Goal: Check status: Check status

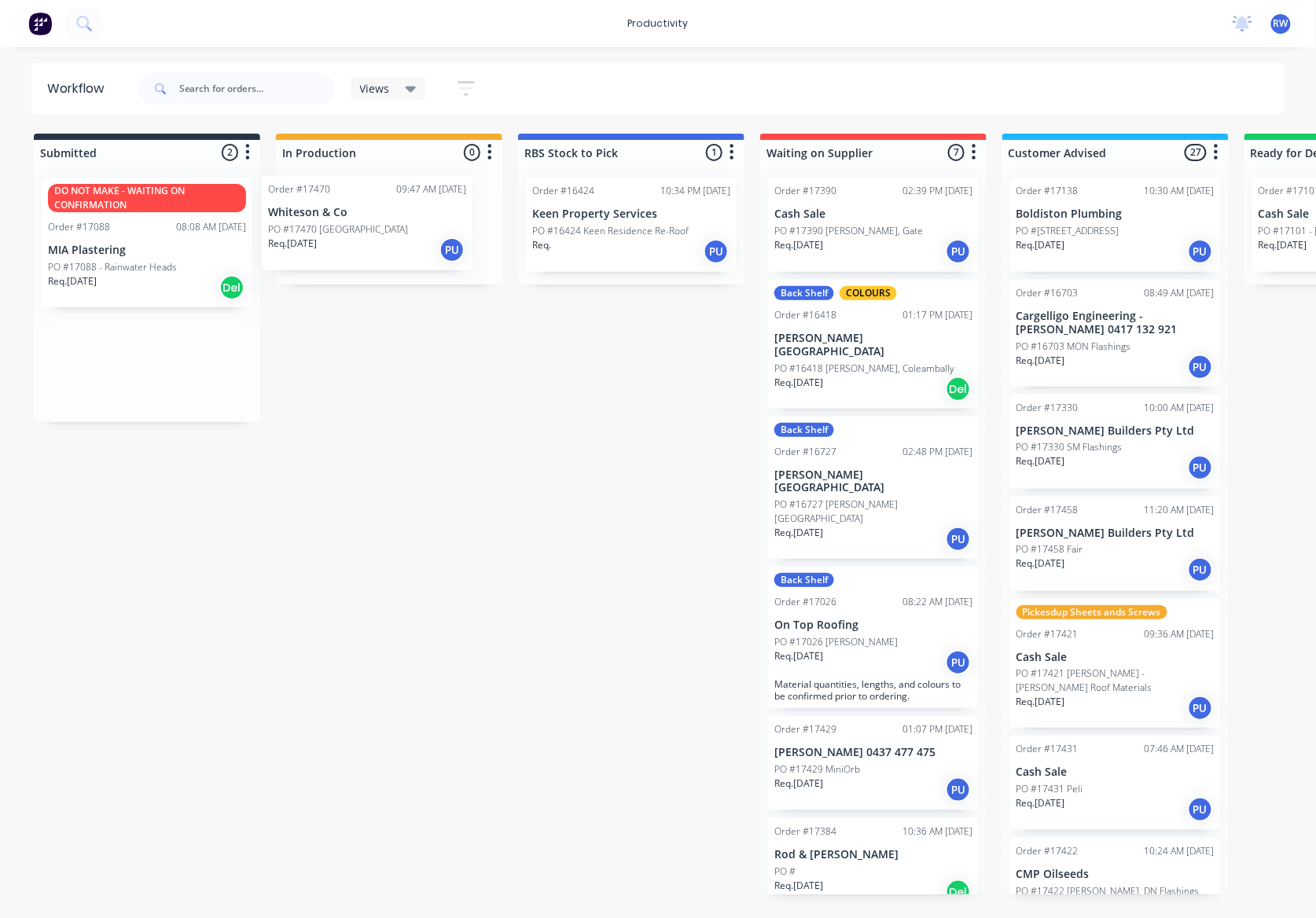
drag, startPoint x: 153, startPoint y: 366, endPoint x: 395, endPoint y: 227, distance: 279.1
click at [395, 227] on div "Submitted 2 Sort By Created date Required date Order number Customer name Most …" at bounding box center [957, 514] width 1938 height 761
click at [391, 231] on p "PO #17470 [GEOGRAPHIC_DATA]" at bounding box center [360, 231] width 140 height 14
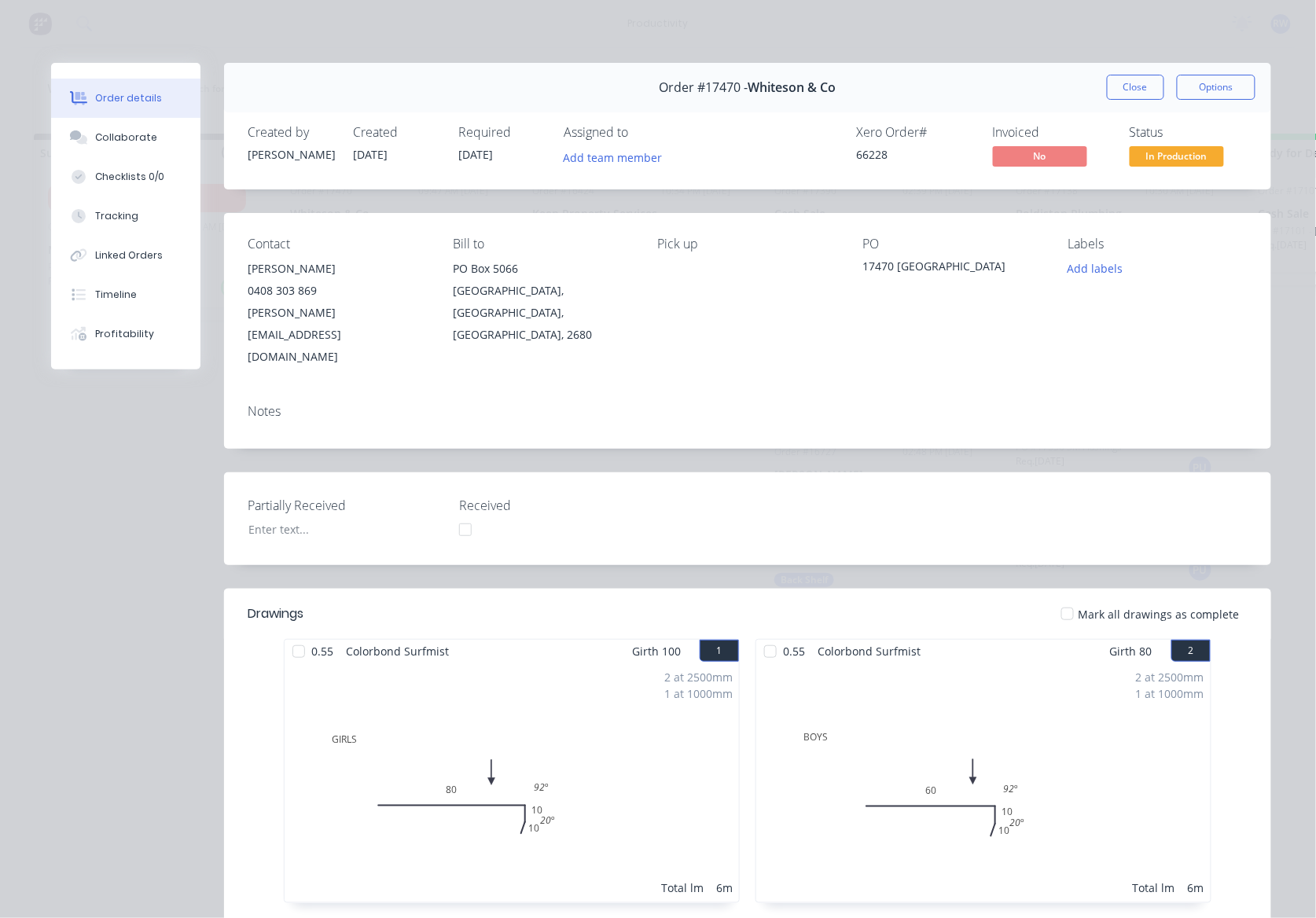
click at [287, 636] on div at bounding box center [298, 651] width 31 height 31
click at [756, 636] on div at bounding box center [770, 651] width 31 height 31
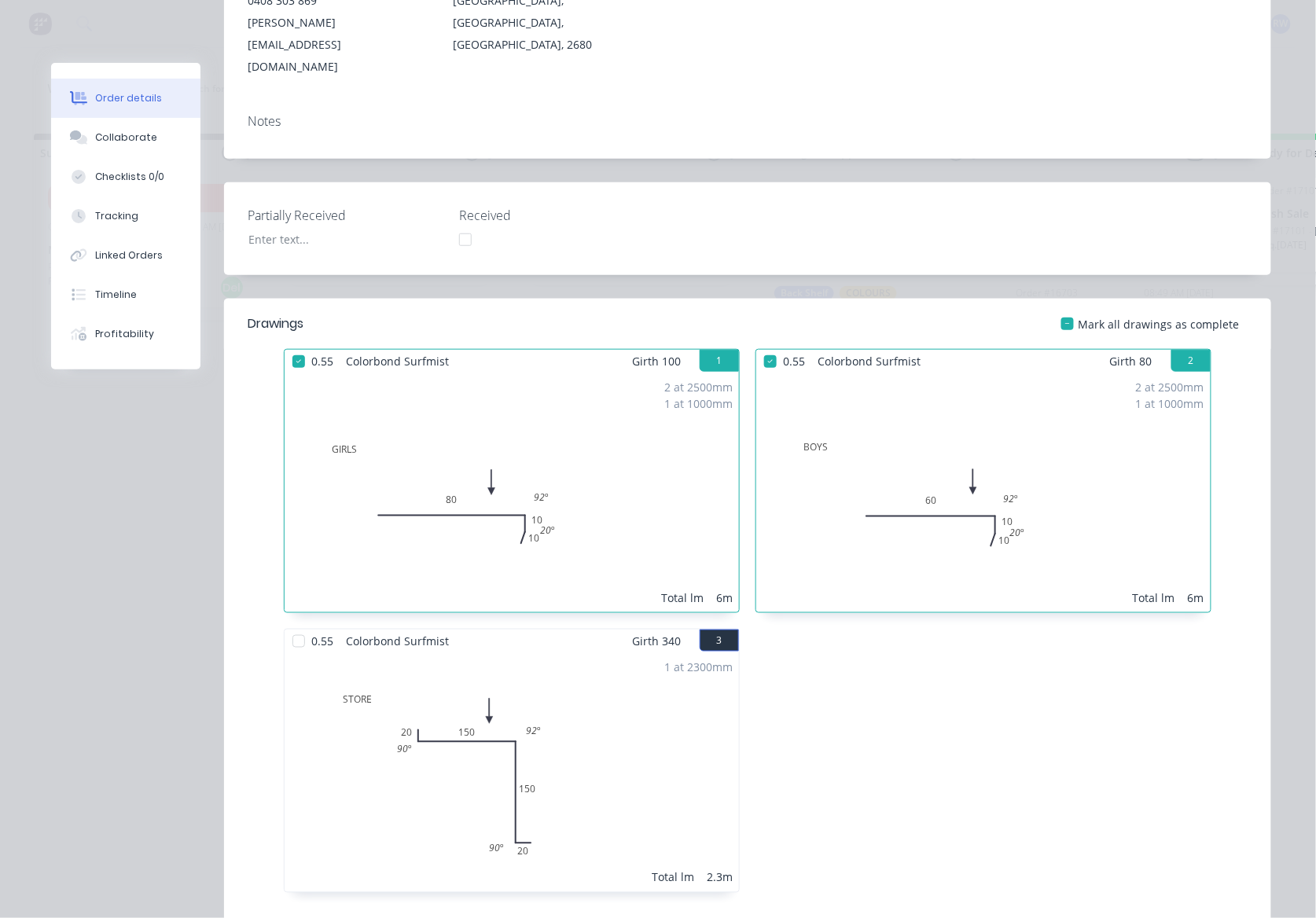
scroll to position [523, 0]
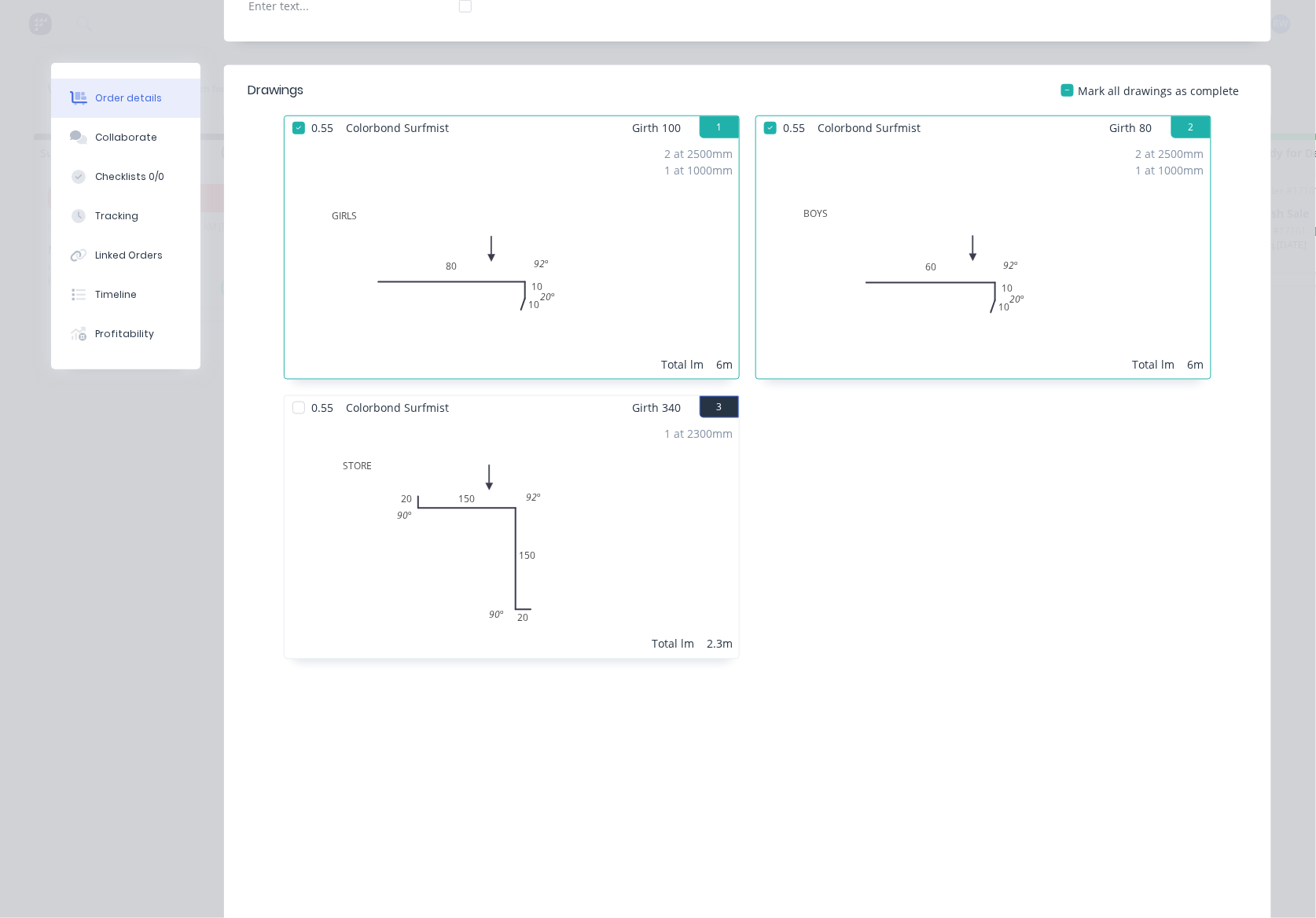
drag, startPoint x: 283, startPoint y: 363, endPoint x: 302, endPoint y: 362, distance: 19.0
click at [287, 392] on div at bounding box center [298, 407] width 31 height 31
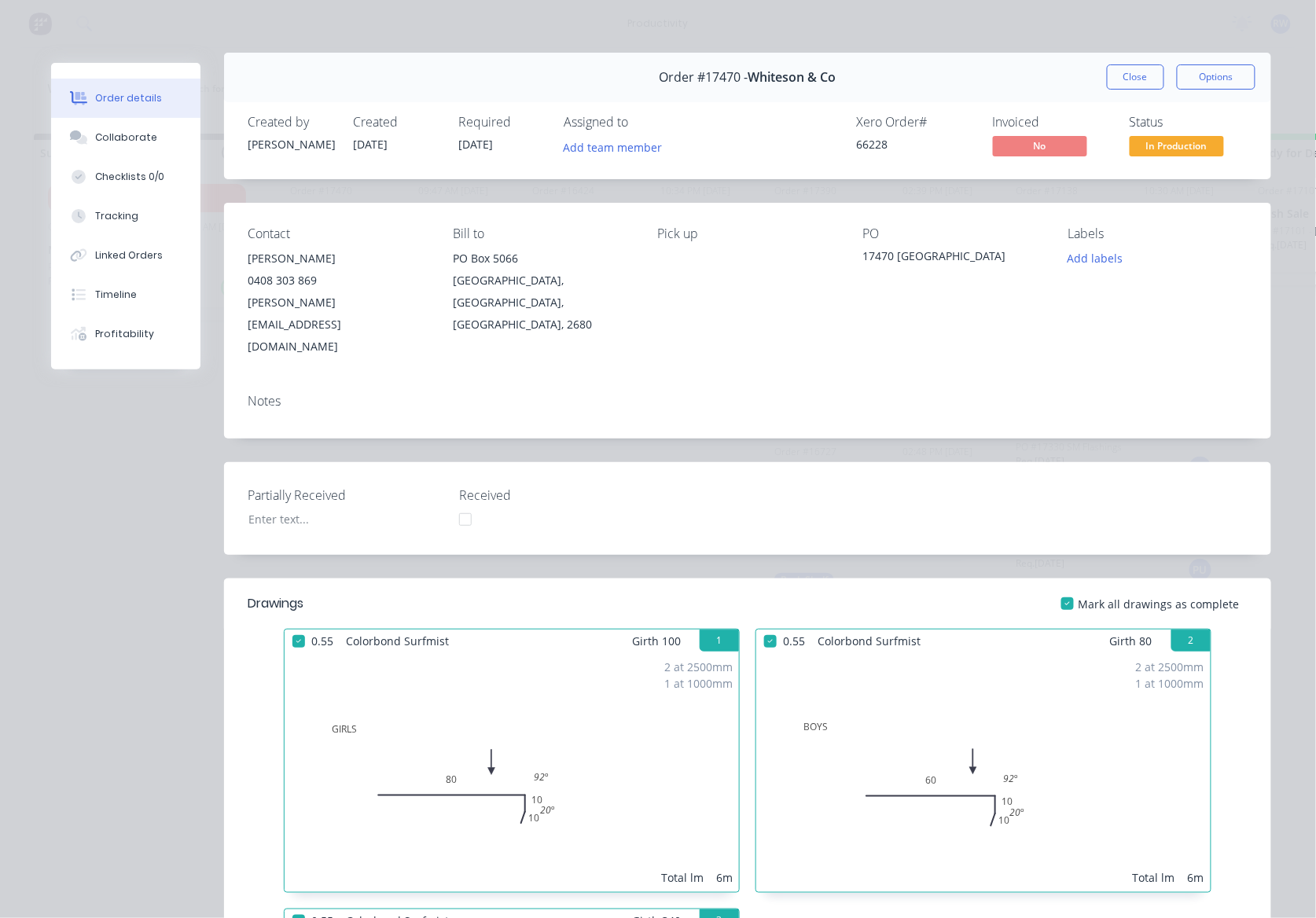
scroll to position [0, 0]
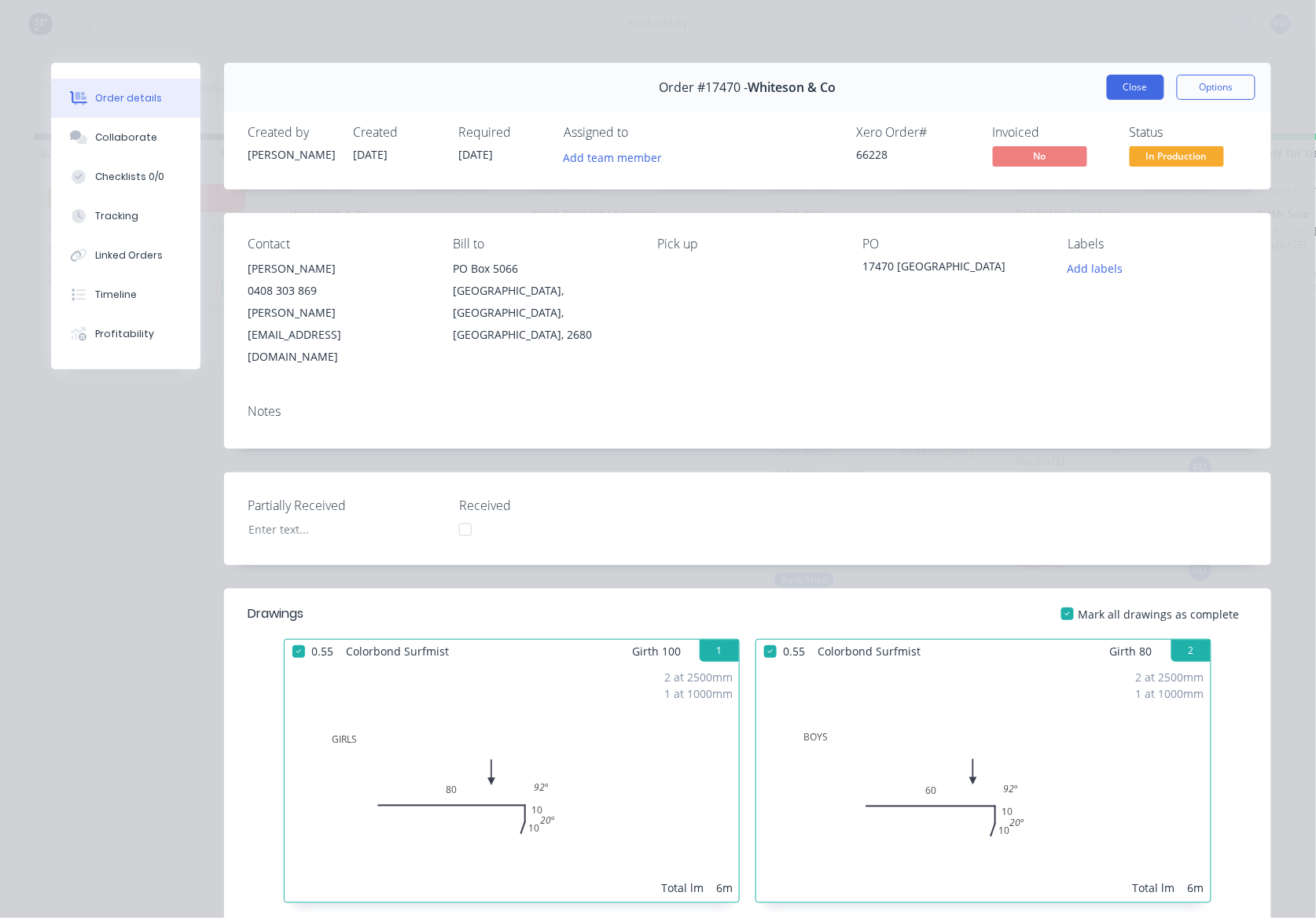
click at [1126, 94] on button "Close" at bounding box center [1136, 87] width 58 height 25
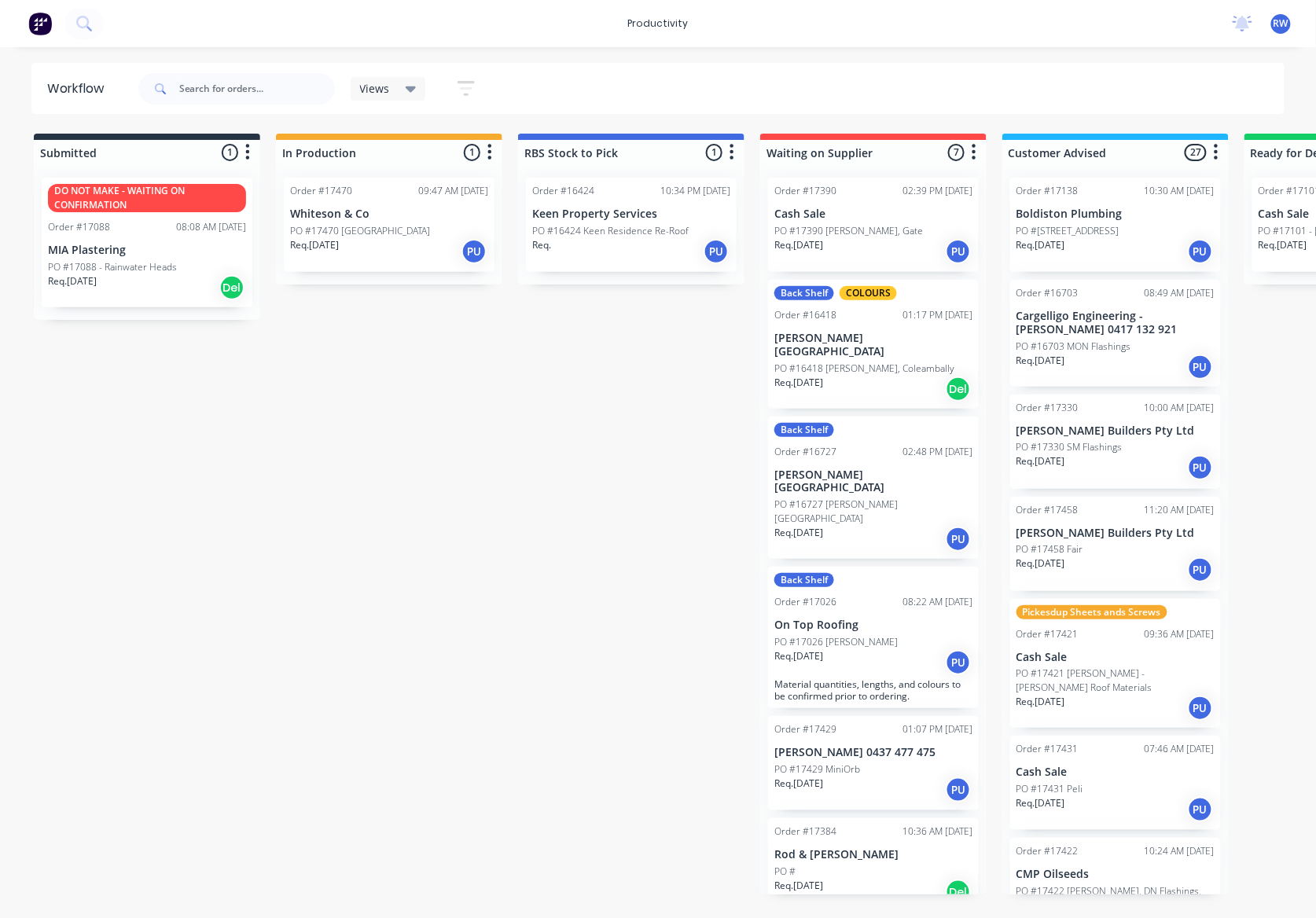
click at [395, 231] on p "PO #17470 [GEOGRAPHIC_DATA]" at bounding box center [360, 231] width 140 height 14
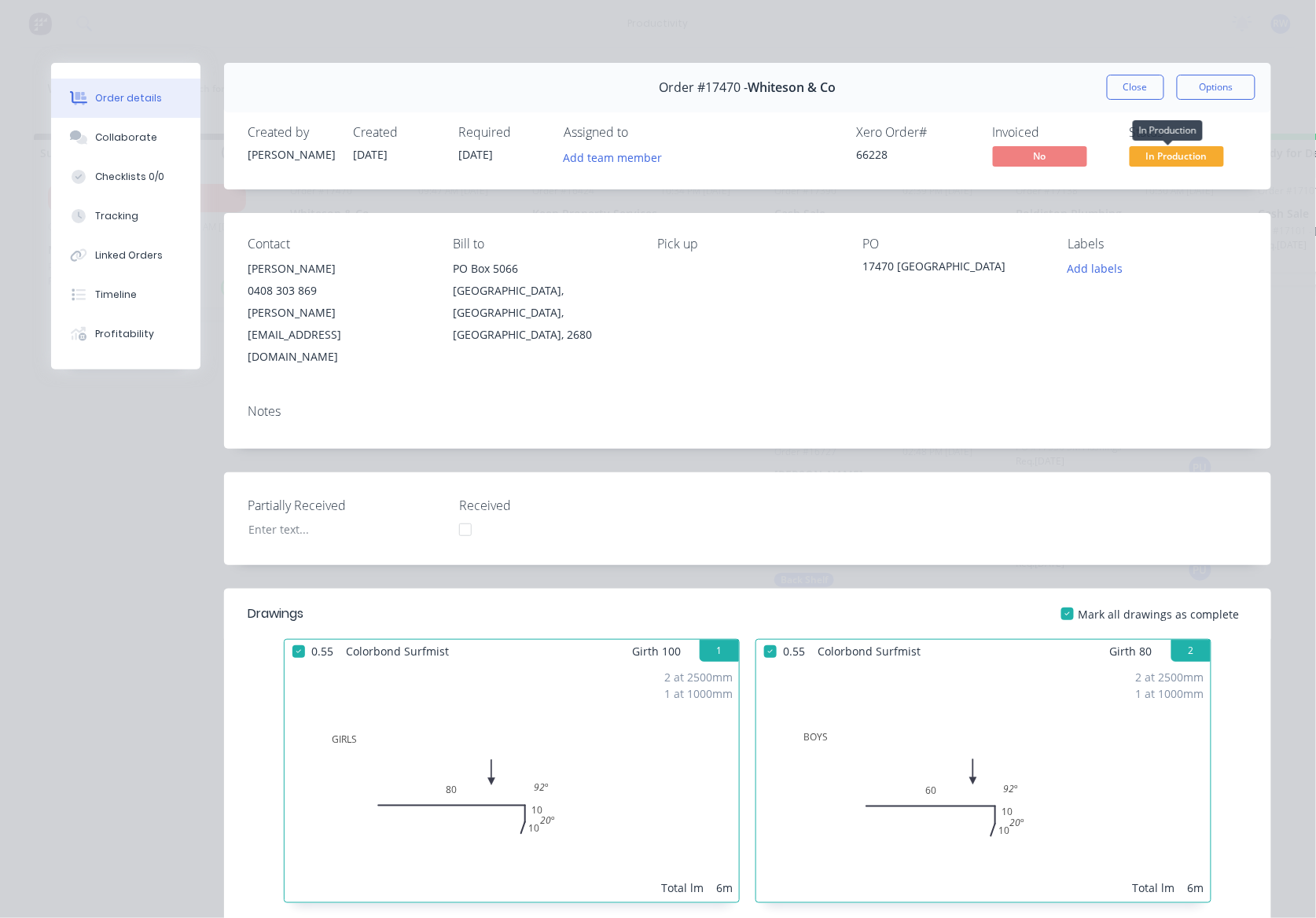
click at [1147, 157] on span "In Production" at bounding box center [1177, 156] width 94 height 20
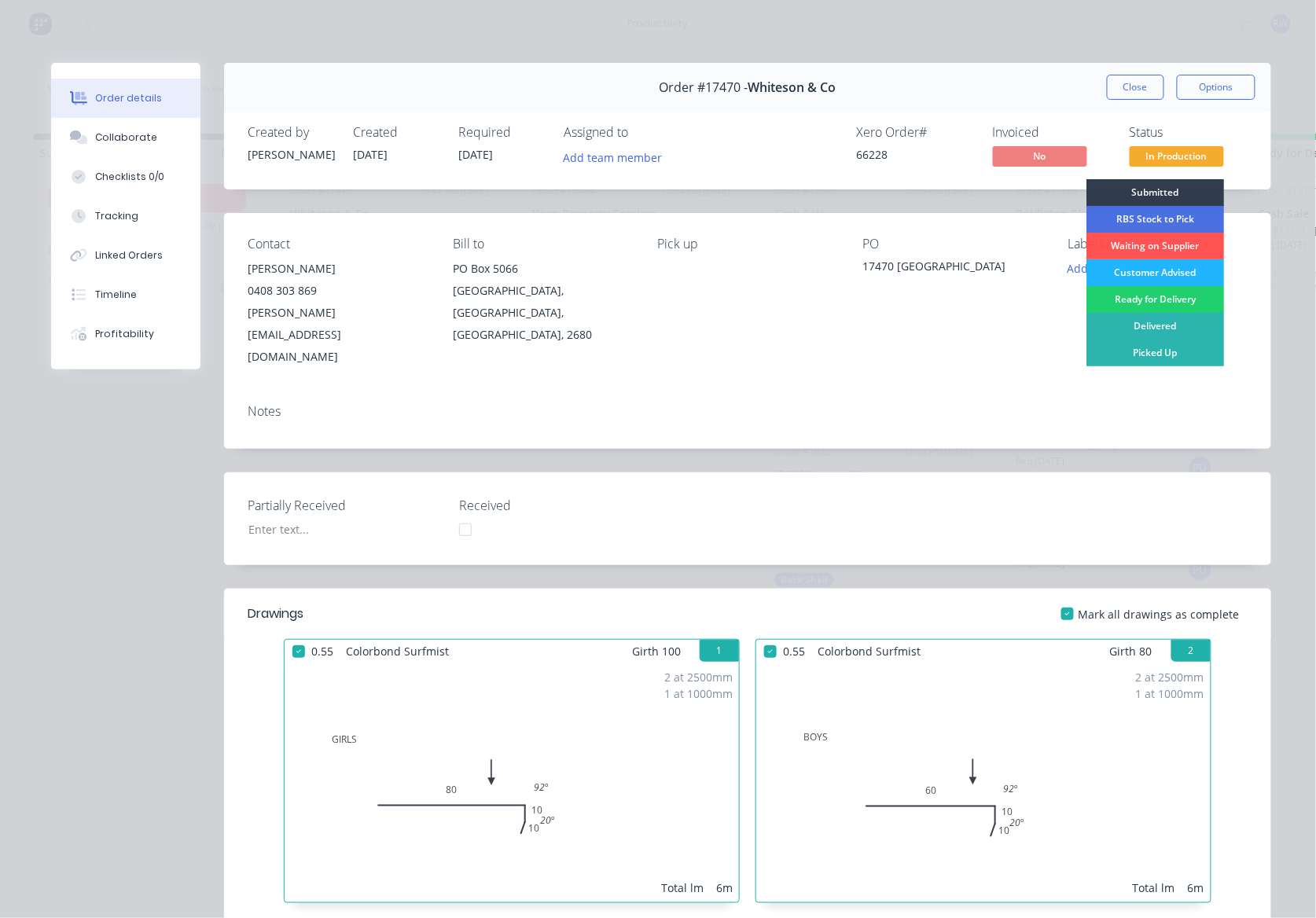
click at [1165, 268] on div "Customer Advised" at bounding box center [1154, 272] width 138 height 27
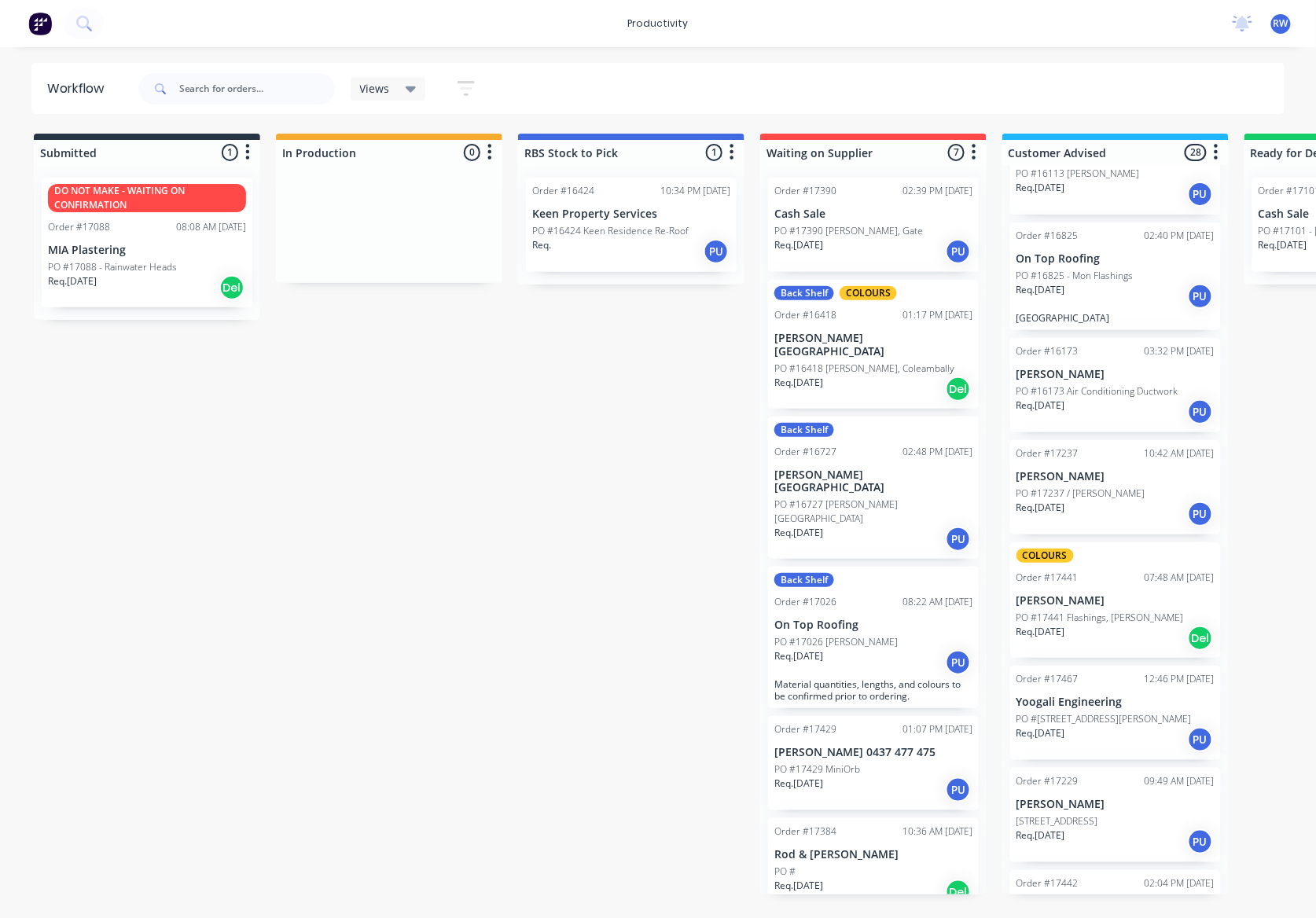
scroll to position [2267, 0]
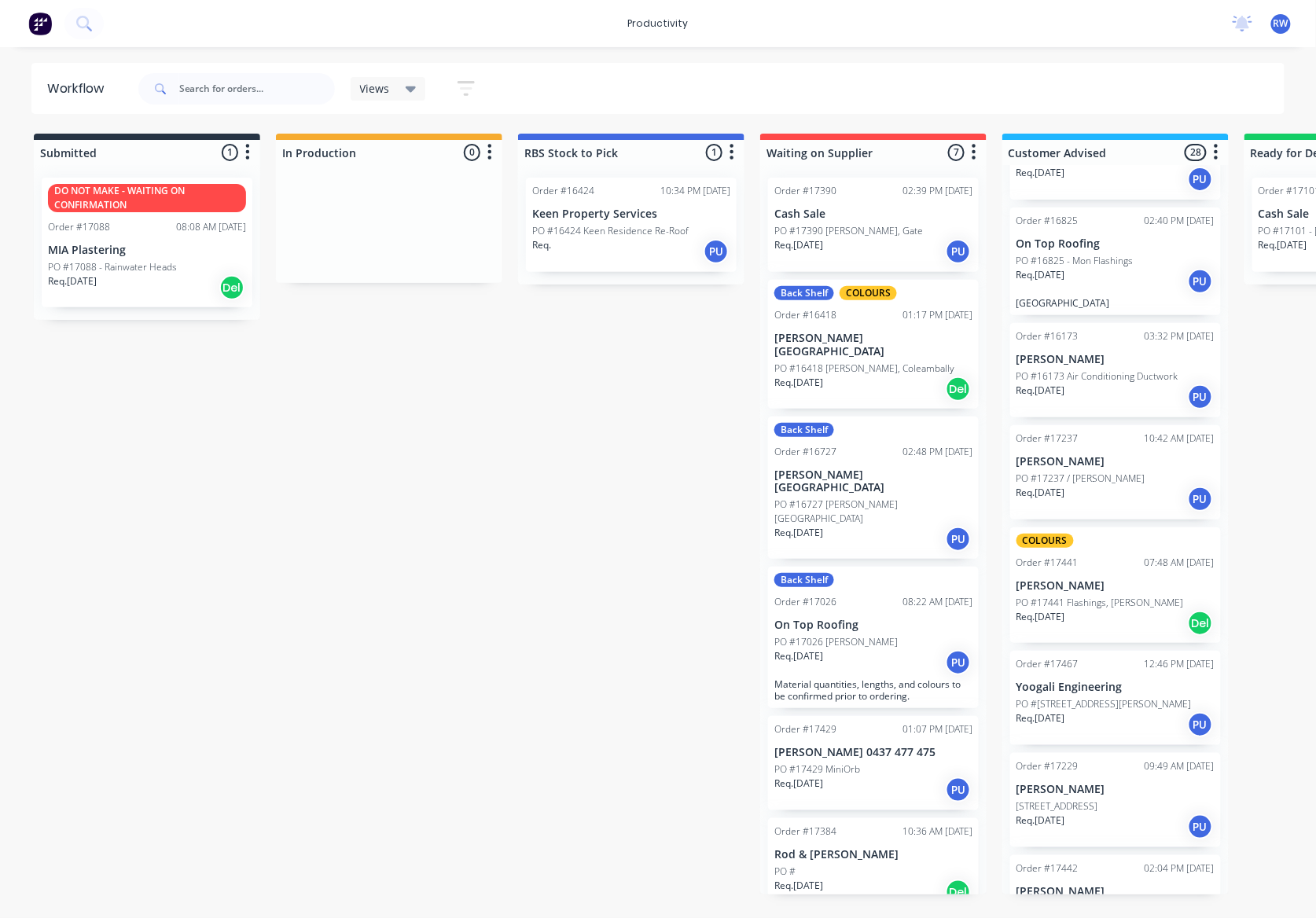
click at [1158, 596] on div "PO #17441 Flashings, [PERSON_NAME]" at bounding box center [1115, 603] width 198 height 14
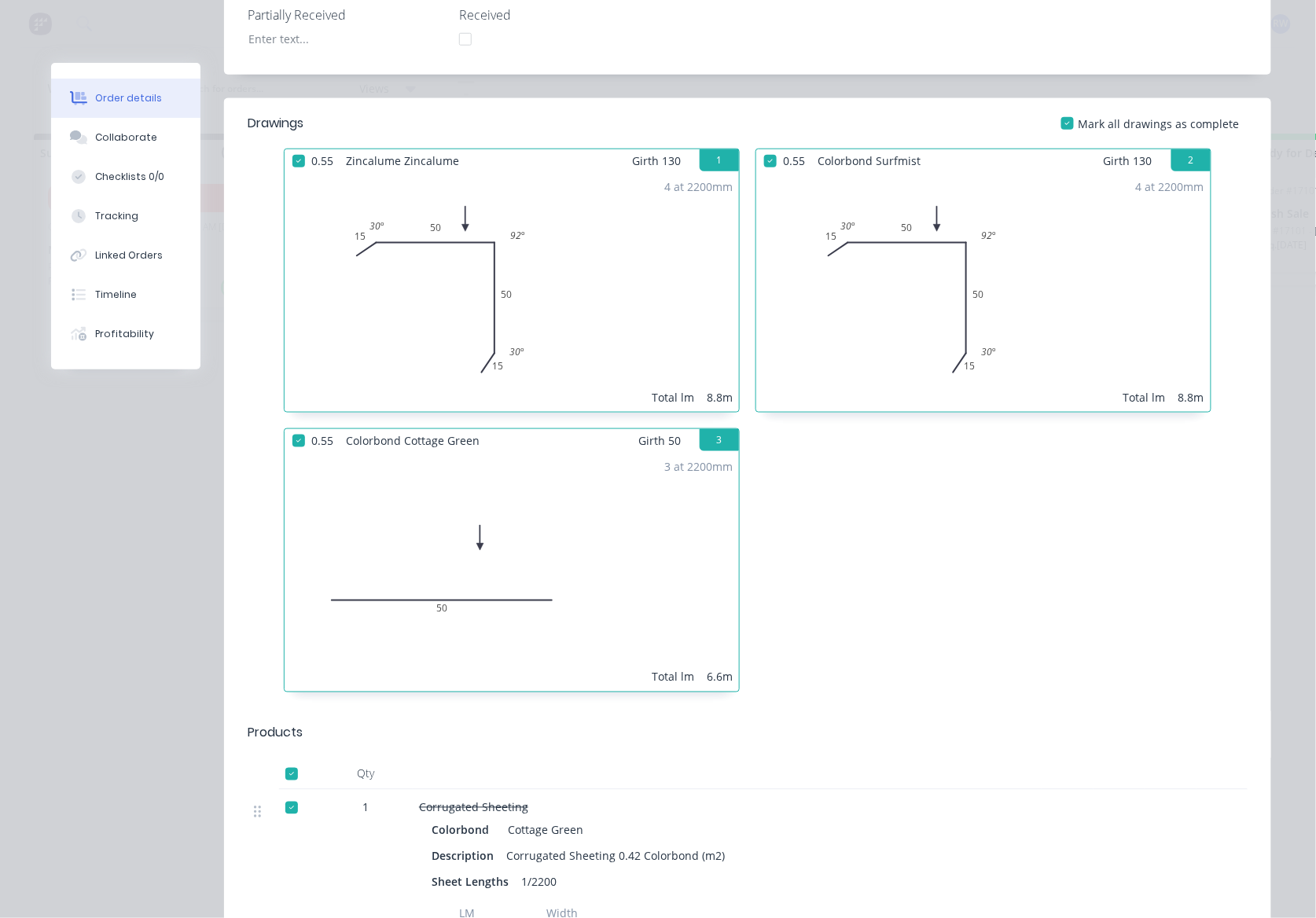
scroll to position [0, 0]
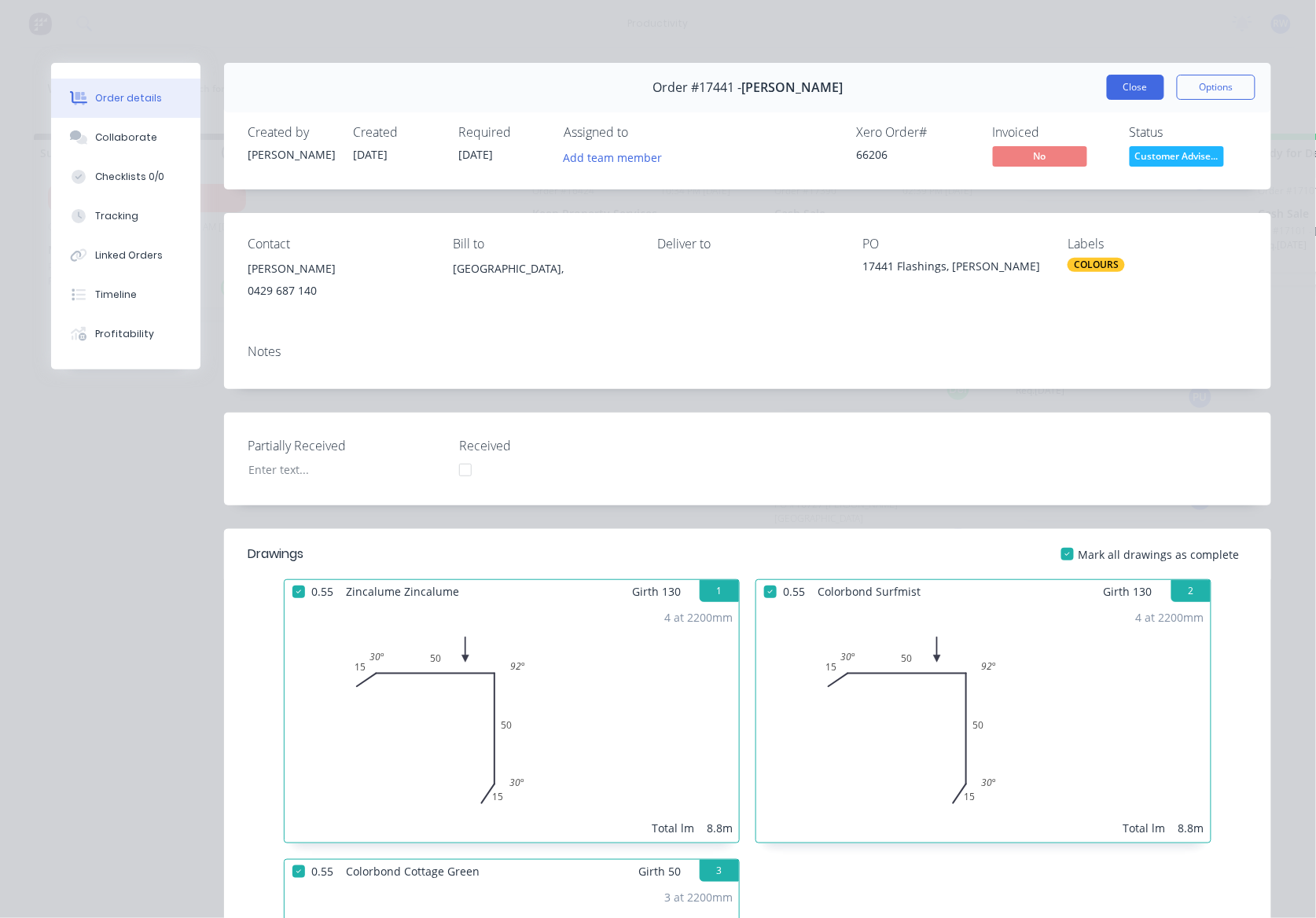
click at [1140, 86] on button "Close" at bounding box center [1136, 87] width 58 height 25
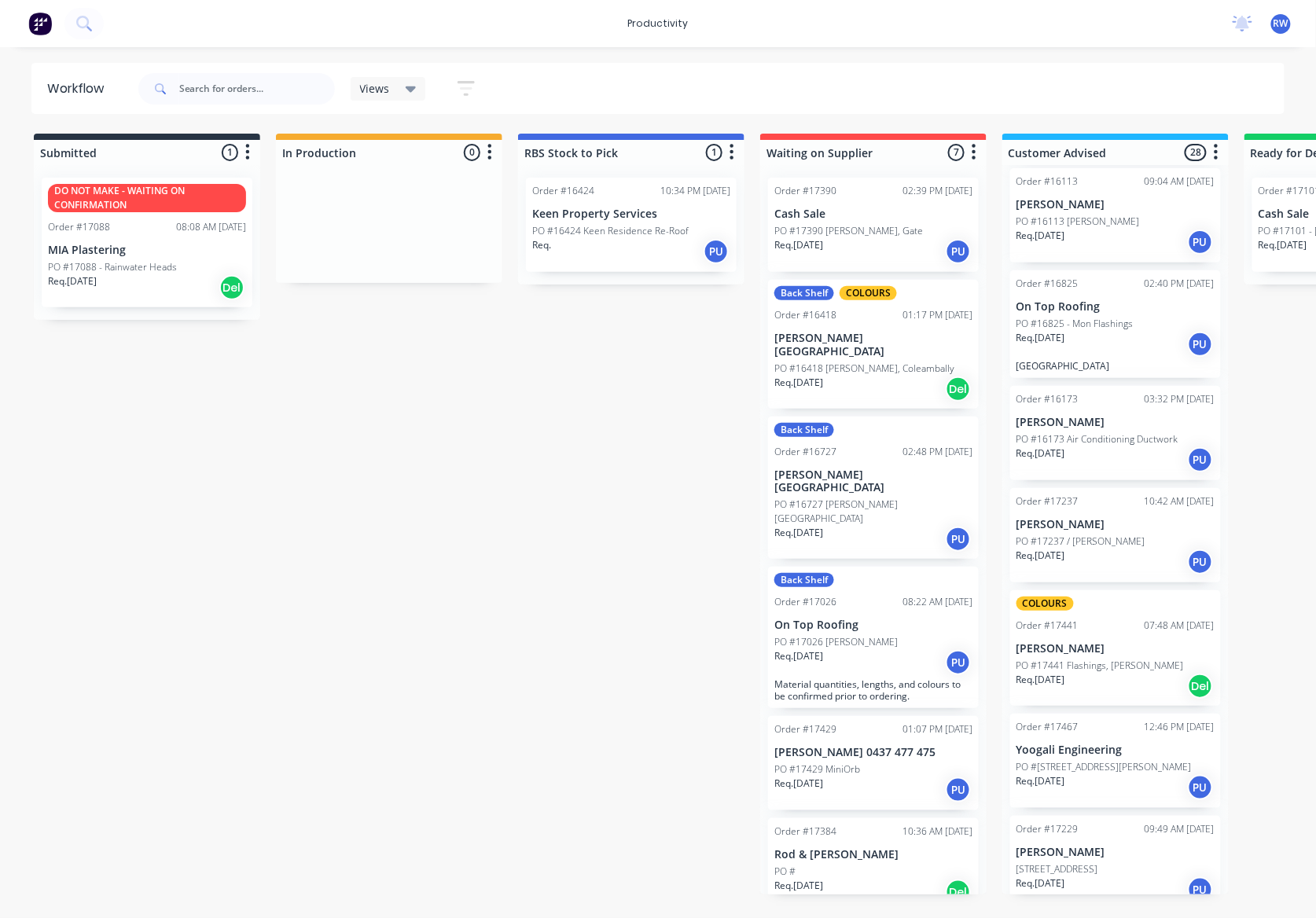
scroll to position [2267, 0]
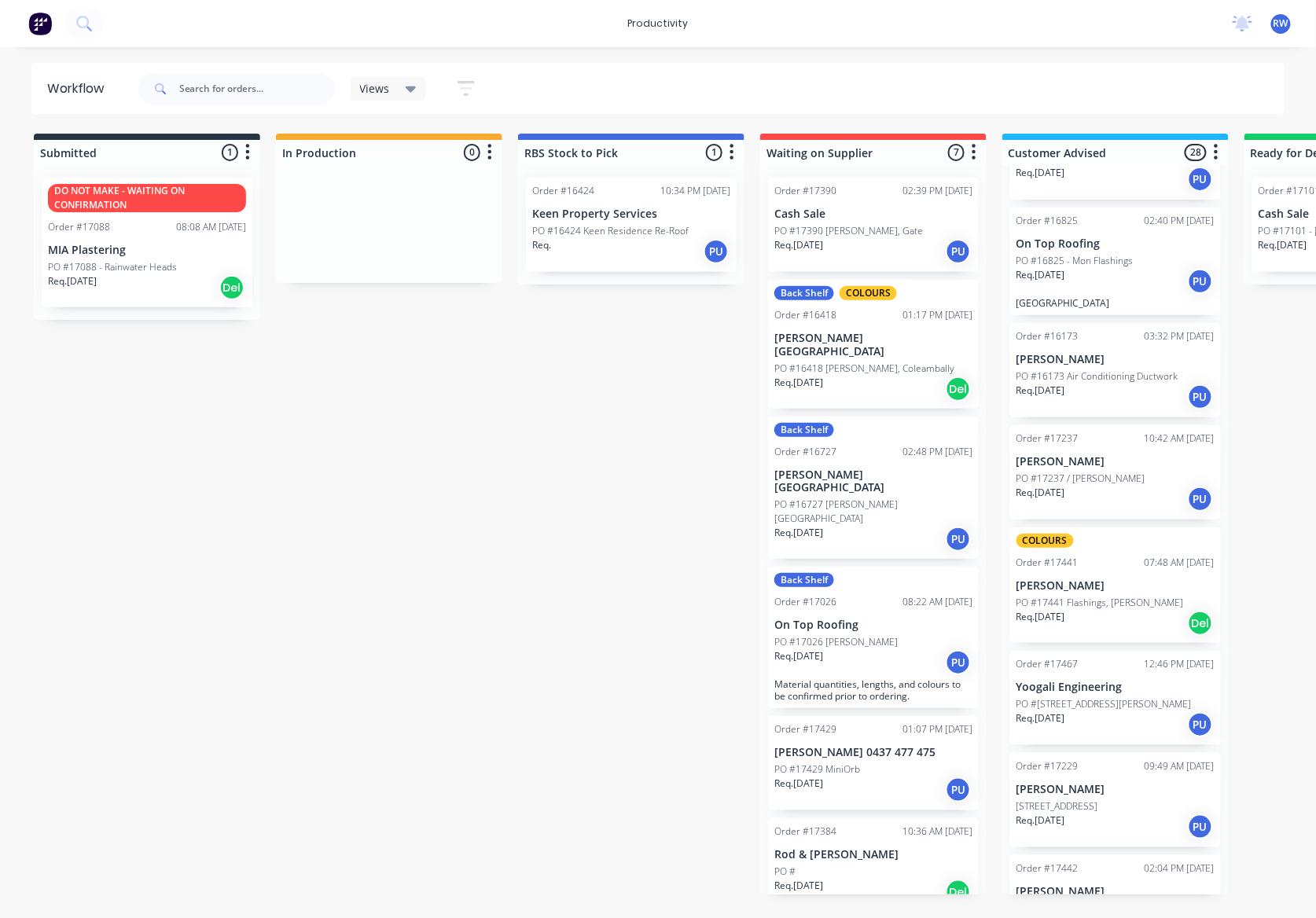
click at [1104, 901] on p "PO #17442 - Trailer Draw Bar Cover" at bounding box center [1093, 908] width 154 height 14
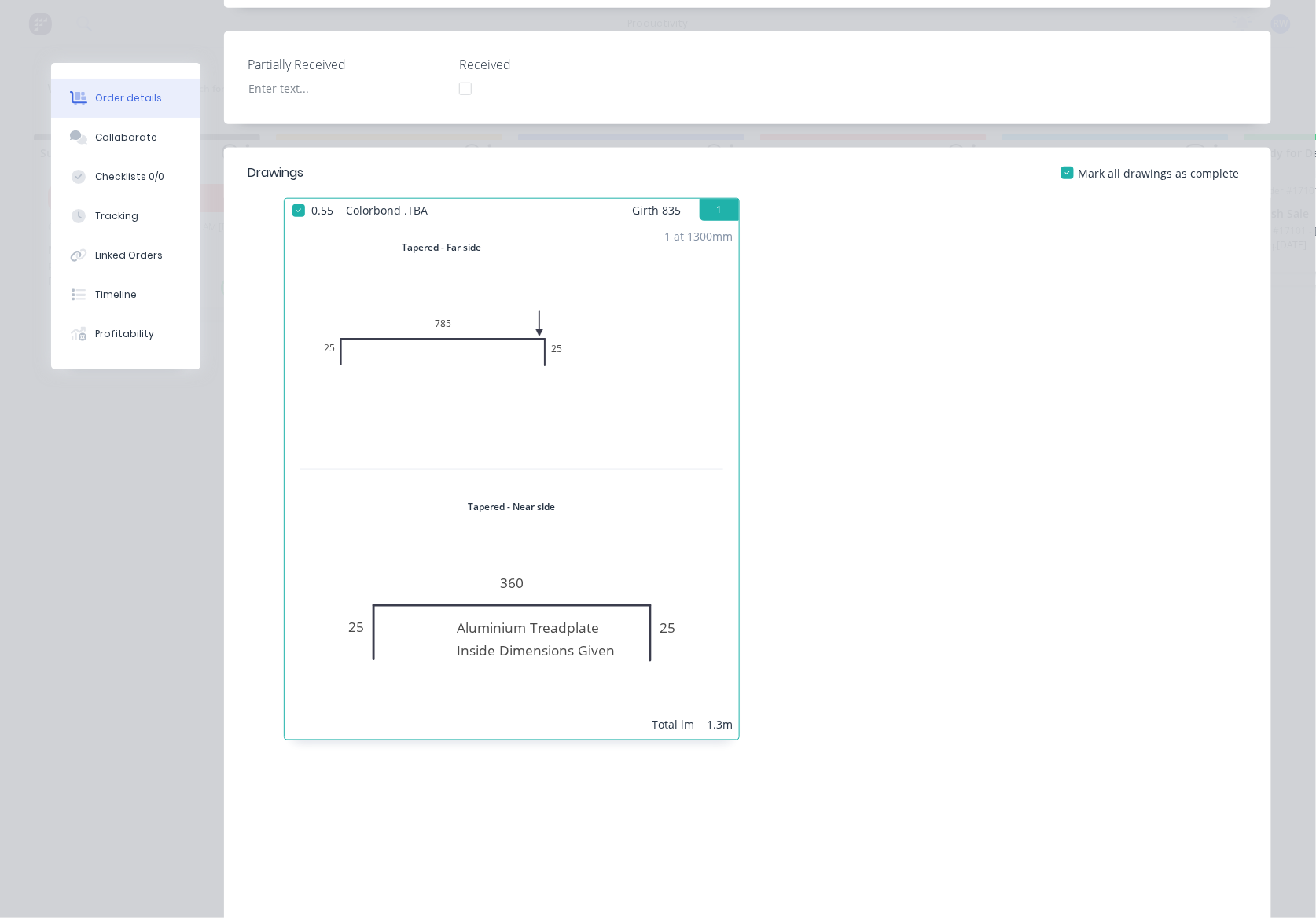
scroll to position [0, 0]
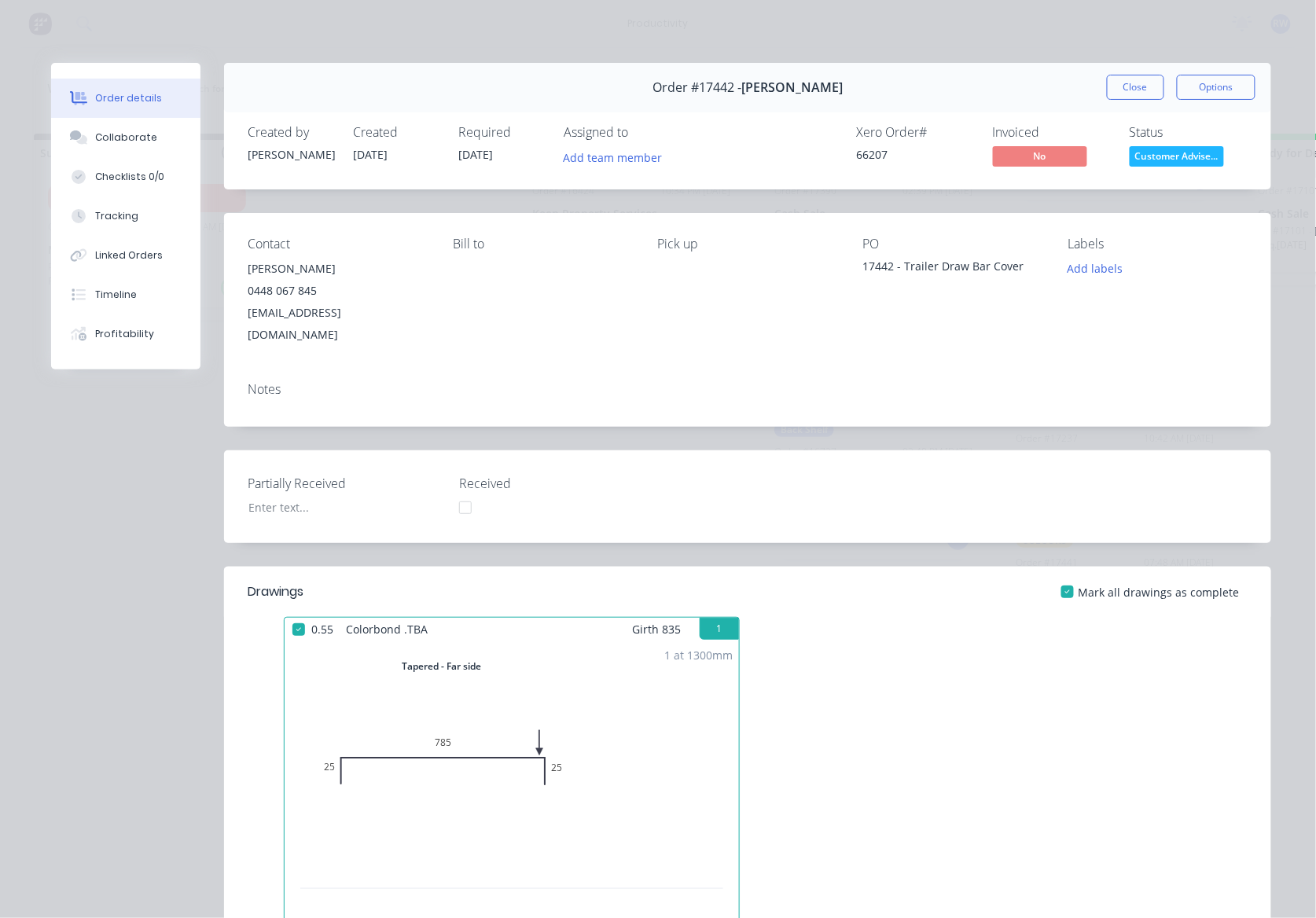
click at [1167, 148] on span "Customer Advise..." at bounding box center [1177, 156] width 94 height 20
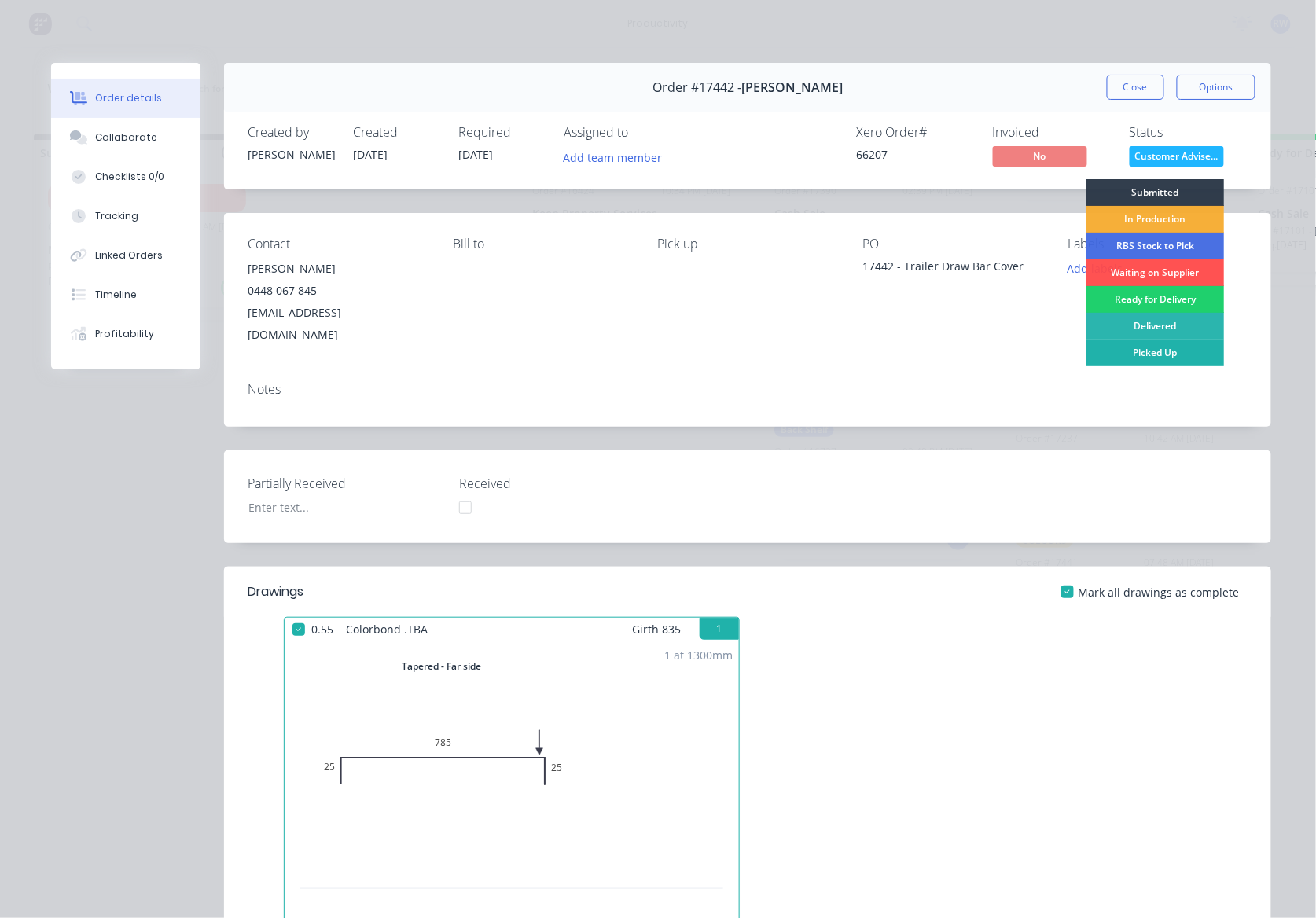
click at [1165, 352] on div "Picked Up" at bounding box center [1154, 353] width 138 height 27
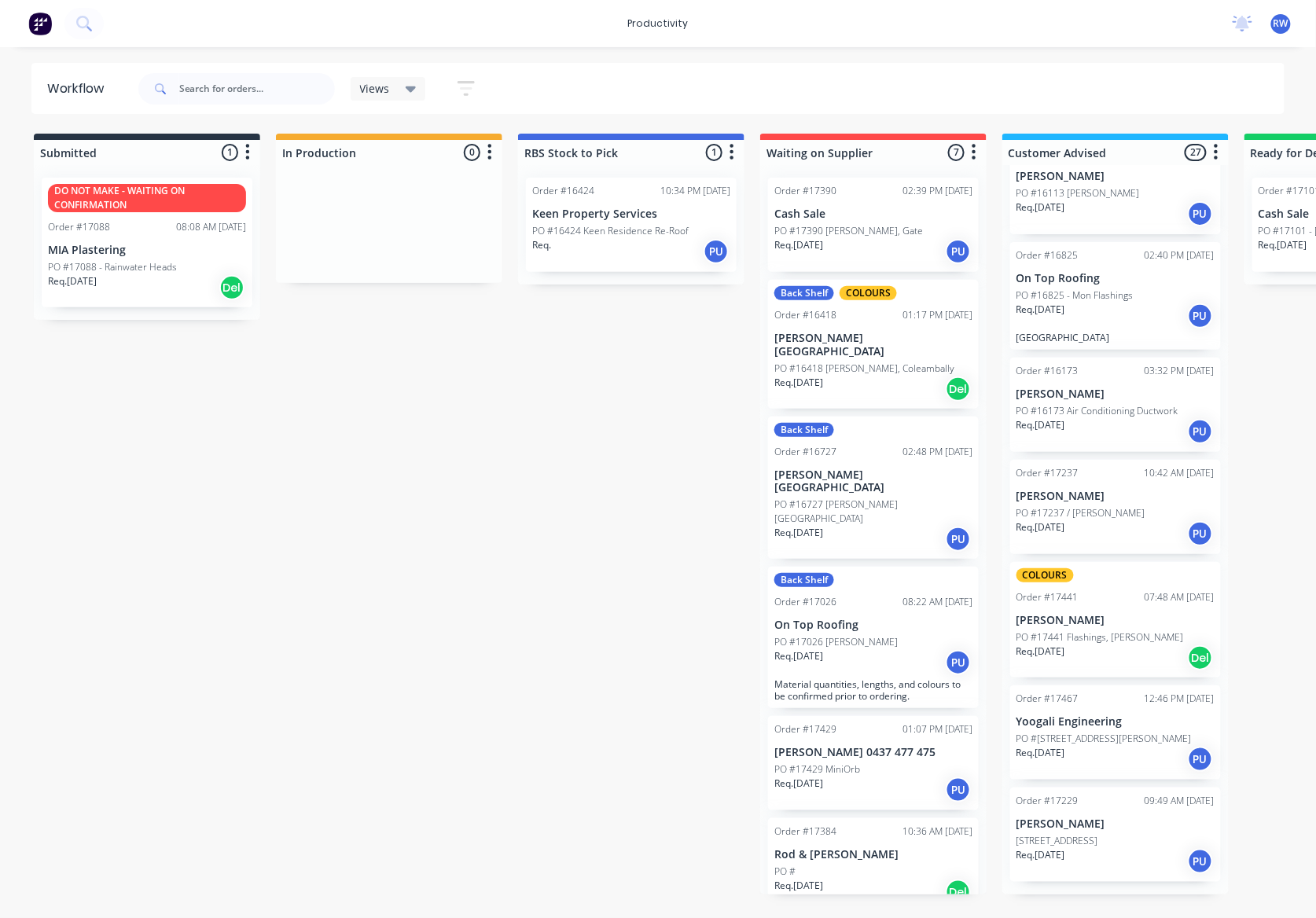
scroll to position [2166, 0]
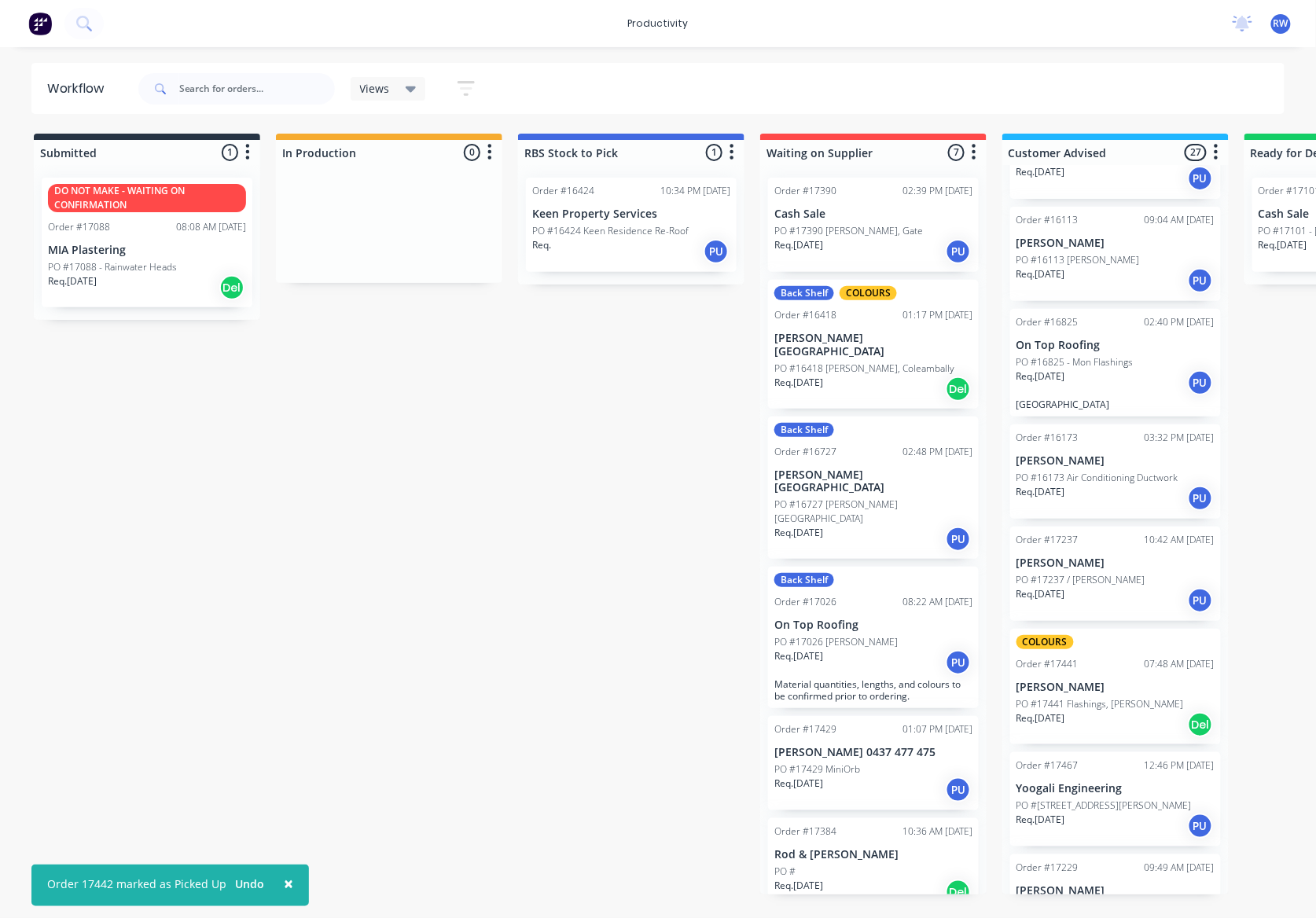
click at [1168, 798] on div "PO #[STREET_ADDRESS][PERSON_NAME]" at bounding box center [1115, 805] width 198 height 14
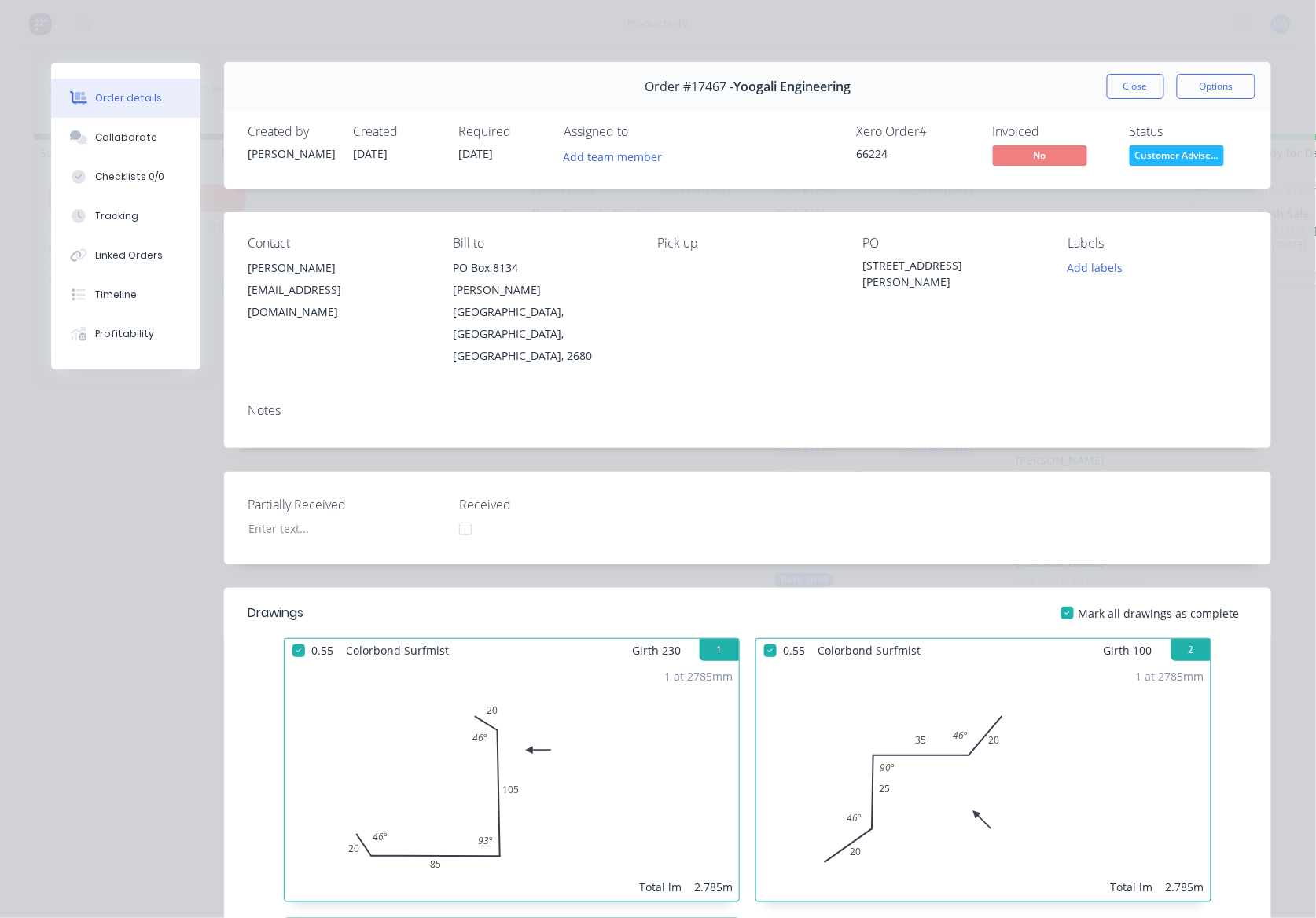
scroll to position [0, 0]
click at [1147, 83] on button "Close" at bounding box center [1136, 87] width 58 height 25
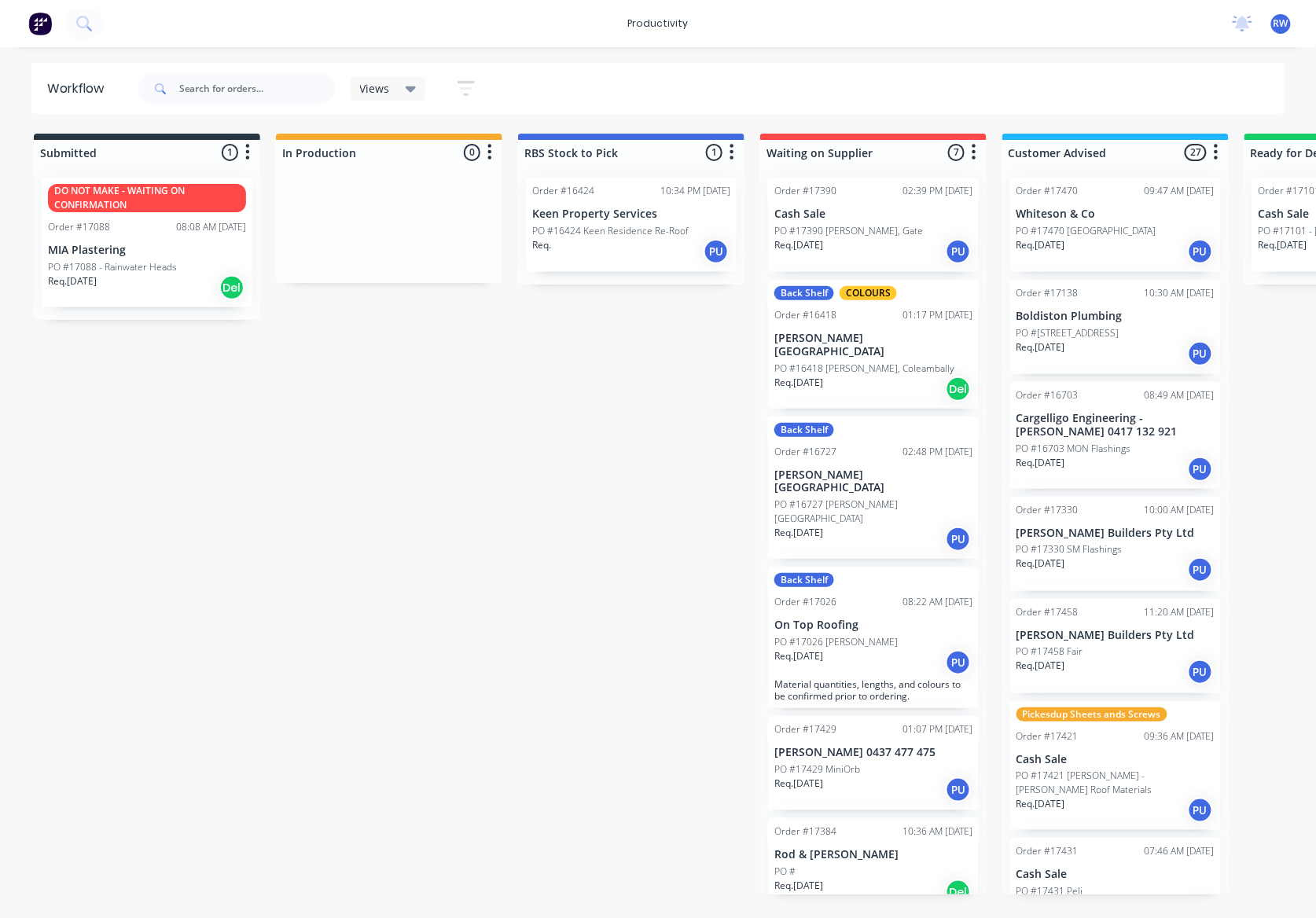
scroll to position [0, 27]
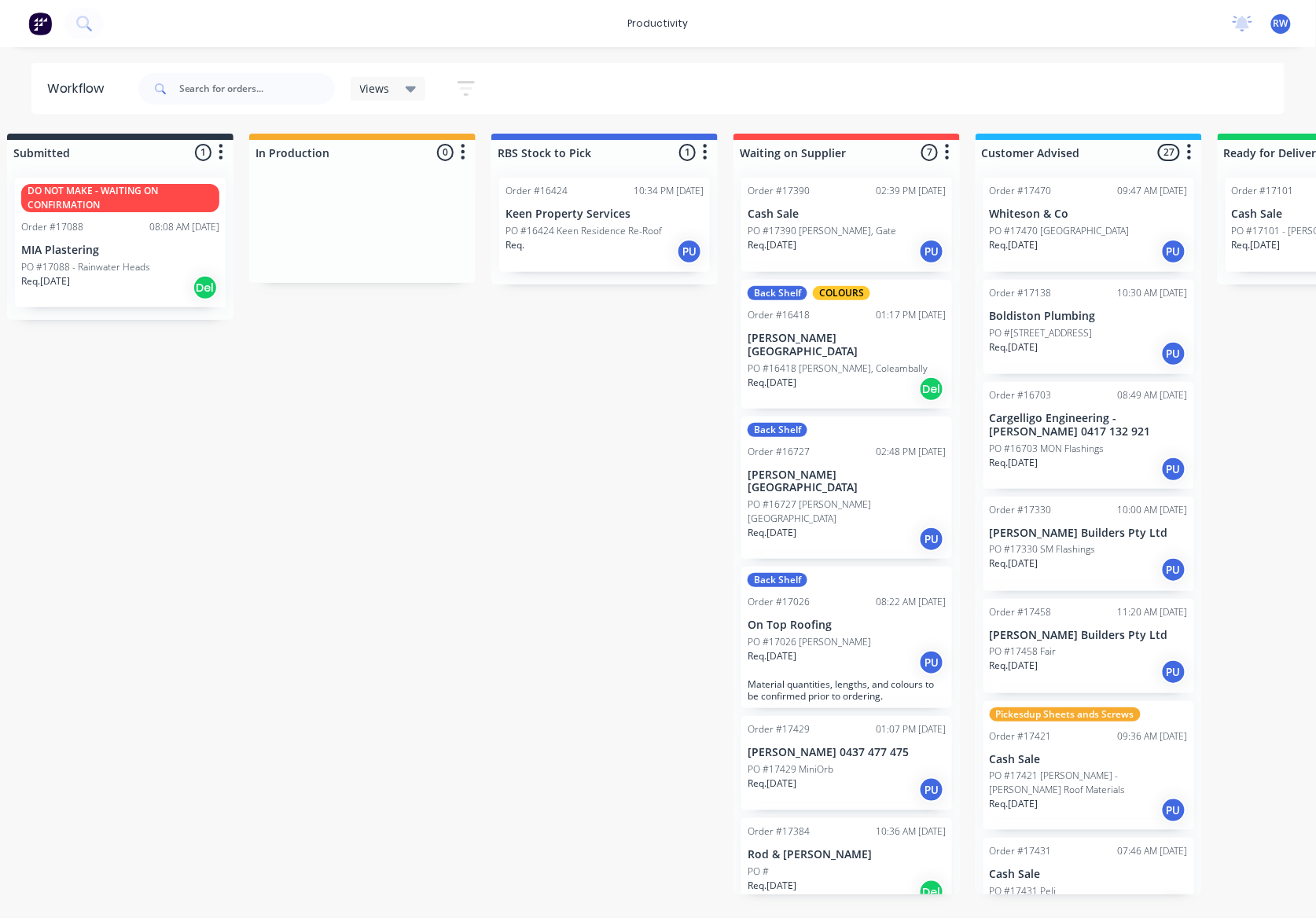
click at [1084, 884] on div "PO #17431 Peli" at bounding box center [1089, 891] width 198 height 14
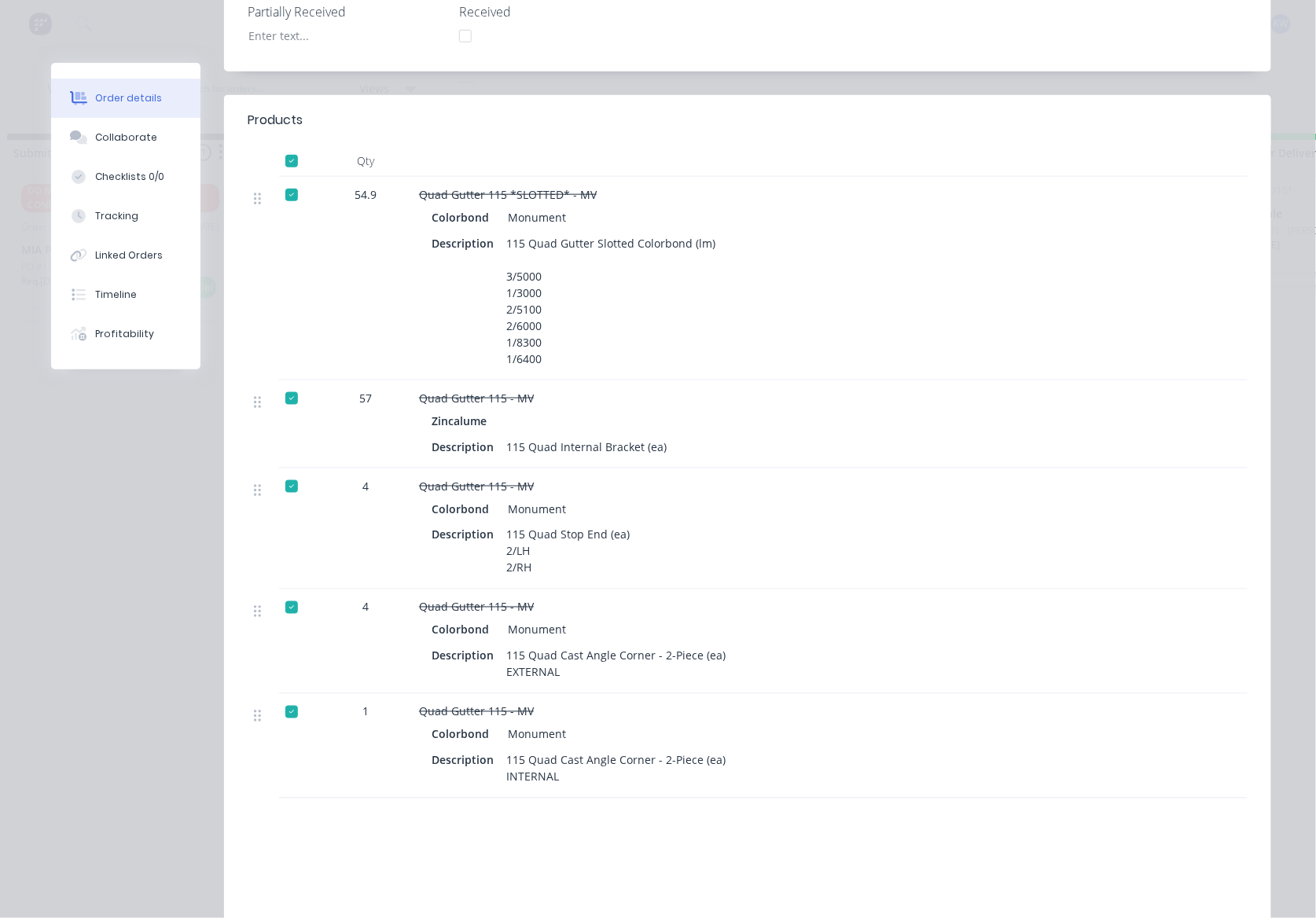
scroll to position [523, 0]
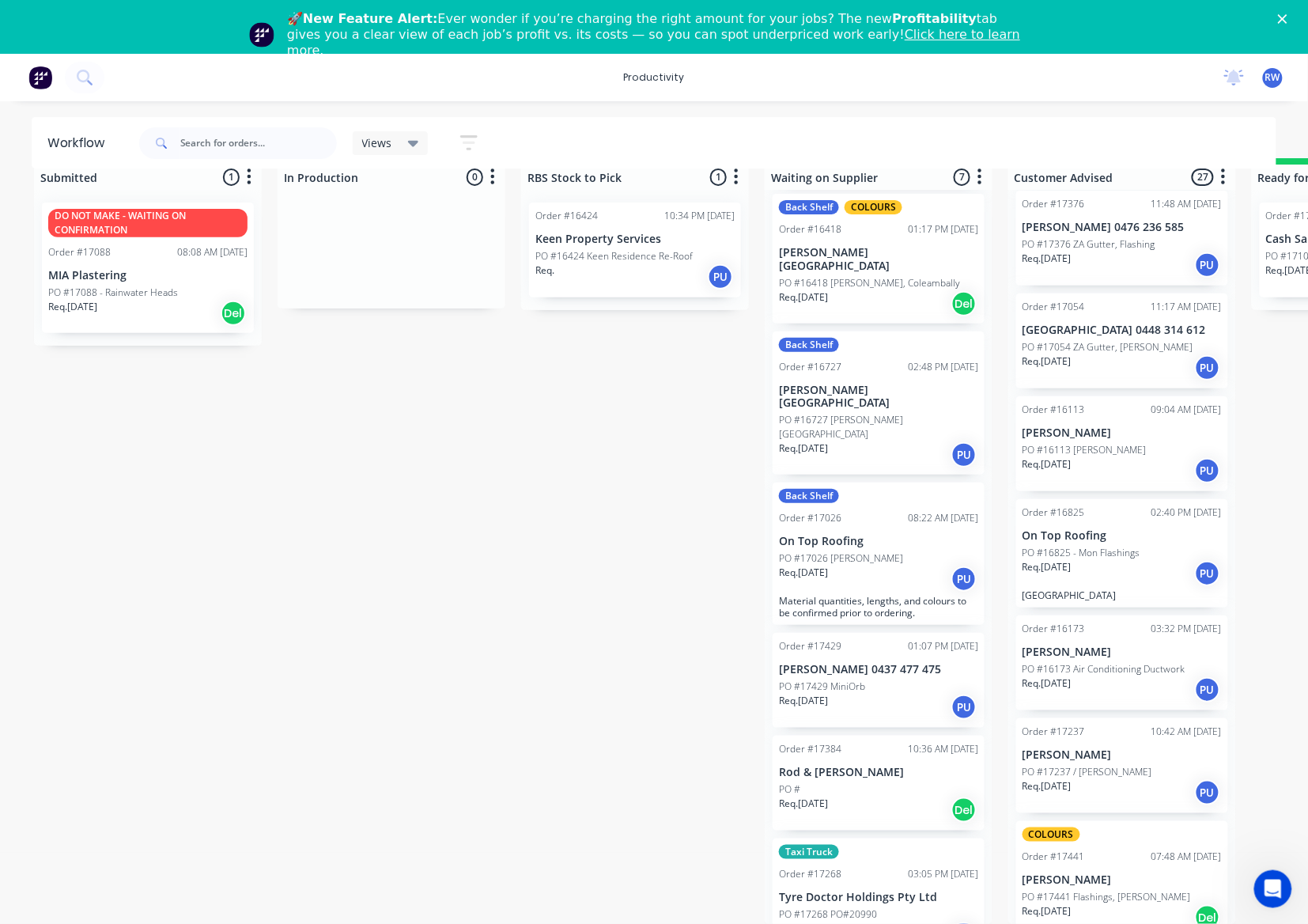
scroll to position [2178, 0]
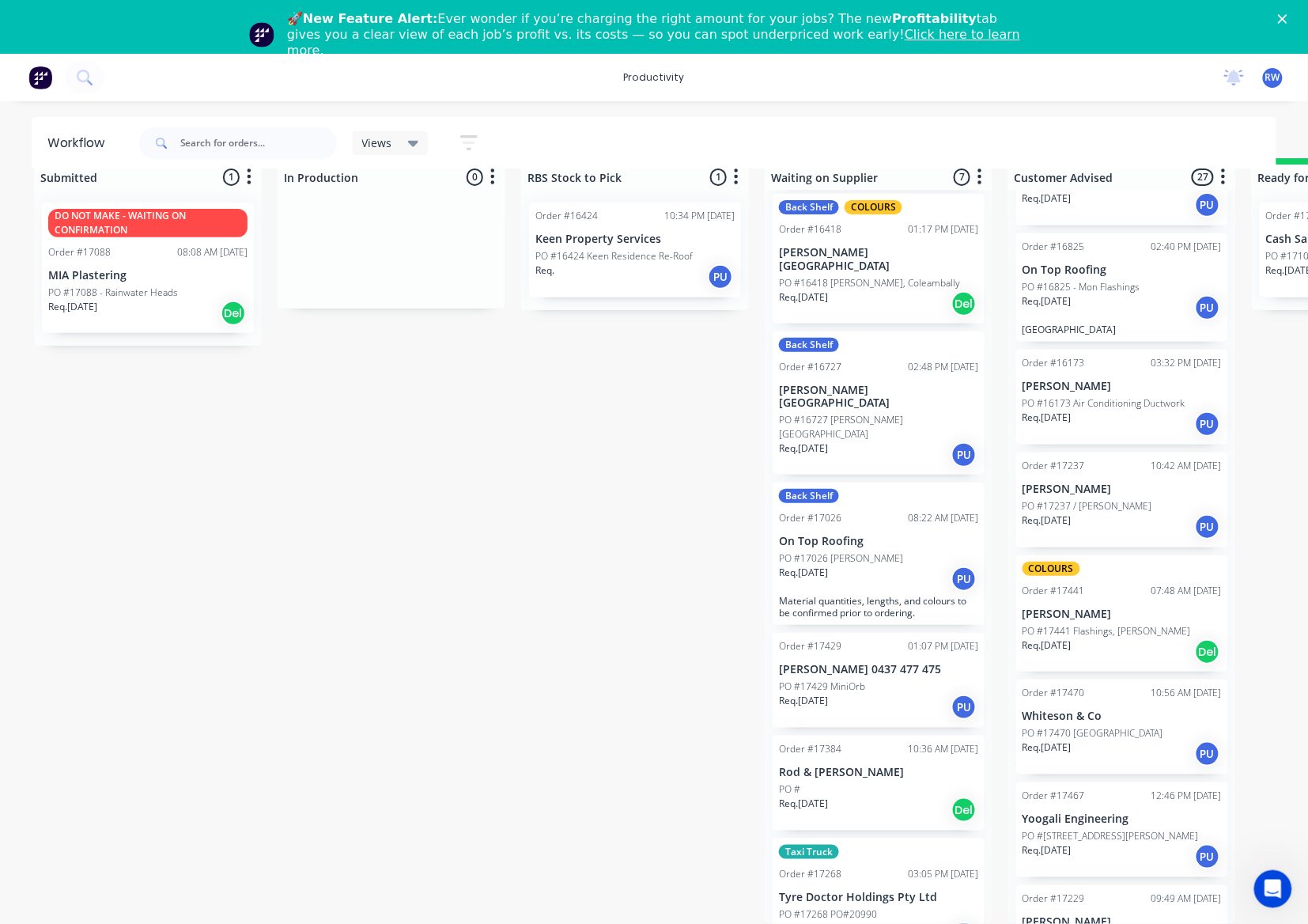
click at [1150, 844] on div "Req. 29/08/25 PU" at bounding box center [1122, 857] width 199 height 27
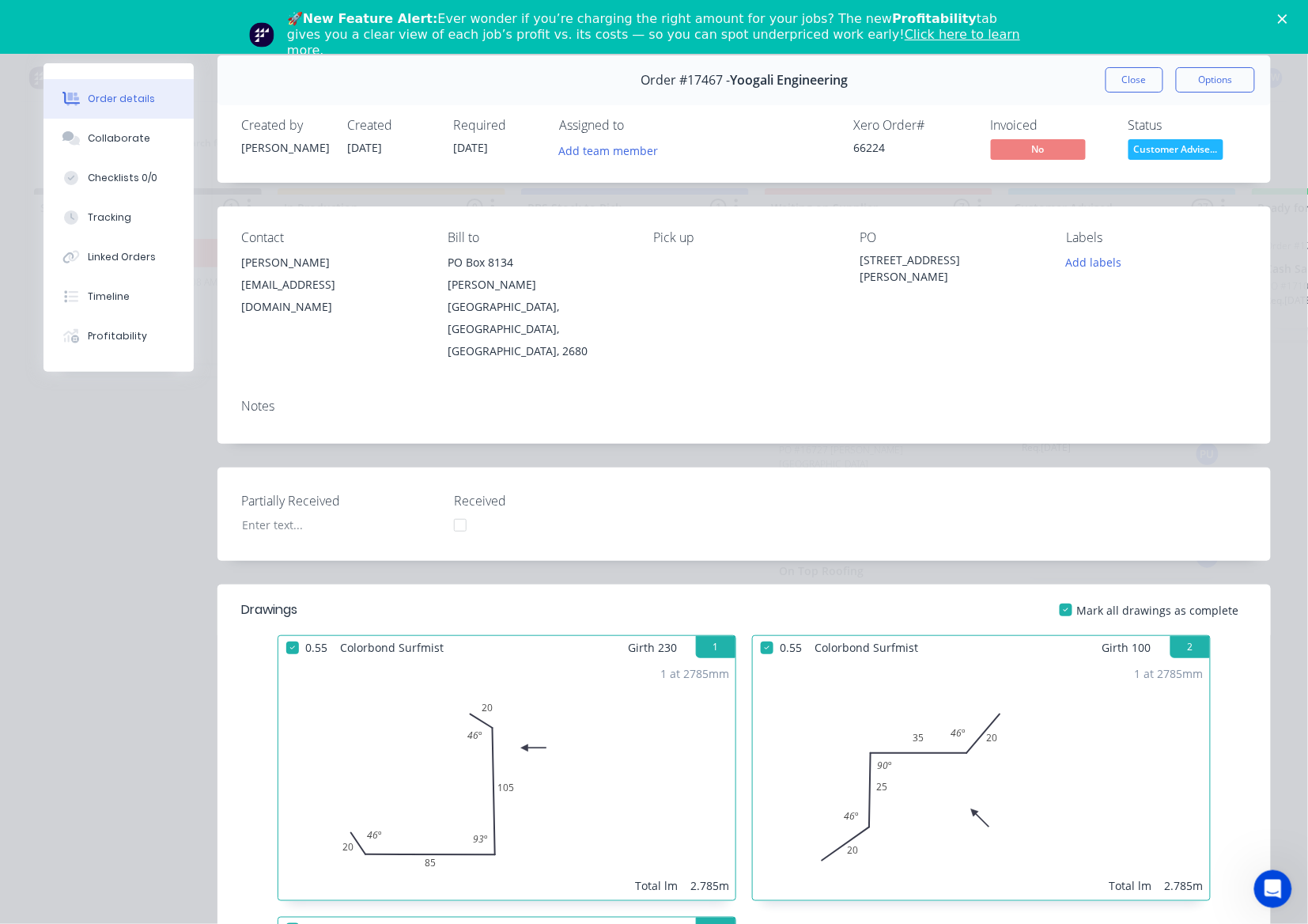
scroll to position [0, 0]
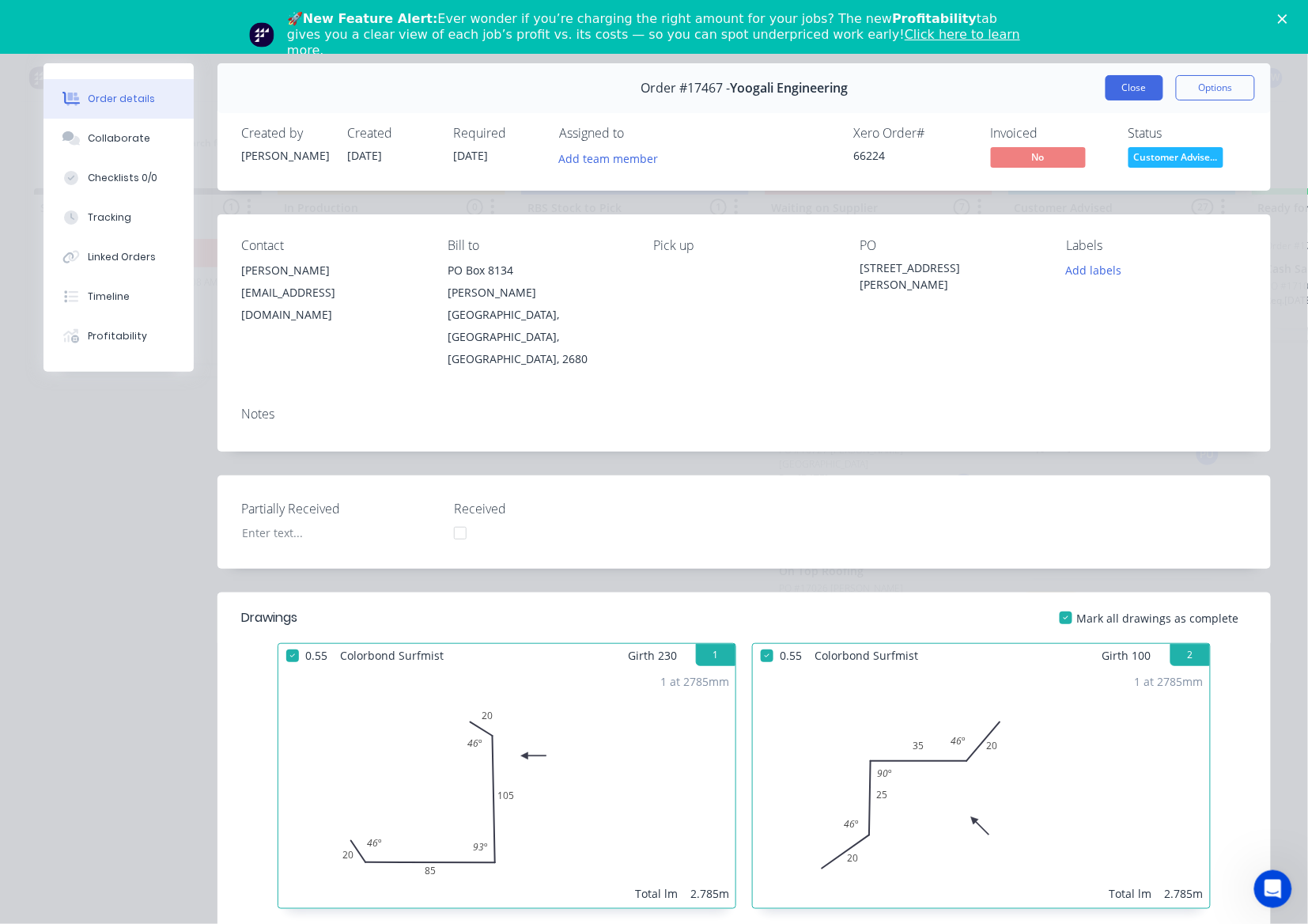
click at [1127, 93] on button "Close" at bounding box center [1135, 87] width 58 height 25
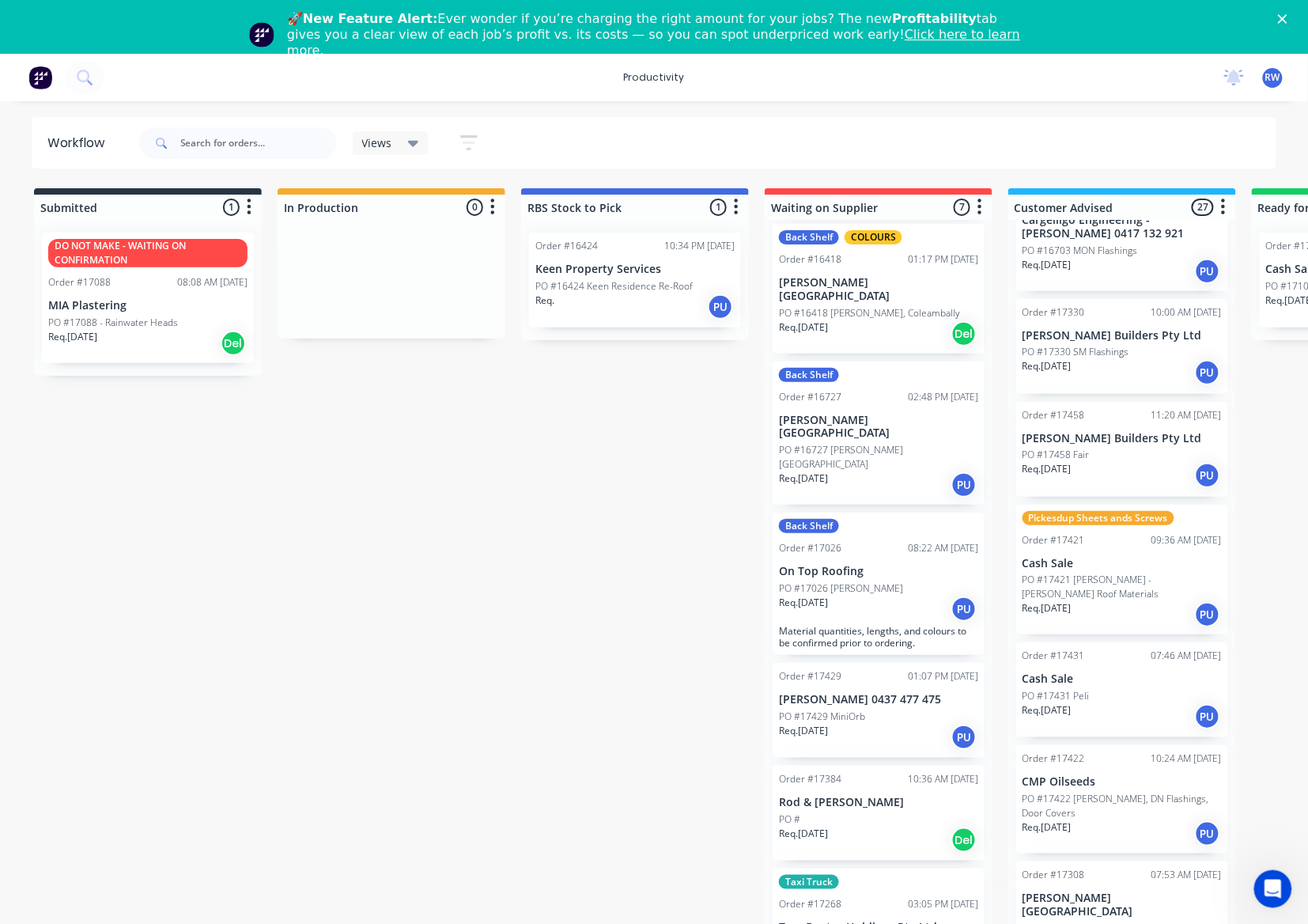
scroll to position [211, 0]
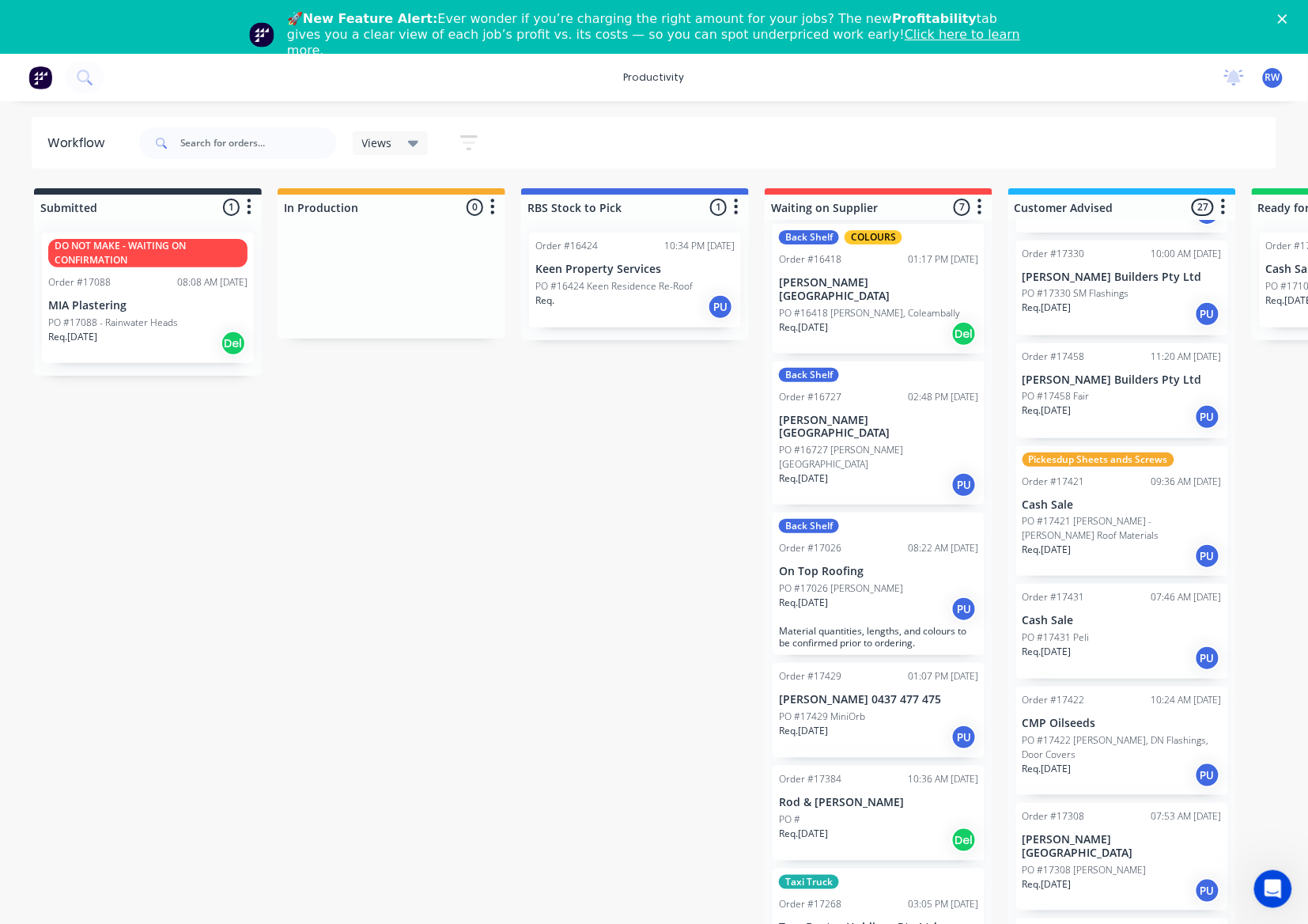
click at [1121, 543] on div "Req. 22/08/25 PU" at bounding box center [1122, 556] width 199 height 27
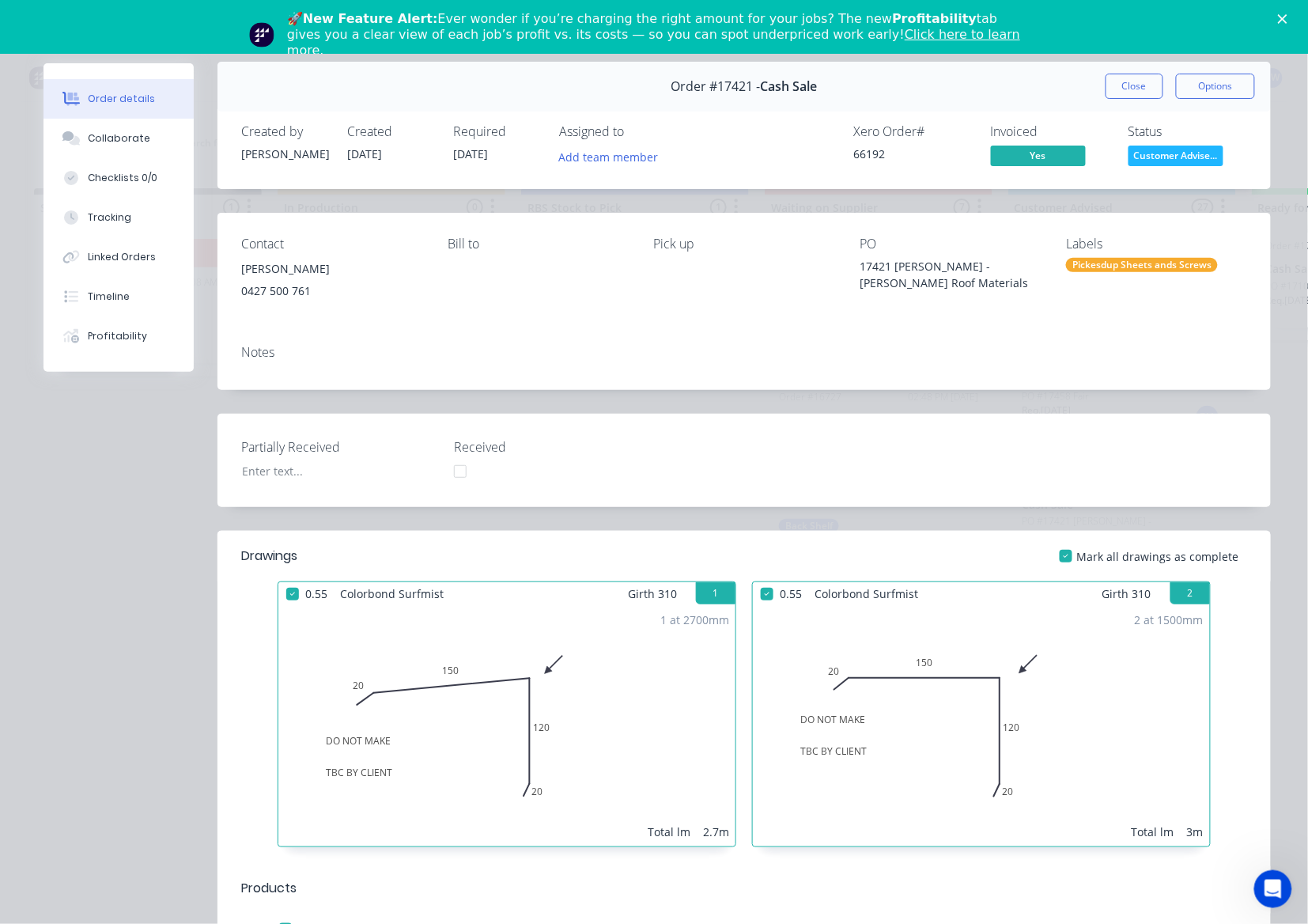
scroll to position [0, 0]
click at [1114, 87] on button "Close" at bounding box center [1135, 87] width 58 height 25
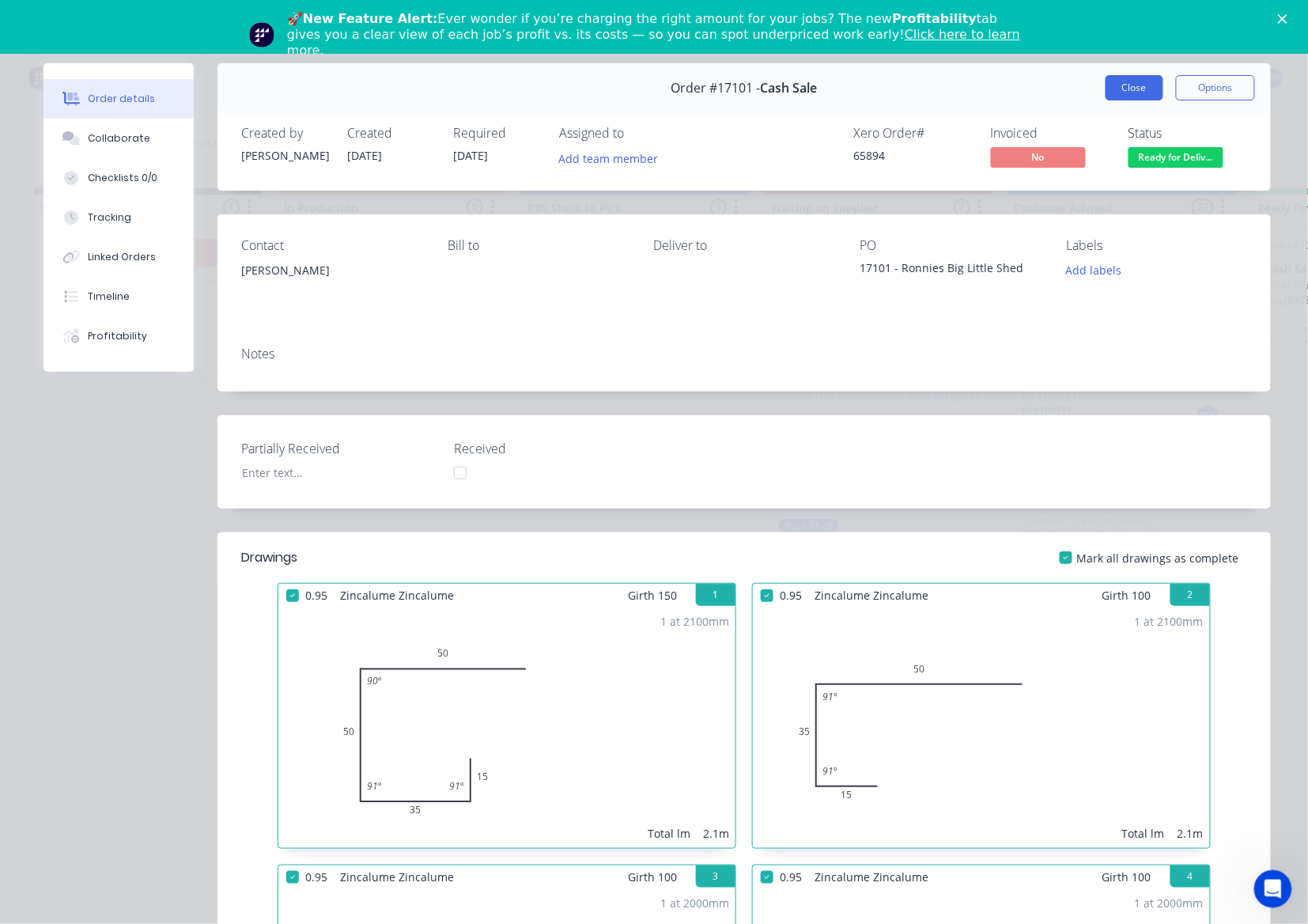
click at [1118, 79] on button "Close" at bounding box center [1135, 87] width 58 height 25
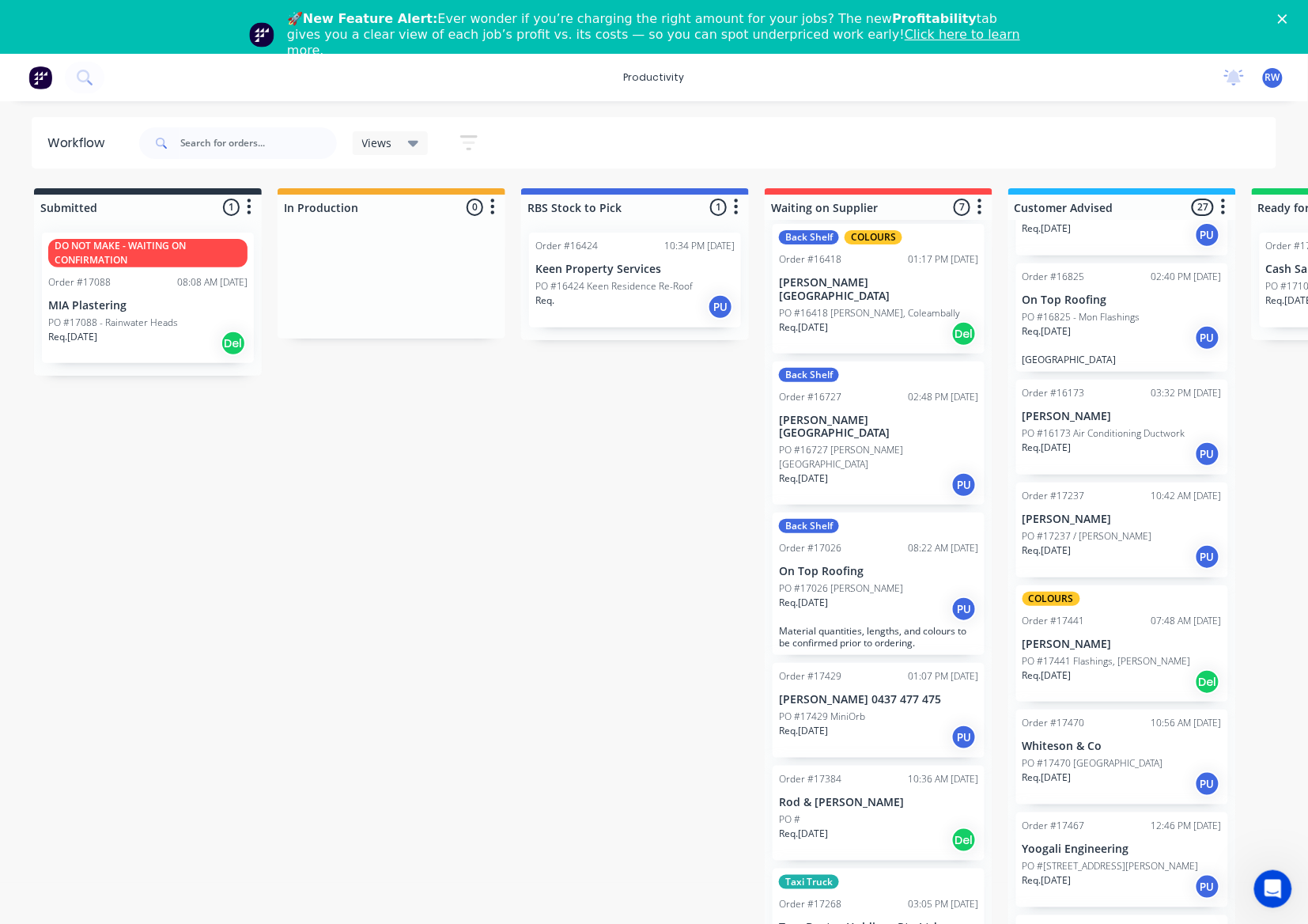
scroll to position [46, 0]
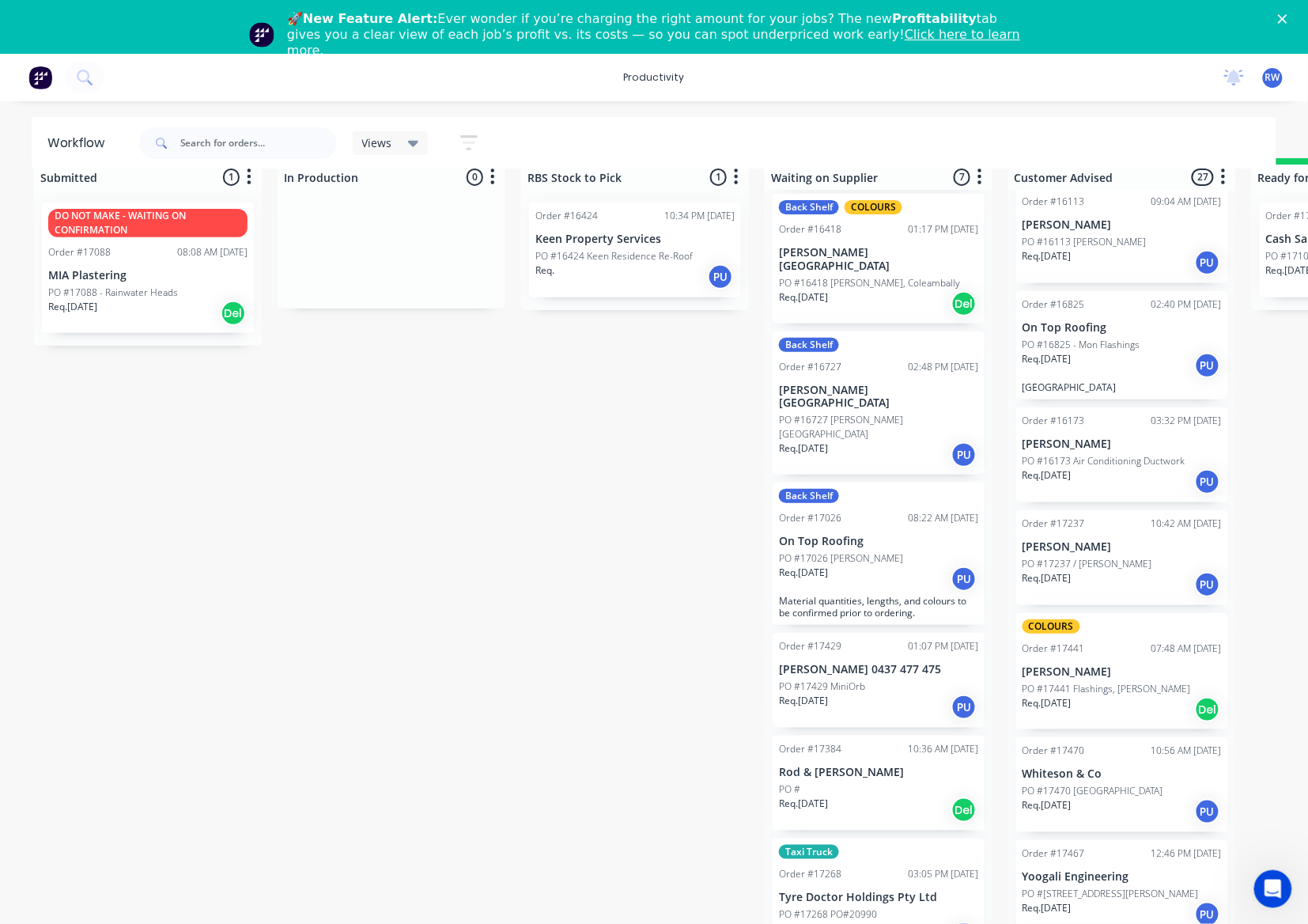
click at [1111, 865] on div "Order #17138 10:30 AM 15/07/25 Boldiston Plumbing PO #17138 Benerembah St Req. …" at bounding box center [1122, 557] width 228 height 734
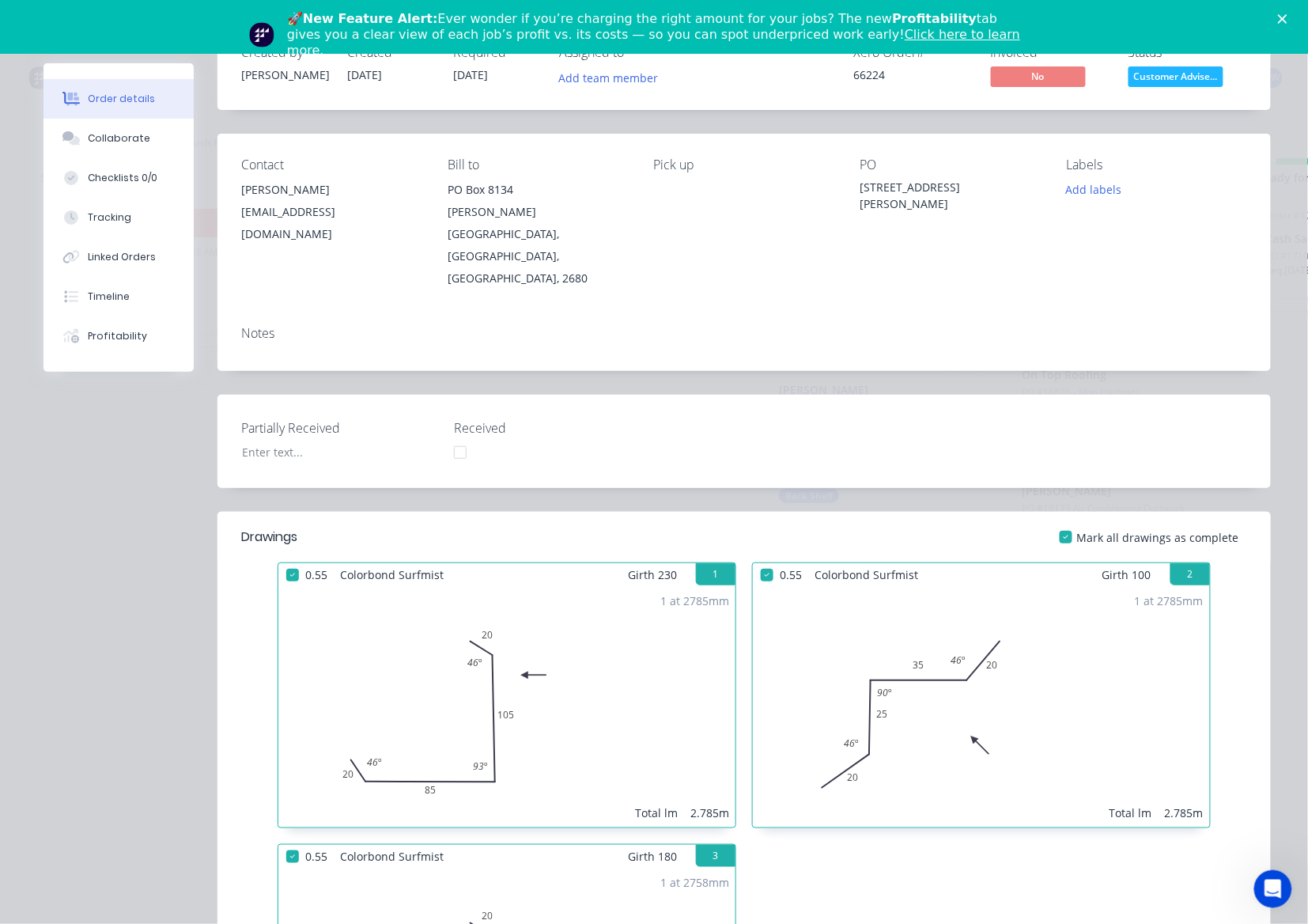
scroll to position [0, 0]
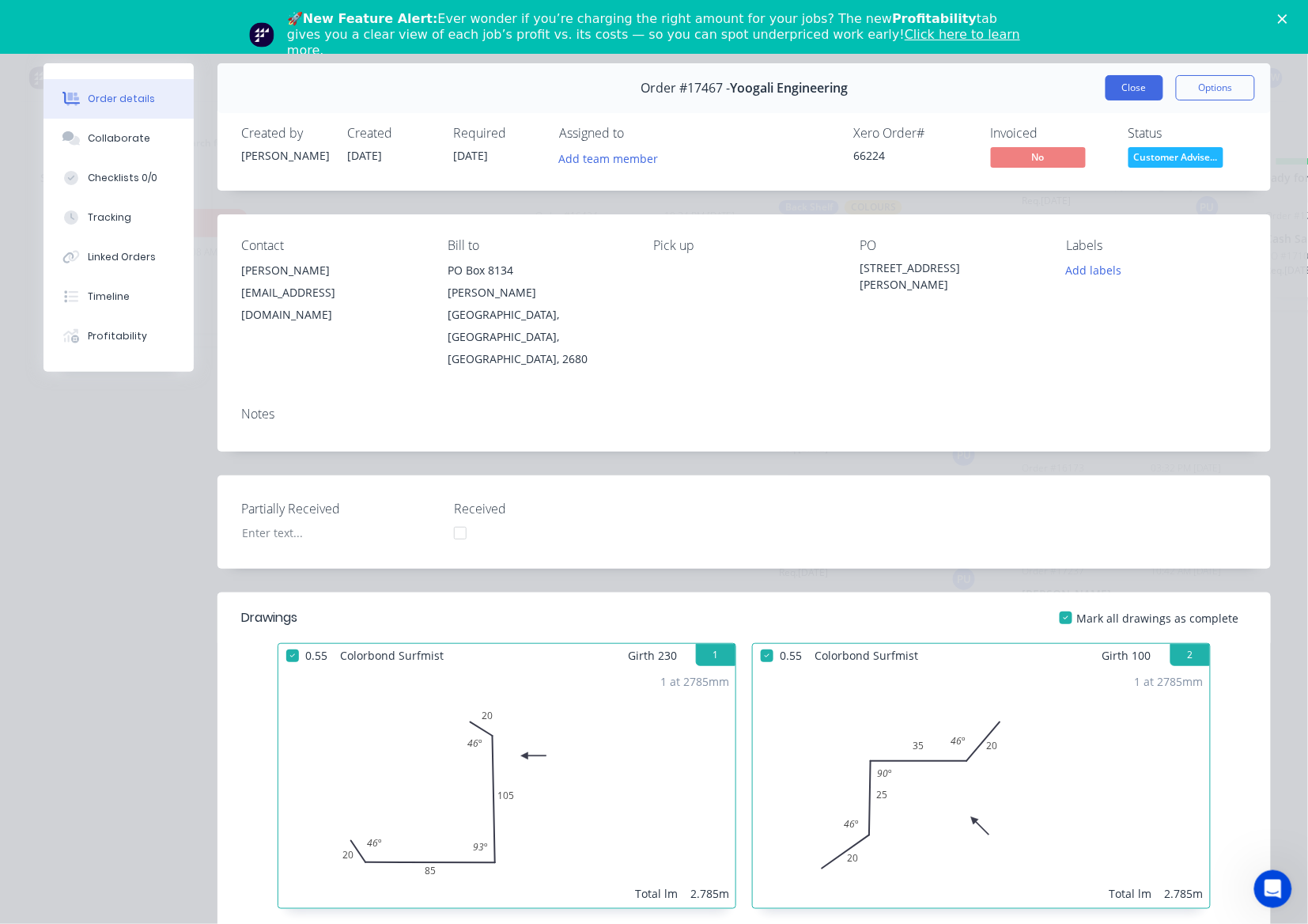
click at [1121, 79] on button "Close" at bounding box center [1135, 87] width 58 height 25
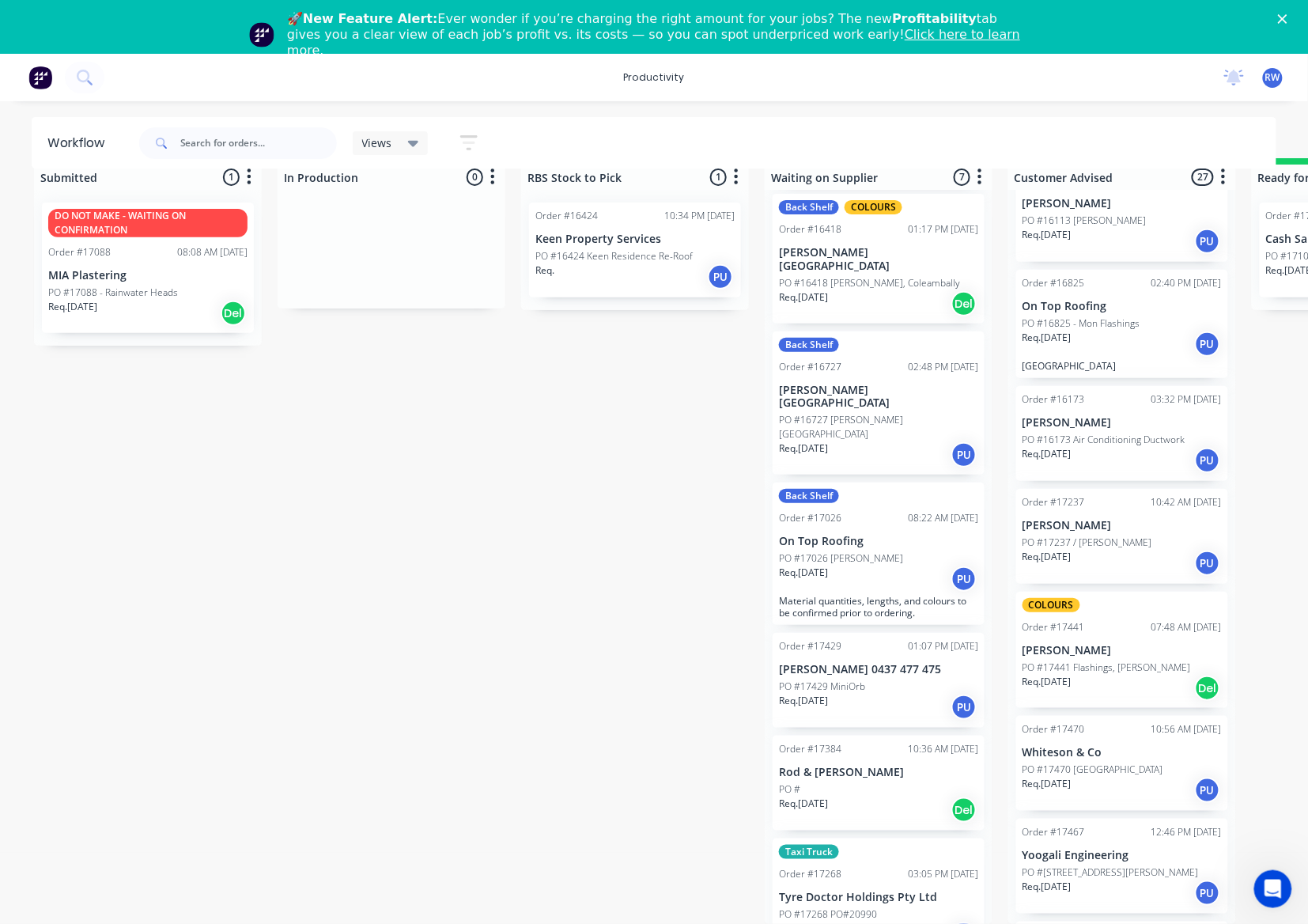
scroll to position [2178, 0]
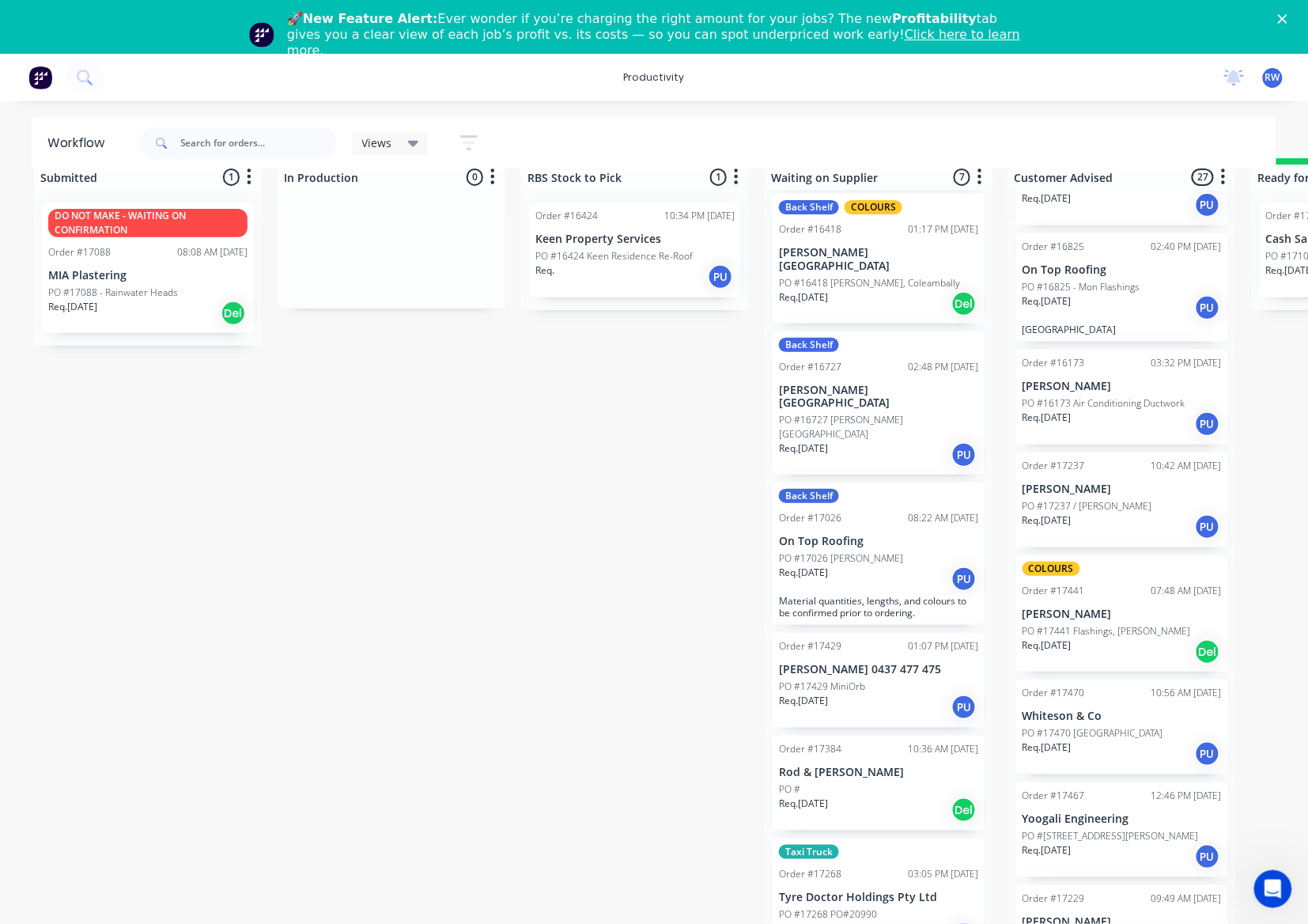
click at [1071, 932] on p "[STREET_ADDRESS]" at bounding box center [1064, 939] width 82 height 14
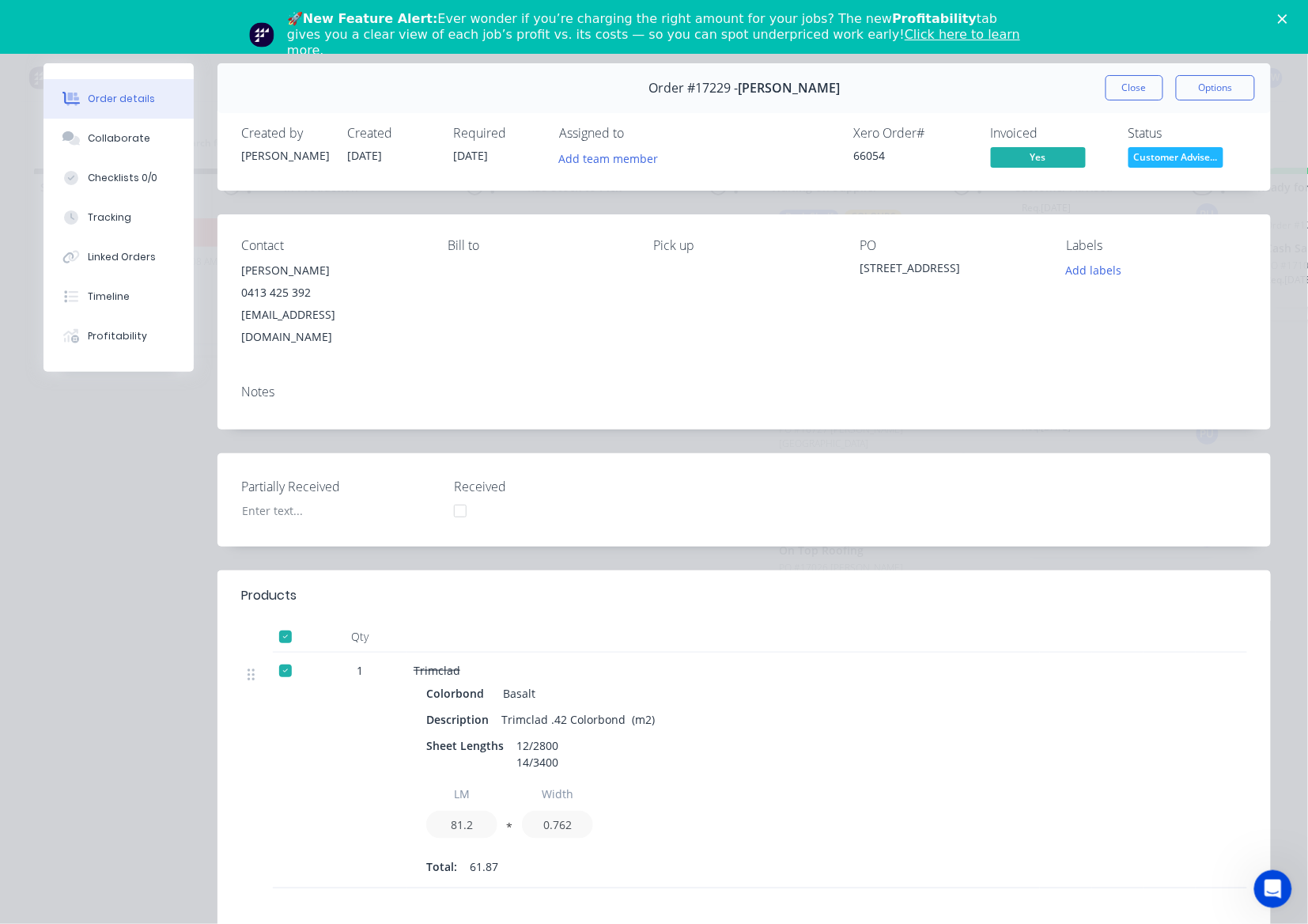
scroll to position [0, 0]
click at [1121, 98] on button "Close" at bounding box center [1135, 87] width 58 height 25
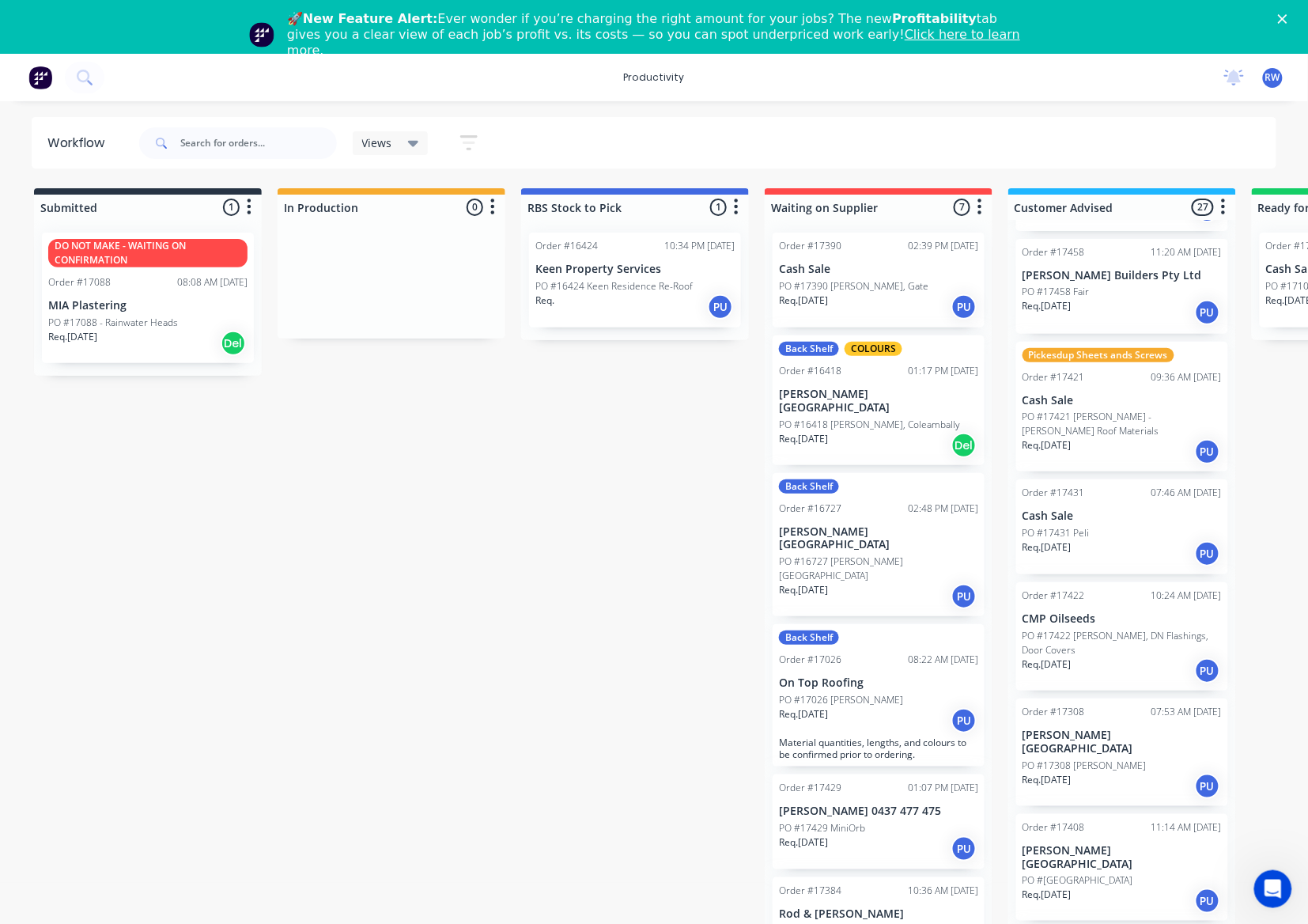
scroll to position [421, 0]
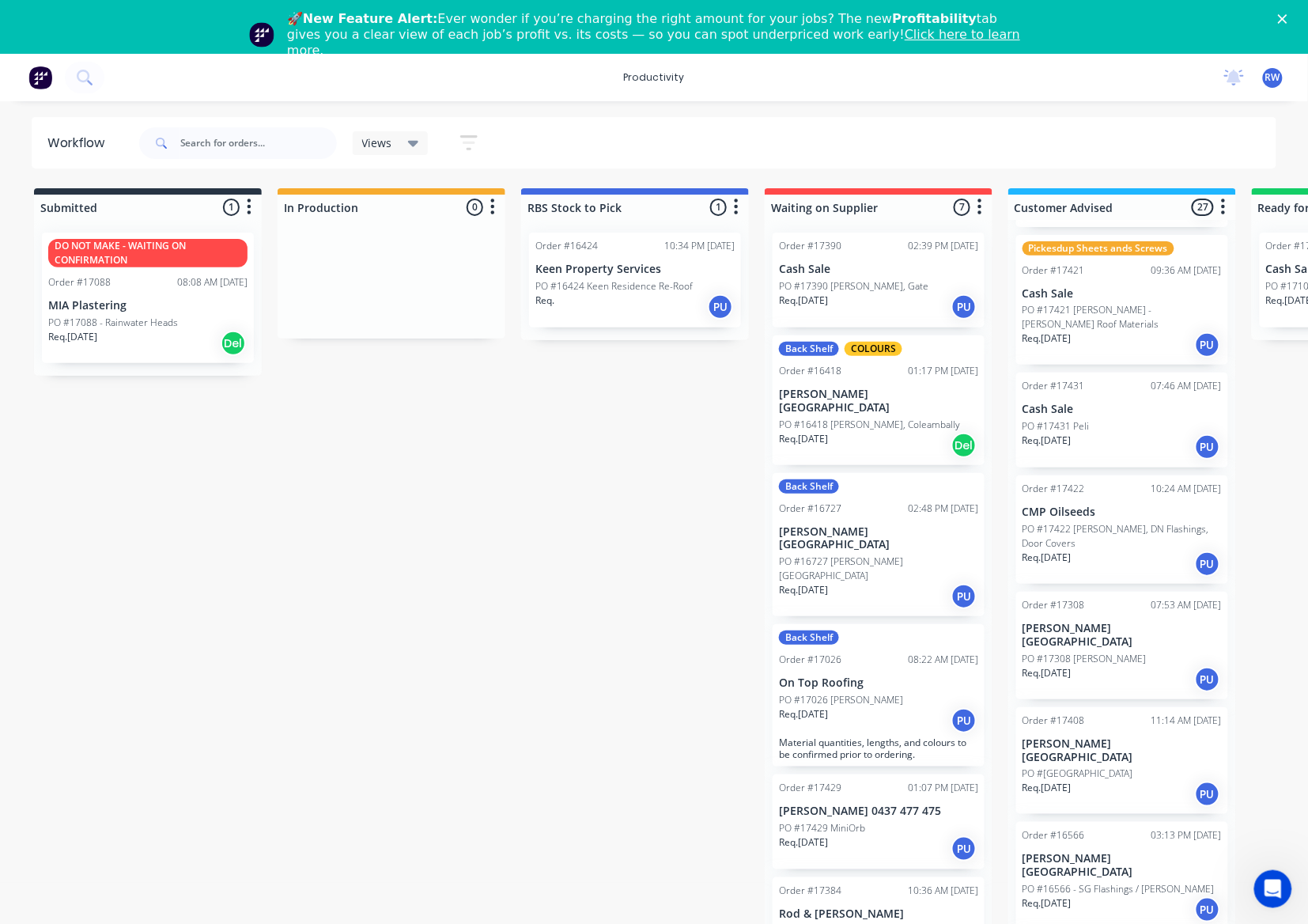
click at [1190, 522] on p "PO #17422 [PERSON_NAME], DN Flashings, Door Covers" at bounding box center [1122, 537] width 199 height 29
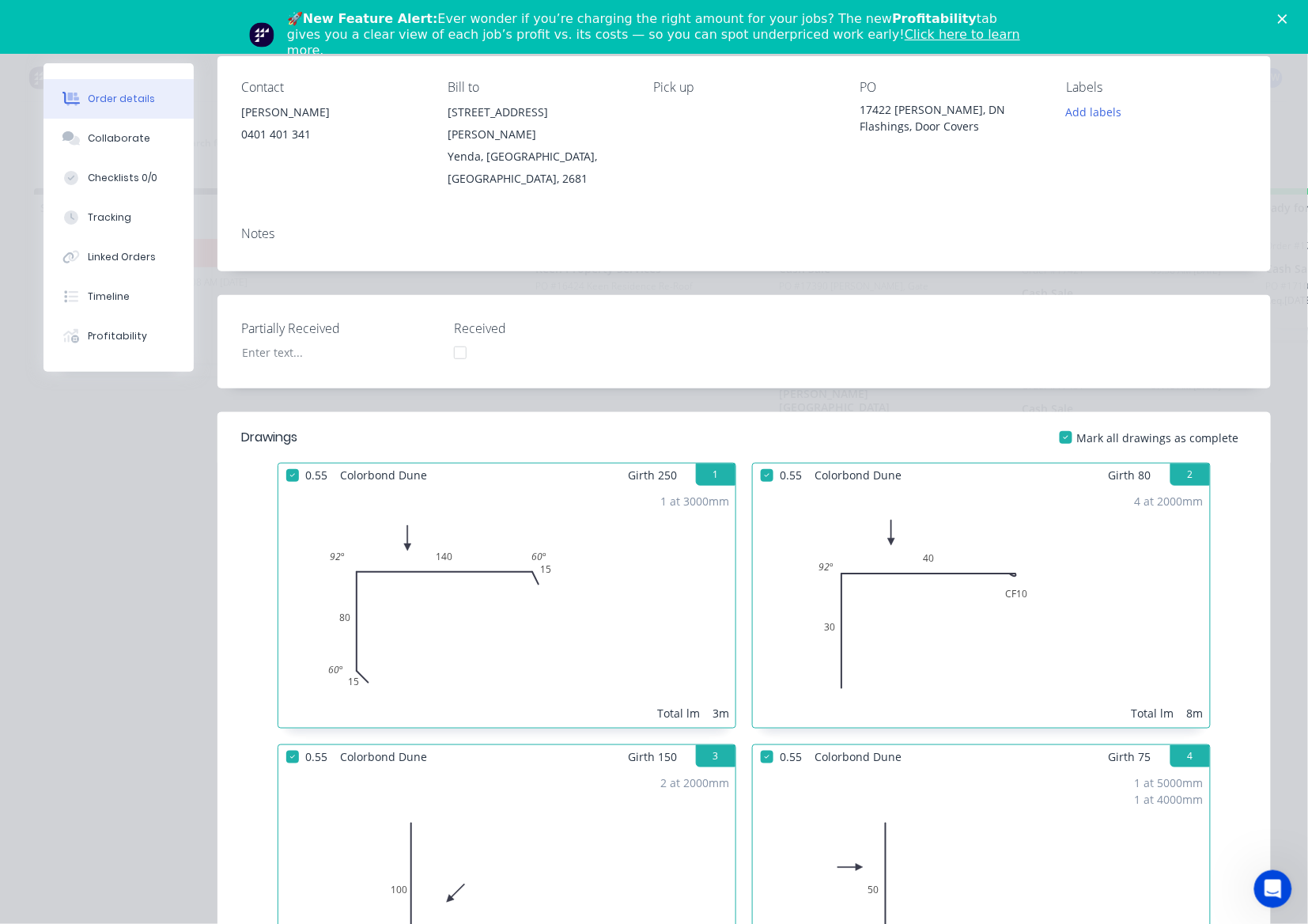
scroll to position [0, 0]
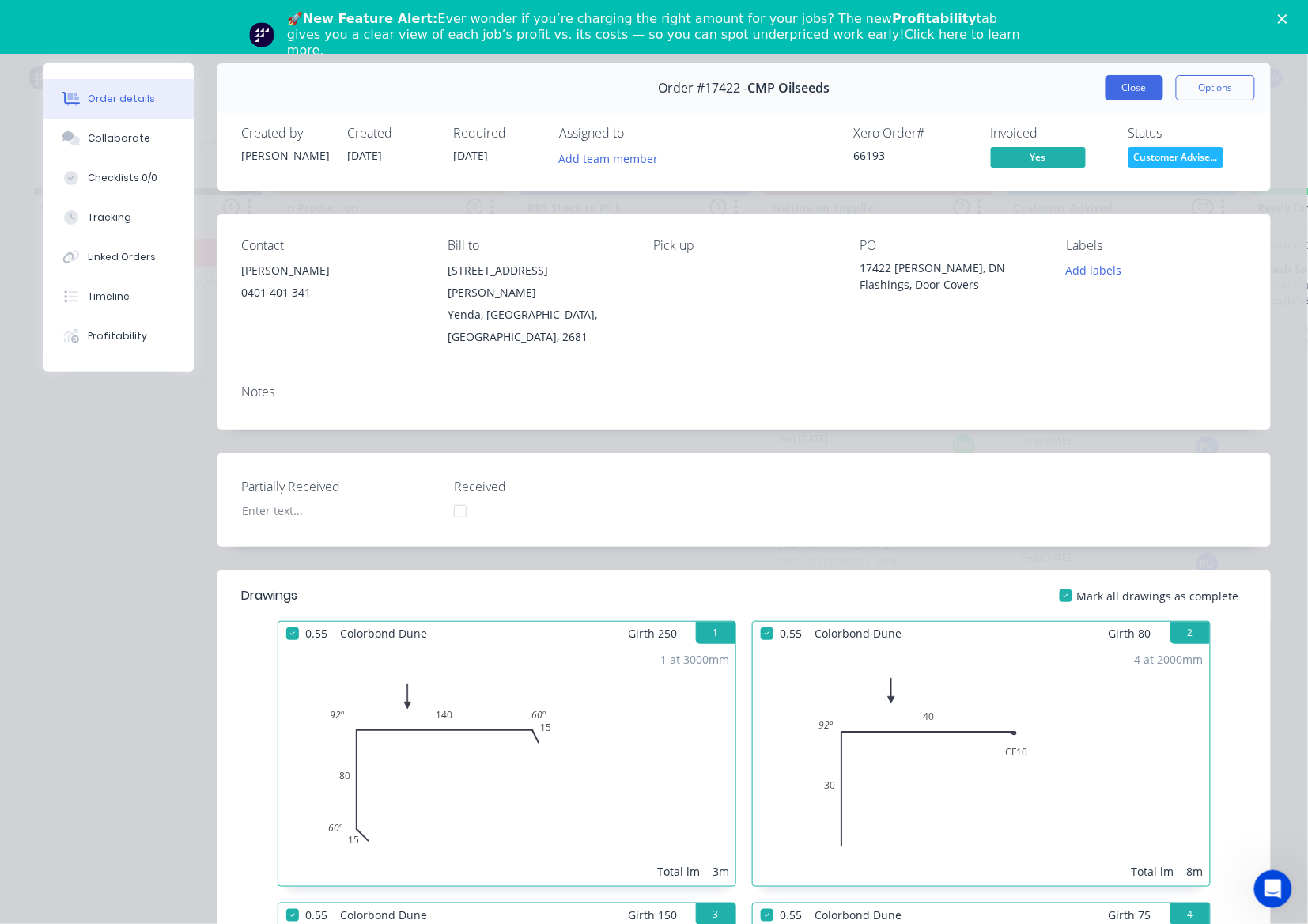
click at [1118, 86] on button "Close" at bounding box center [1135, 87] width 58 height 25
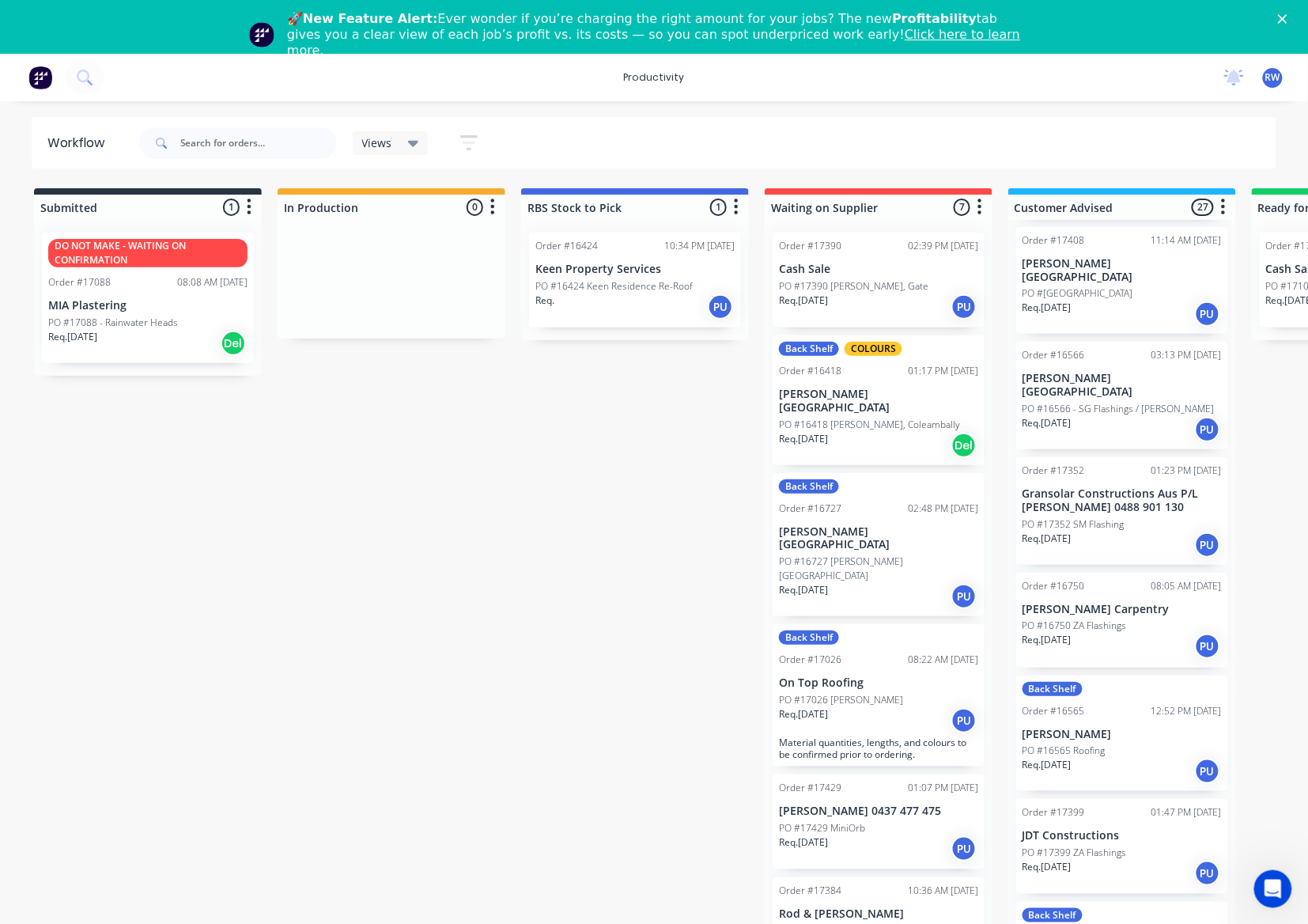
scroll to position [949, 0]
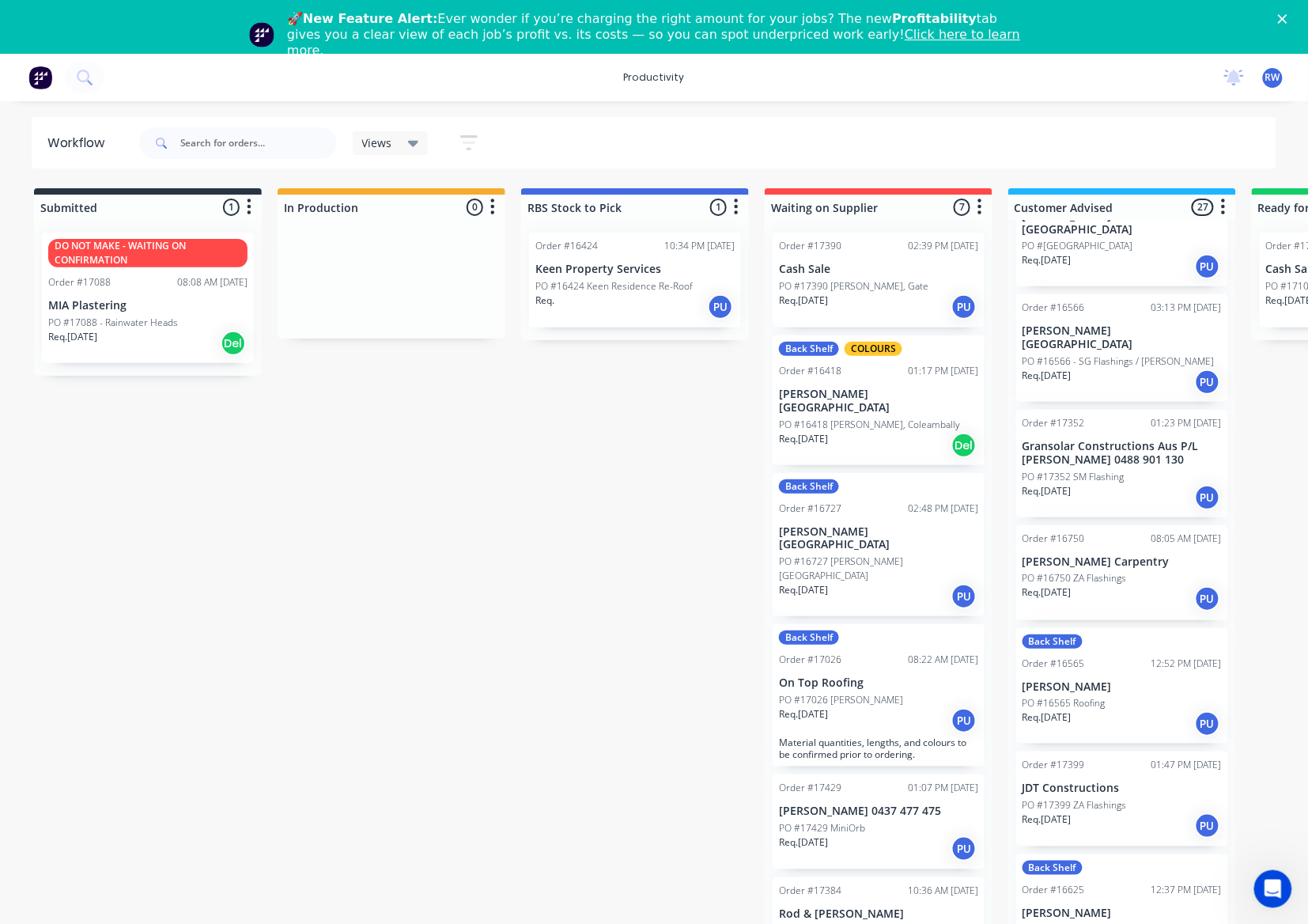
click at [1146, 484] on div "Req. 13/08/25 PU" at bounding box center [1122, 497] width 199 height 27
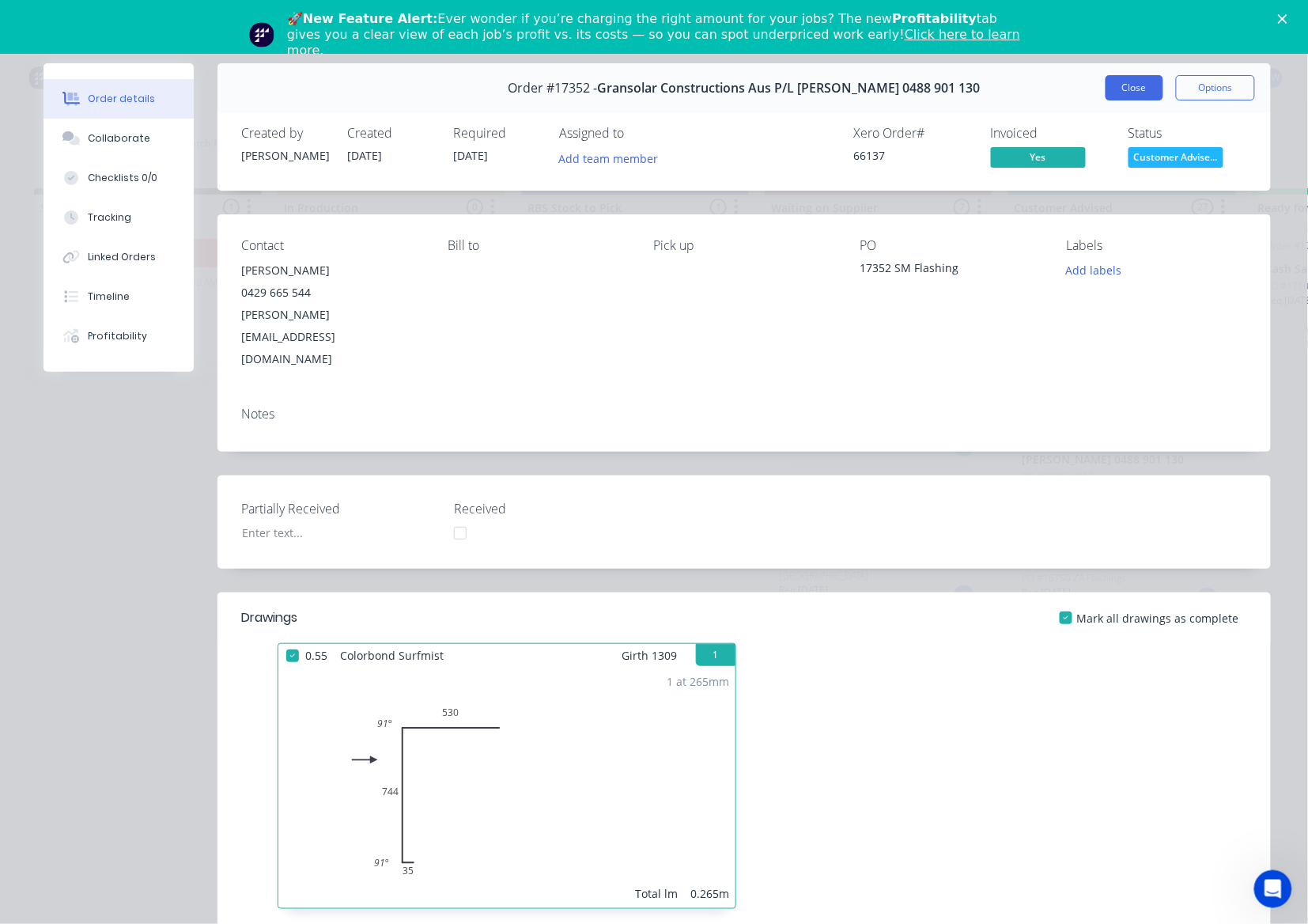
click at [1106, 92] on button "Close" at bounding box center [1135, 87] width 58 height 25
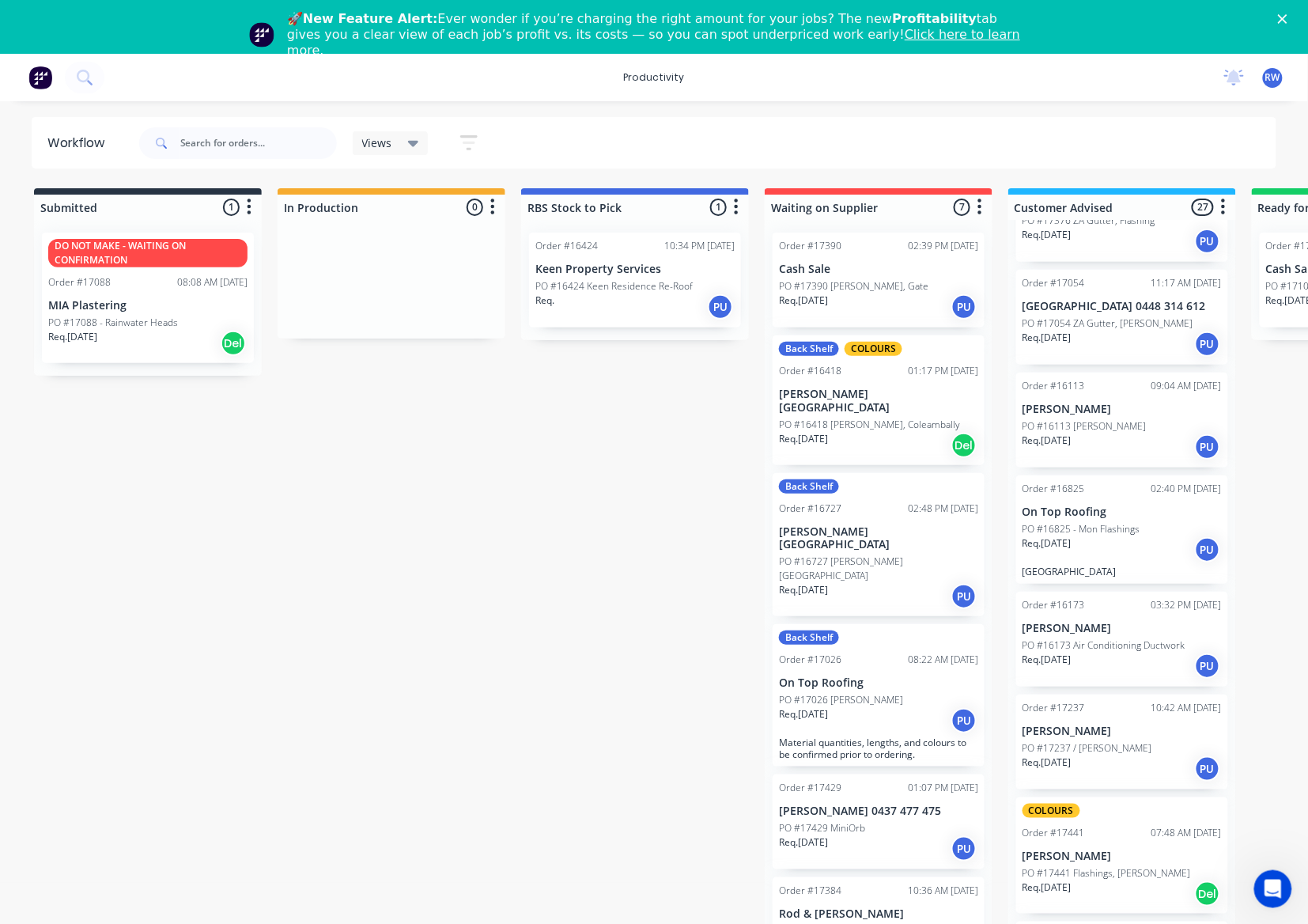
scroll to position [2003, 0]
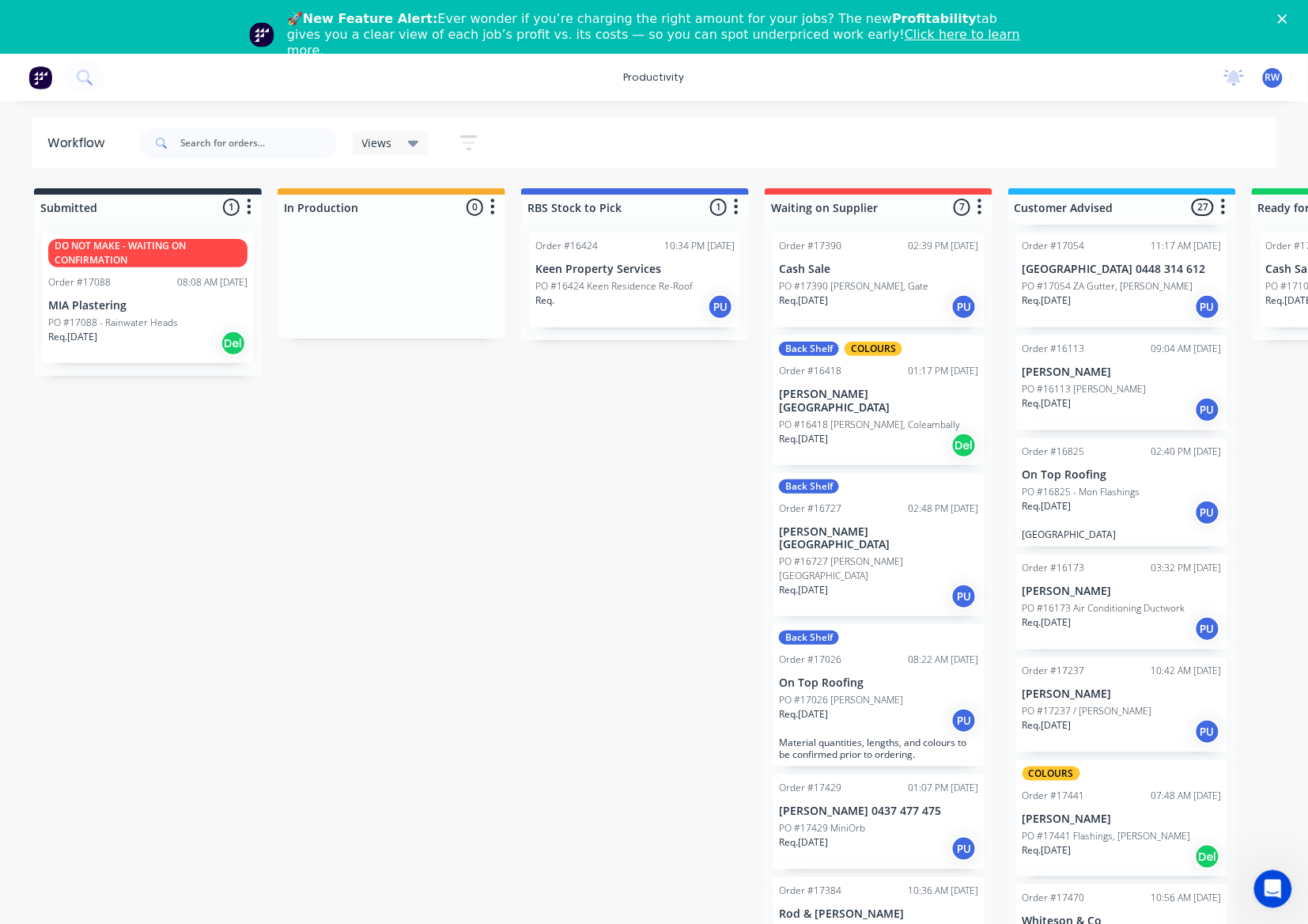
click at [1136, 704] on div "PO #17237 / Zinc Corro" at bounding box center [1122, 712] width 199 height 14
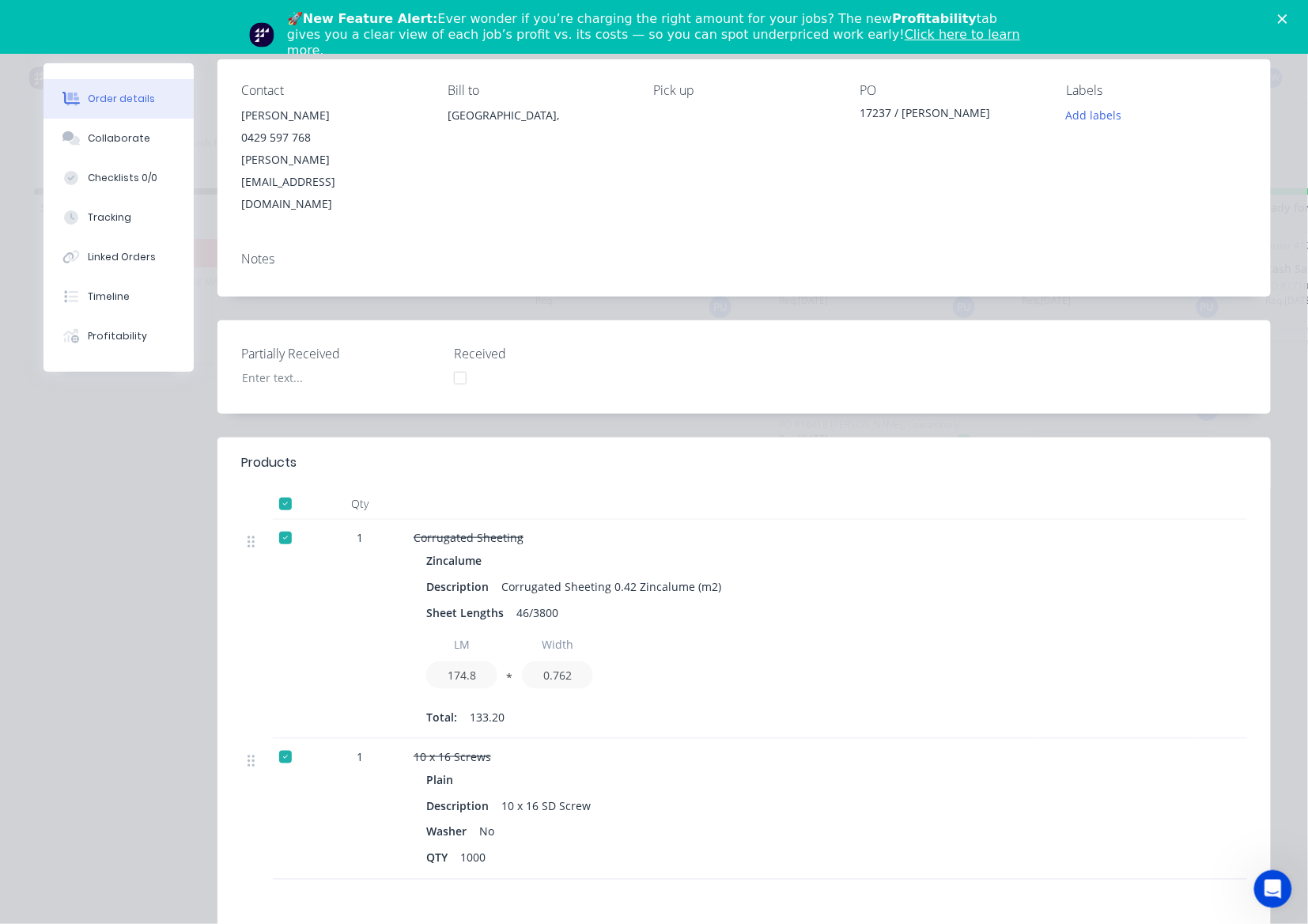
scroll to position [0, 0]
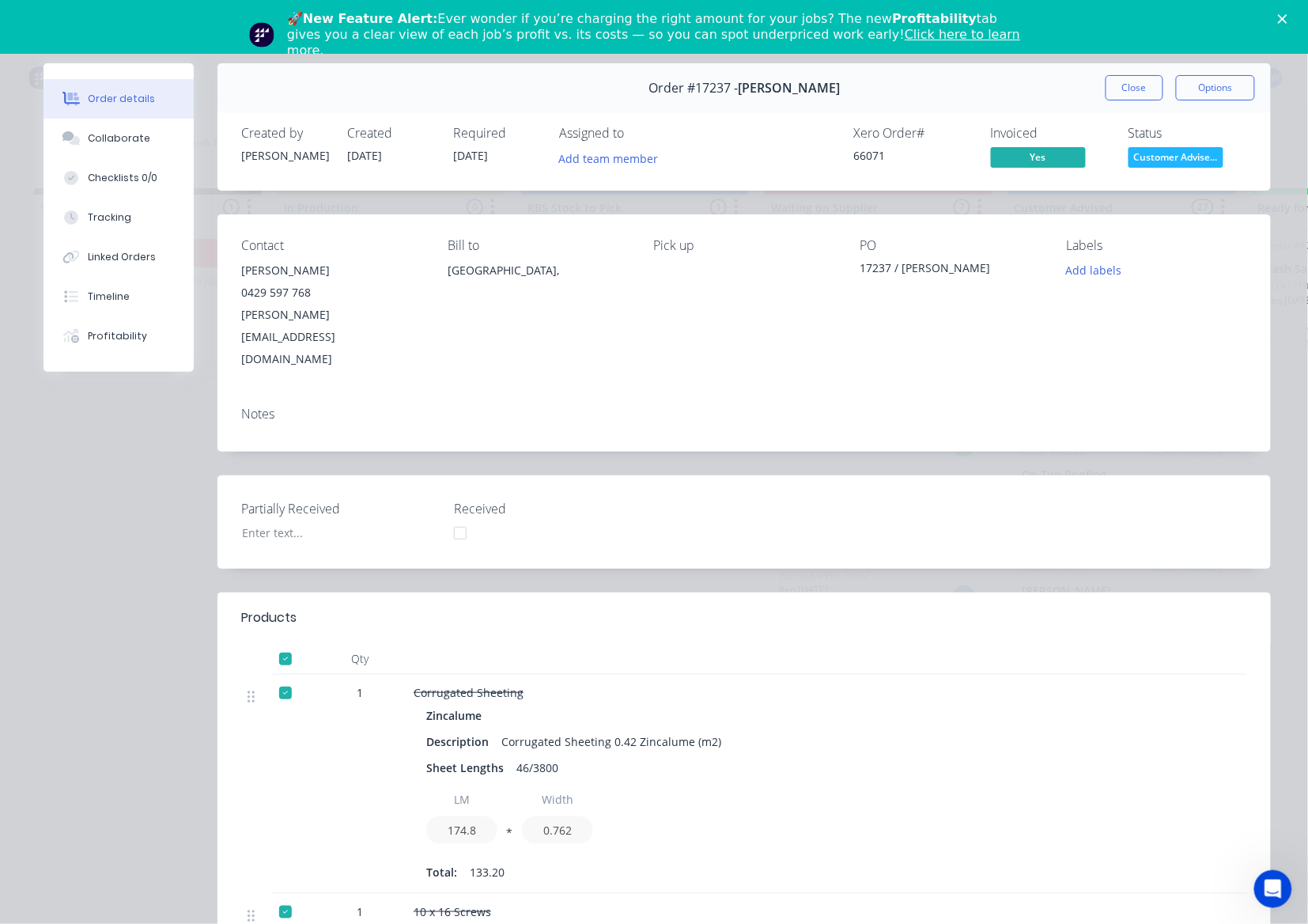
click at [1177, 165] on span "Customer Advise..." at bounding box center [1176, 157] width 95 height 20
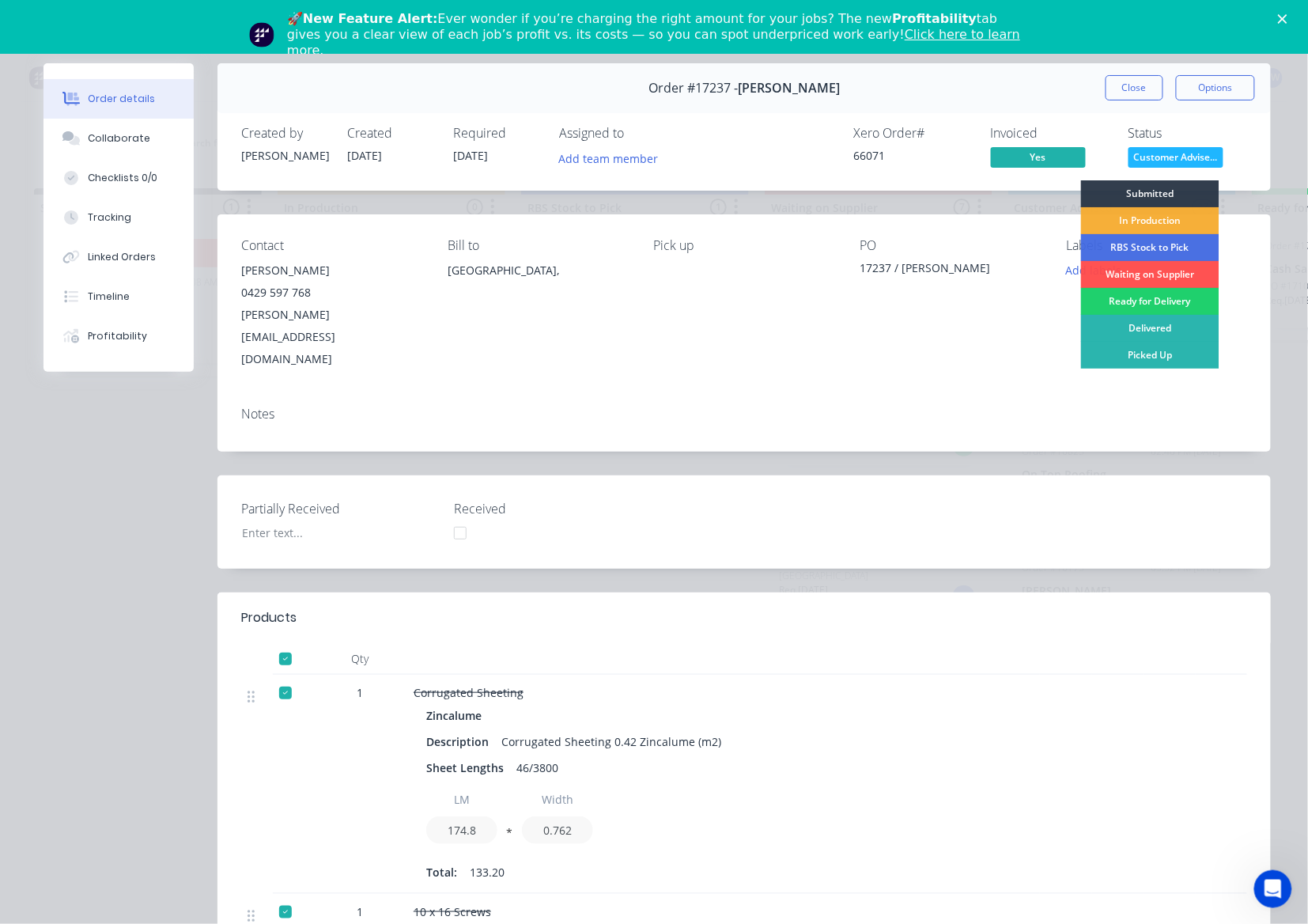
click at [1121, 362] on div "Picked Up" at bounding box center [1150, 355] width 138 height 27
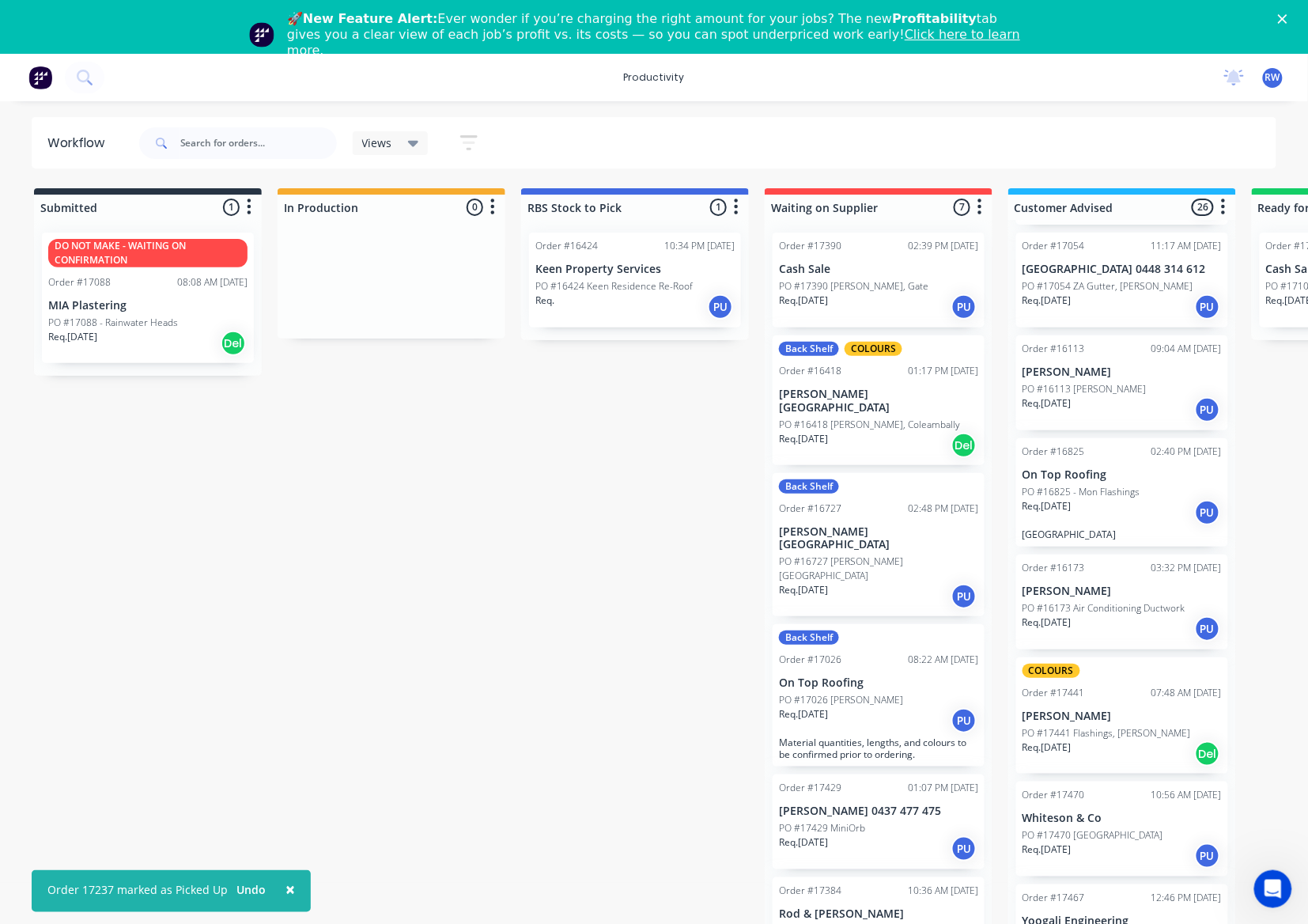
scroll to position [2077, 0]
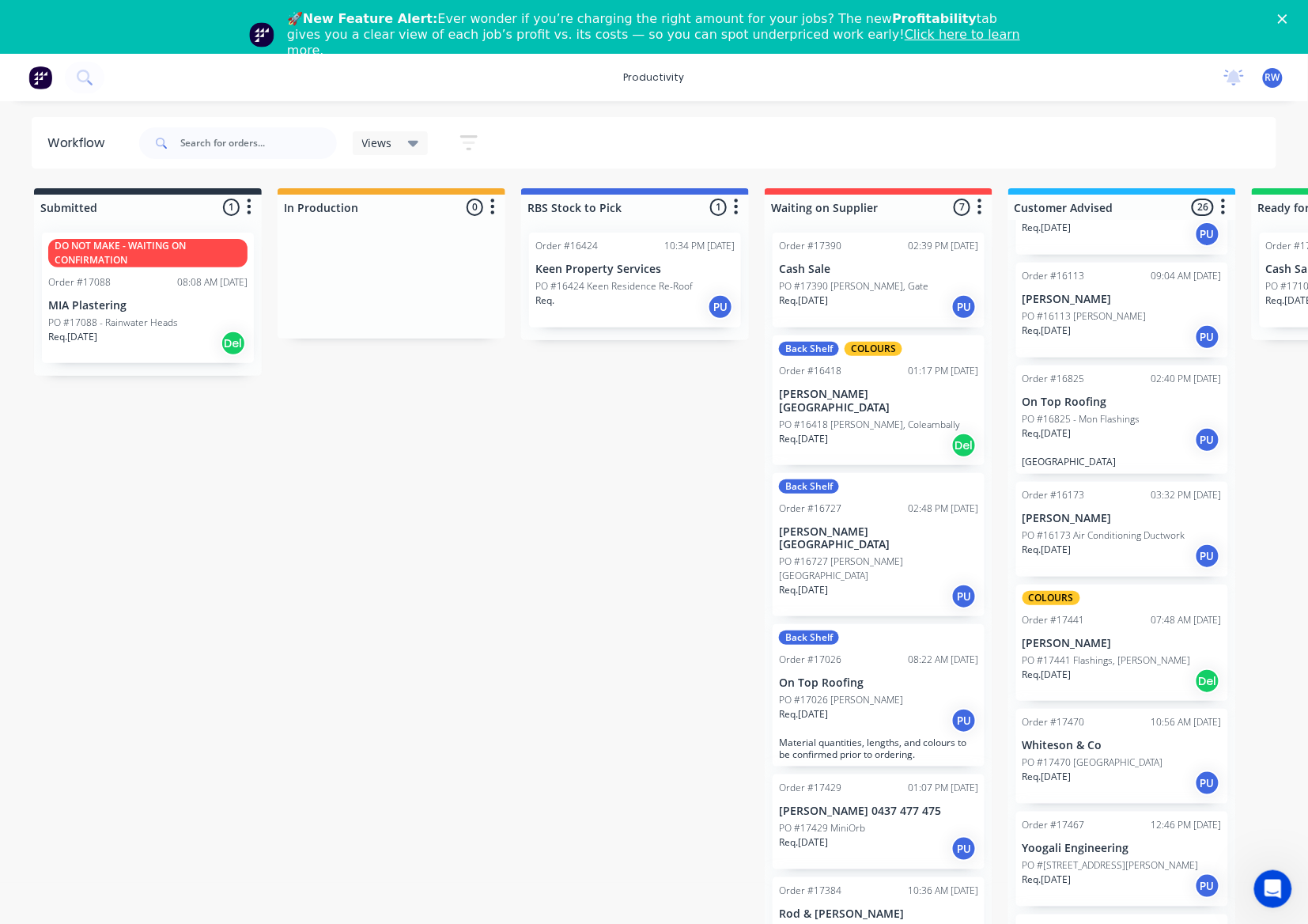
click at [1106, 653] on p "PO #17441 Flashings, [PERSON_NAME]" at bounding box center [1107, 661] width 169 height 14
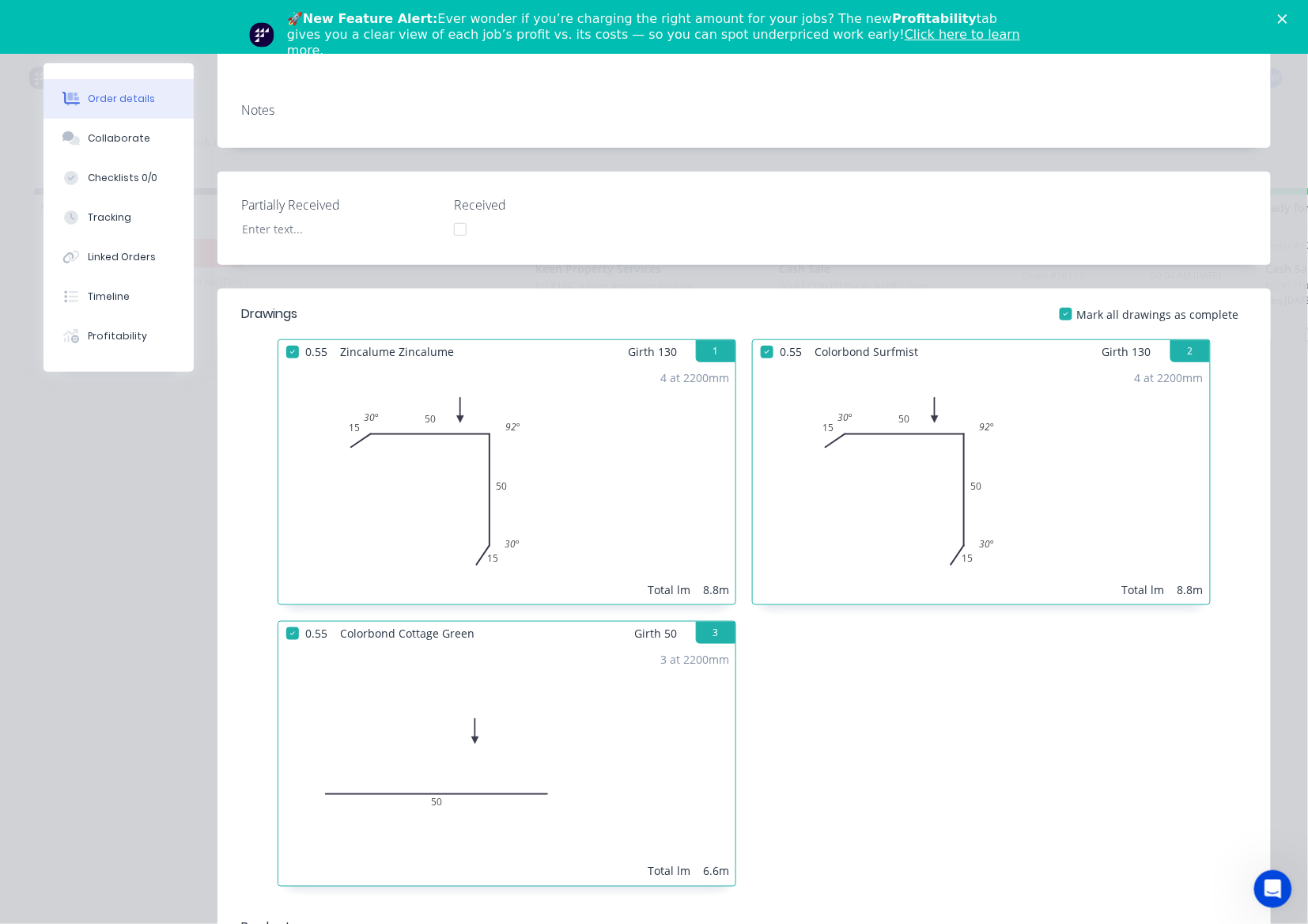
scroll to position [0, 0]
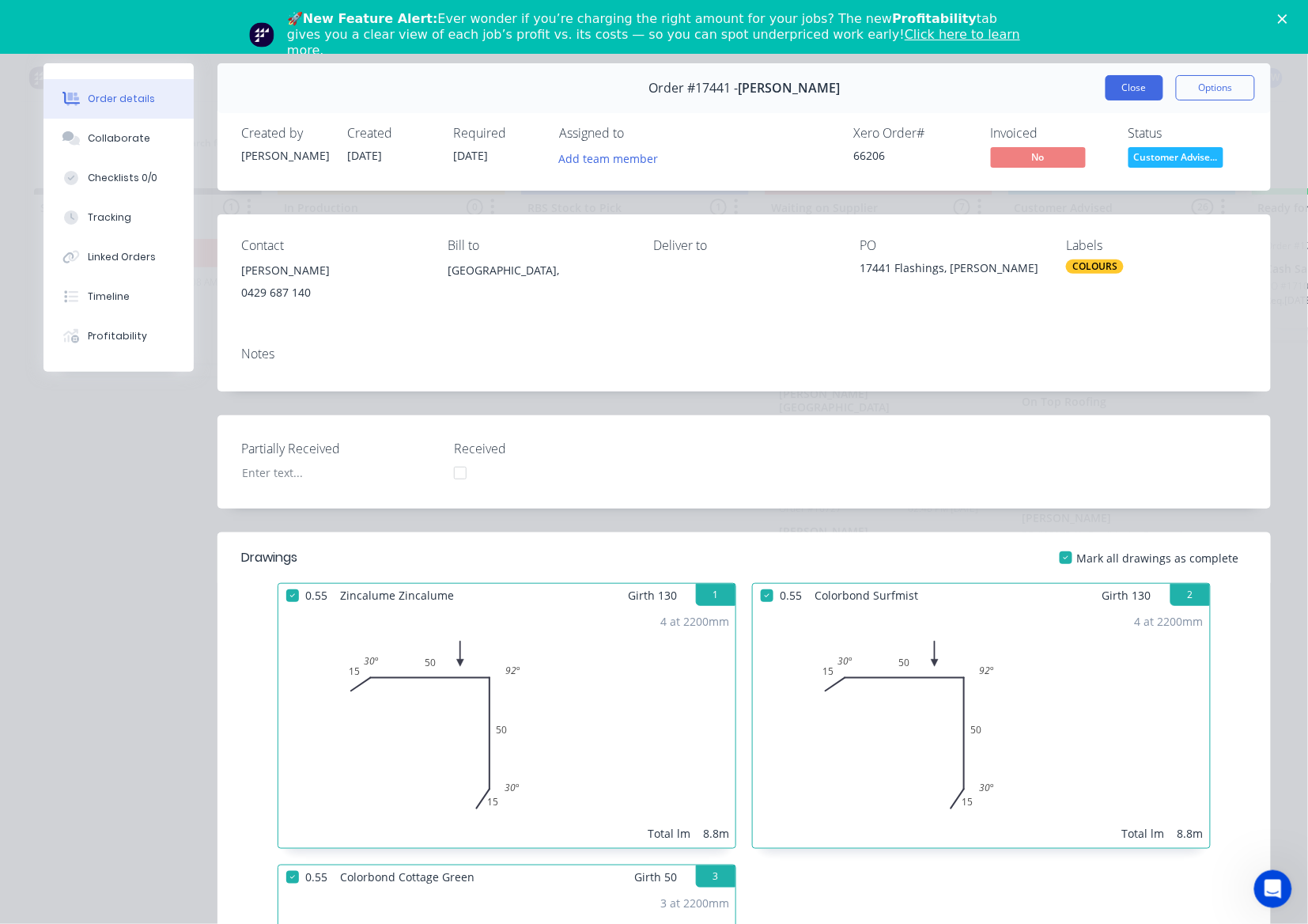
click at [1137, 87] on button "Close" at bounding box center [1135, 87] width 58 height 25
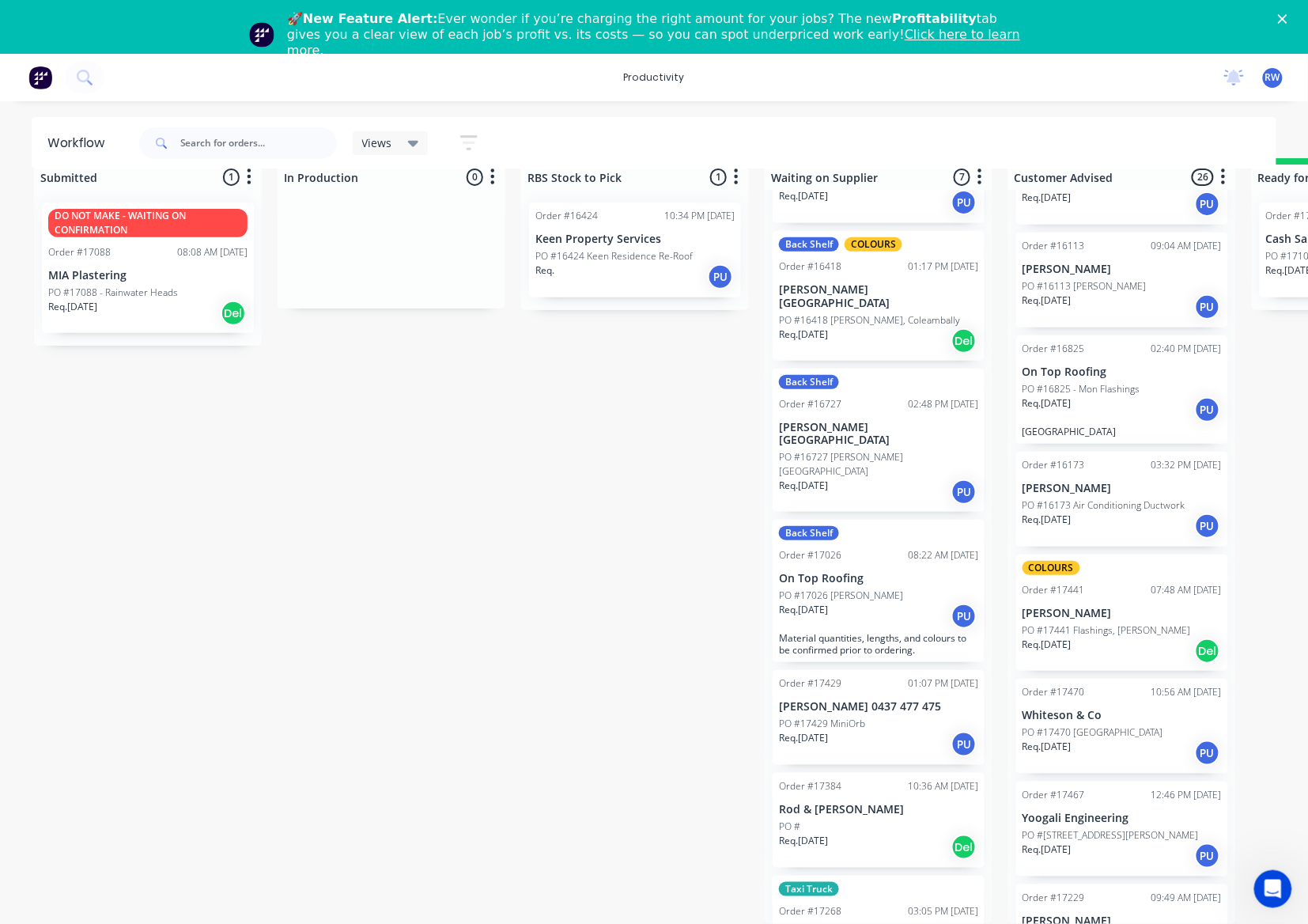
scroll to position [112, 0]
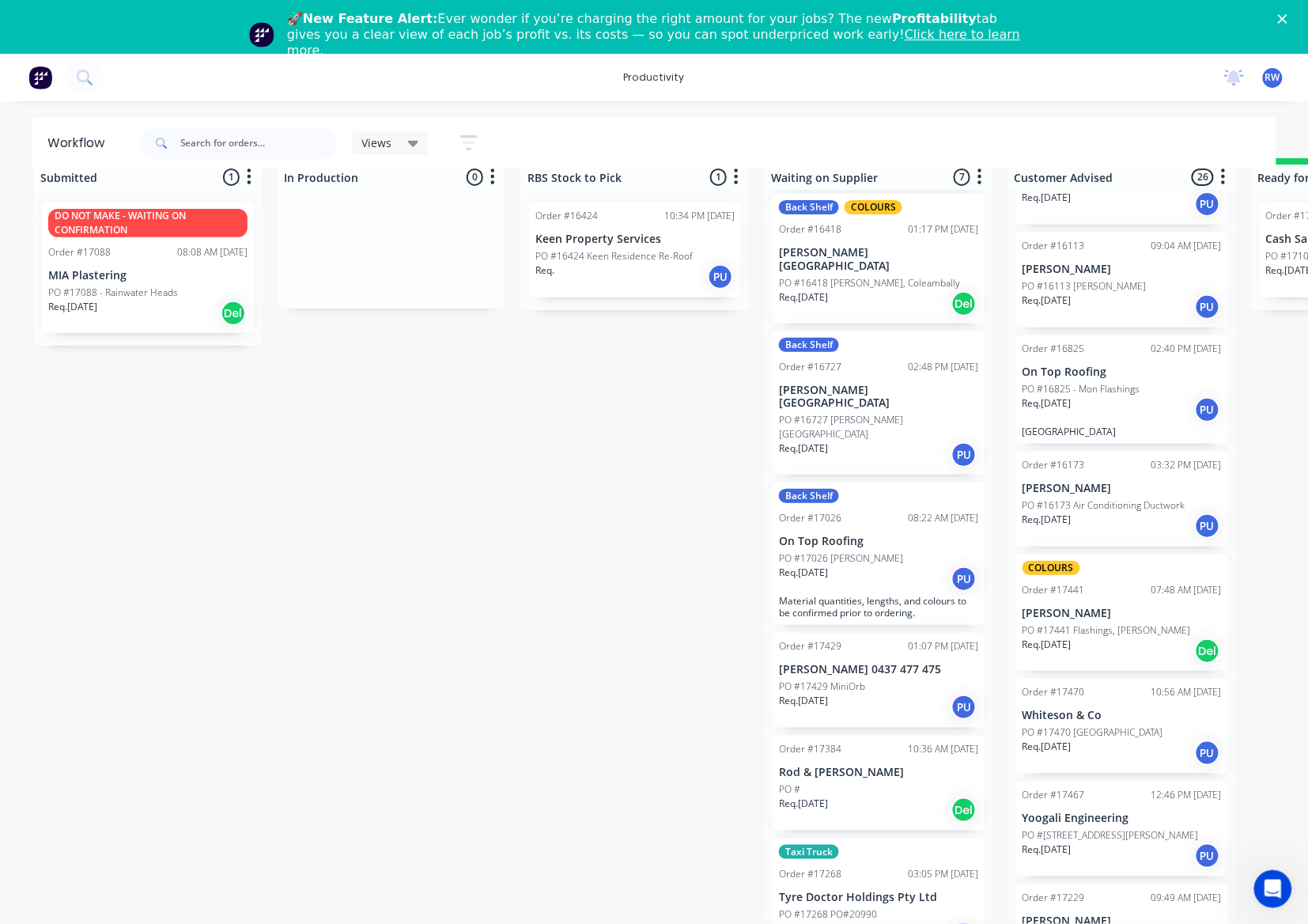
click at [881, 907] on div "PO #17268 PO#20990" at bounding box center [879, 914] width 199 height 14
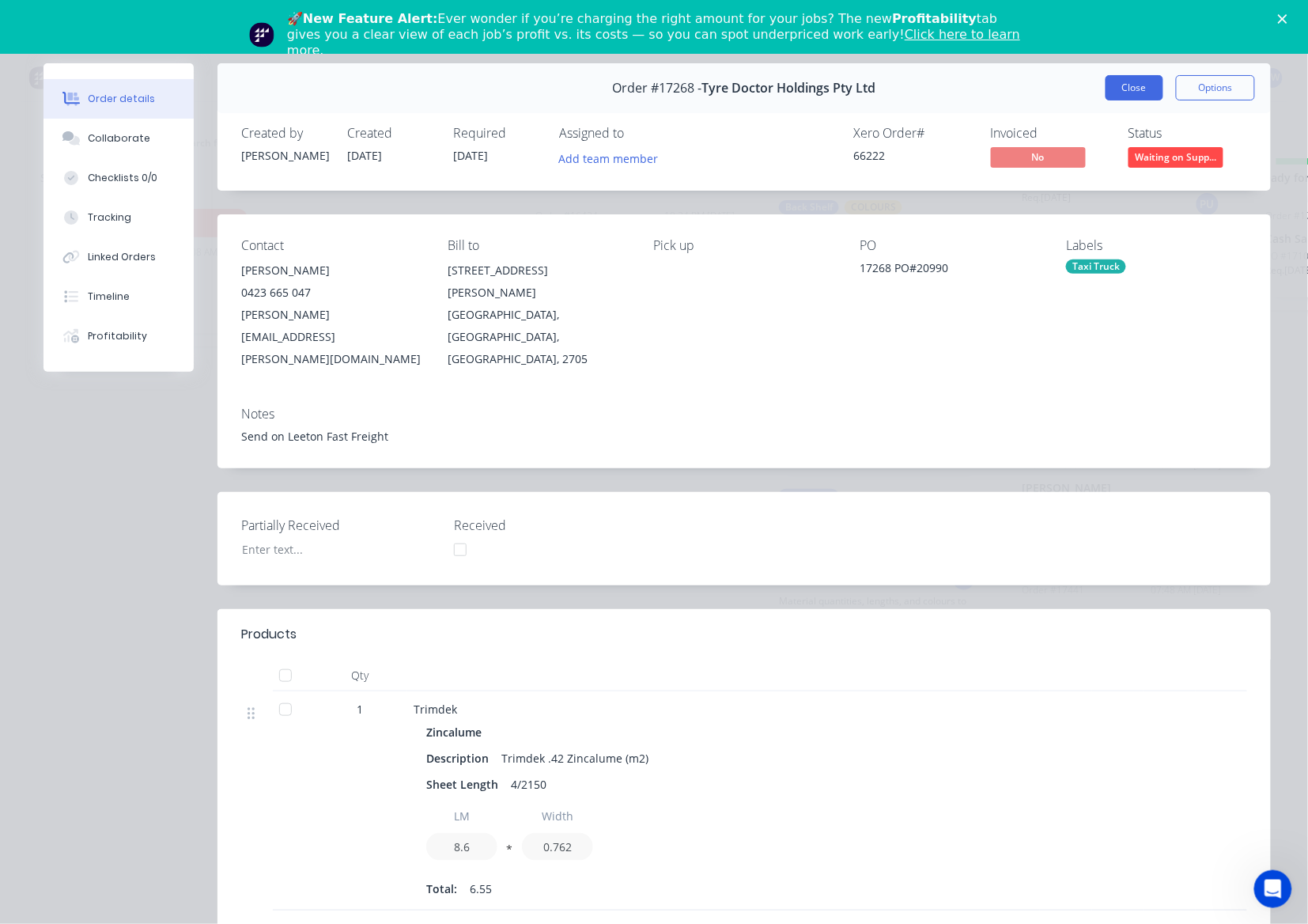
click at [1118, 84] on button "Close" at bounding box center [1135, 87] width 58 height 25
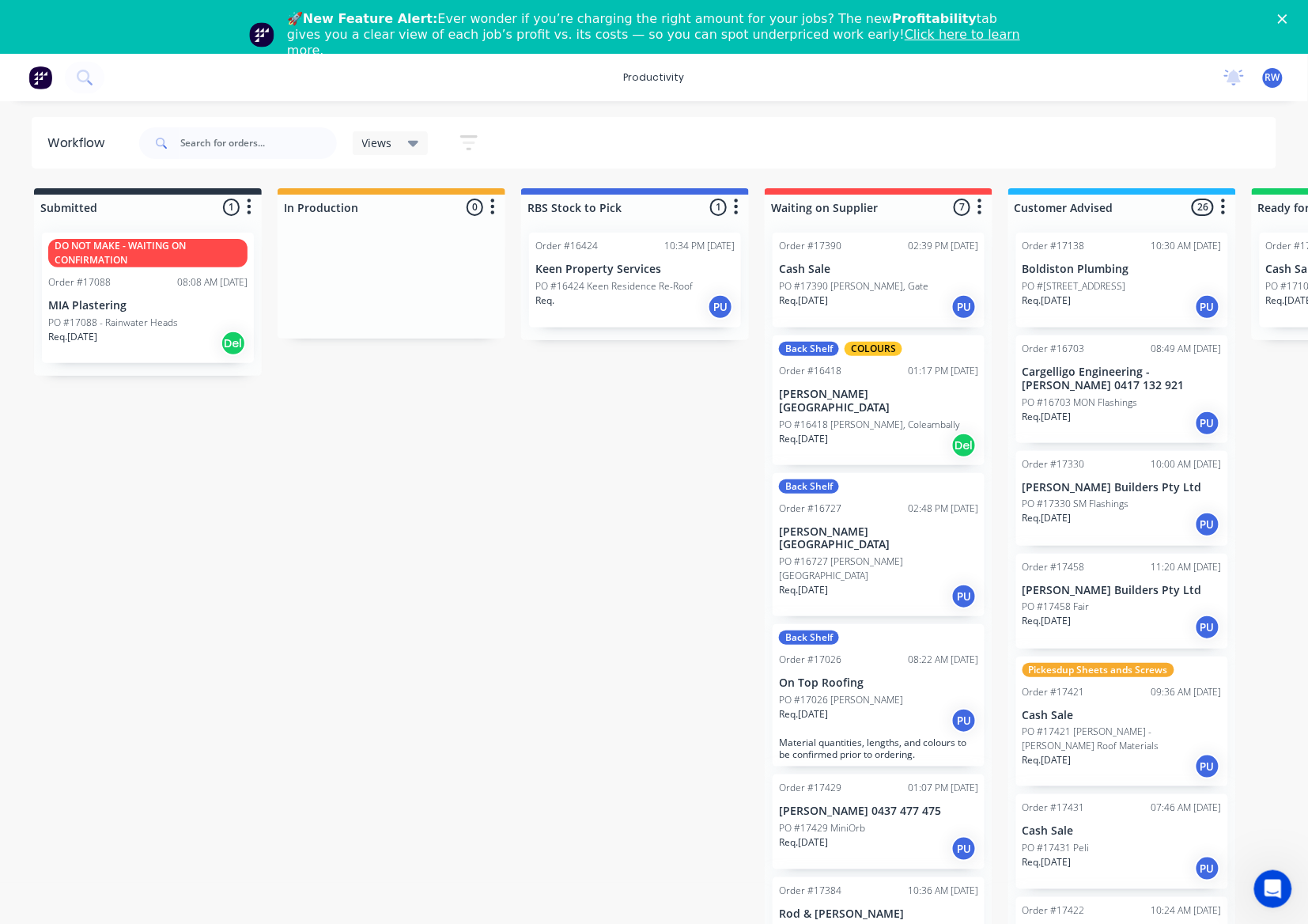
click at [188, 357] on div "DO NOT MAKE - WAITING ON CONFIRMATION Order #17088 08:08 AM [DATE] MIA Plasteri…" at bounding box center [147, 297] width 212 height 130
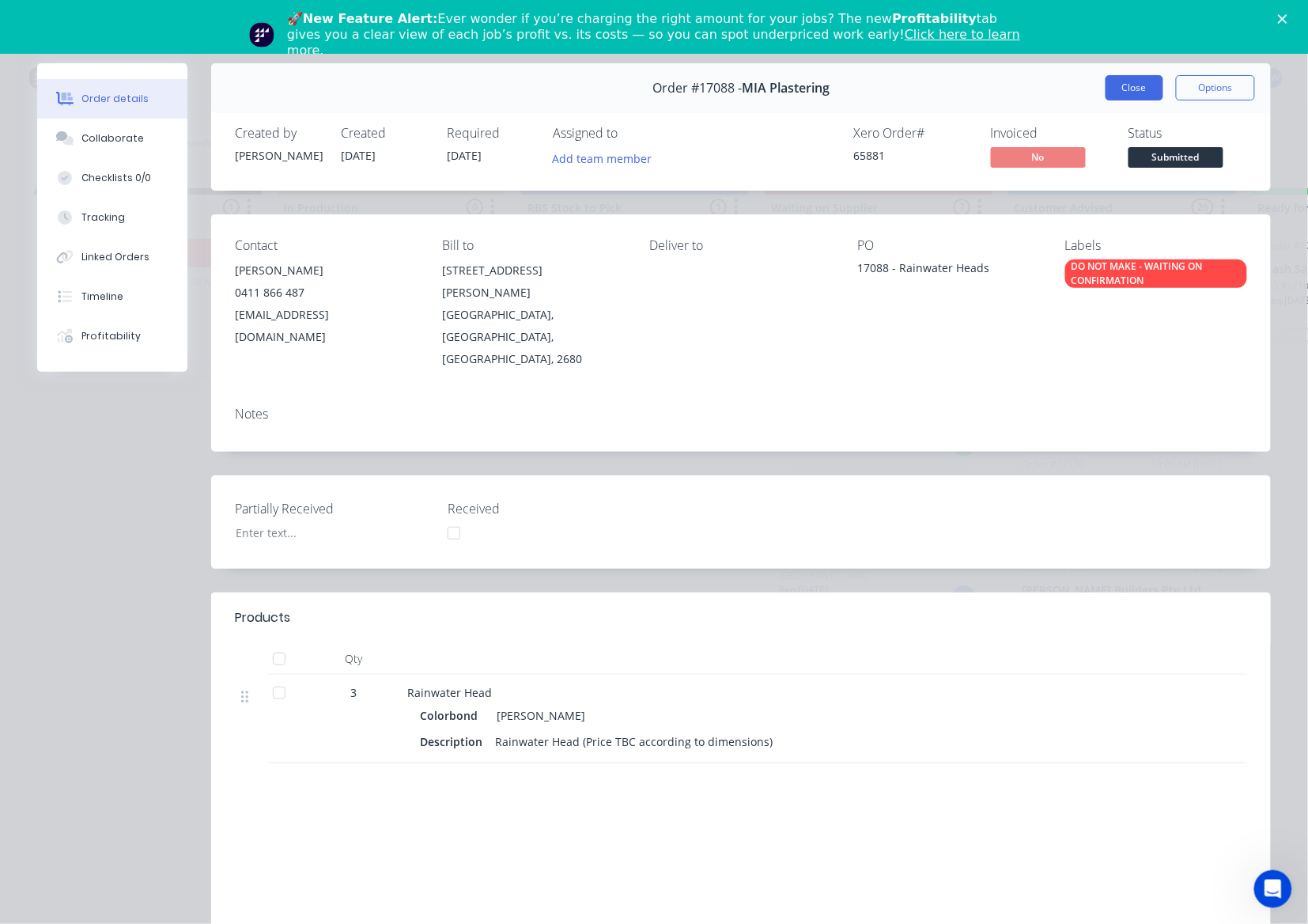
click at [1121, 93] on button "Close" at bounding box center [1135, 87] width 58 height 25
